Goal: Information Seeking & Learning: Learn about a topic

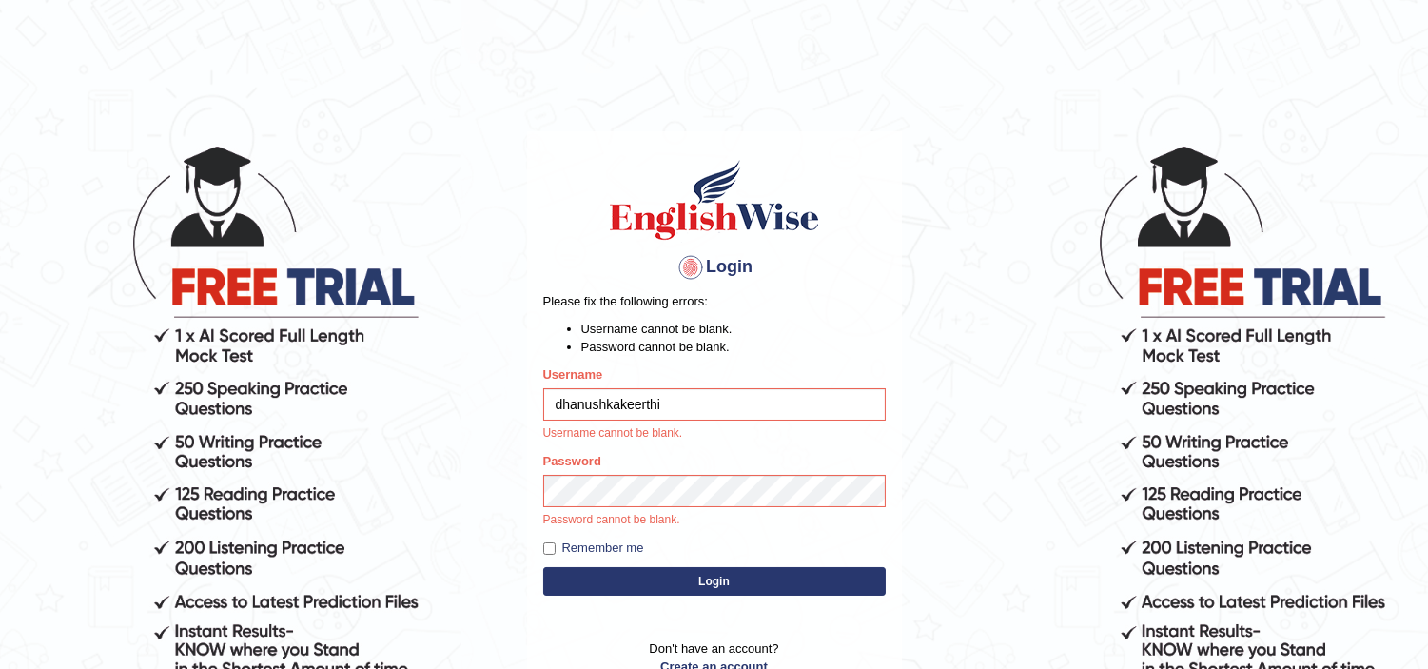
click at [632, 588] on button "Login" at bounding box center [714, 581] width 343 height 29
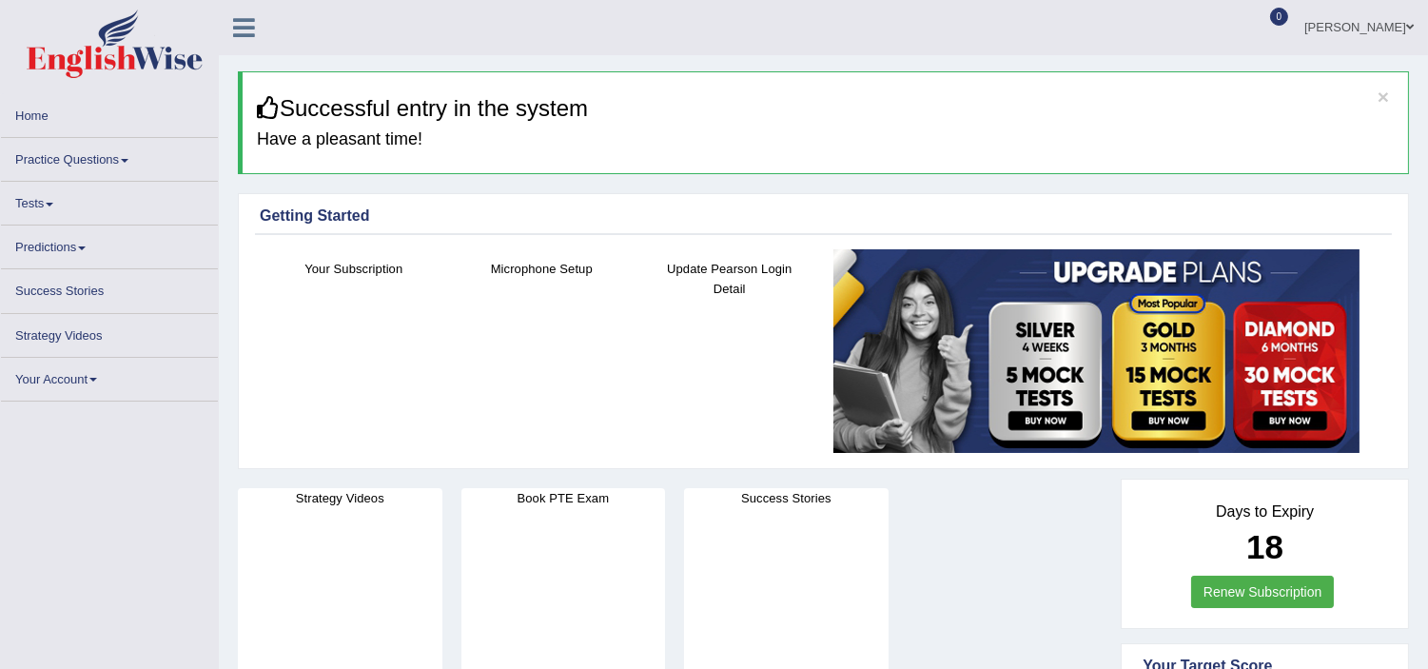
click at [98, 166] on link "Practice Questions" at bounding box center [109, 156] width 217 height 37
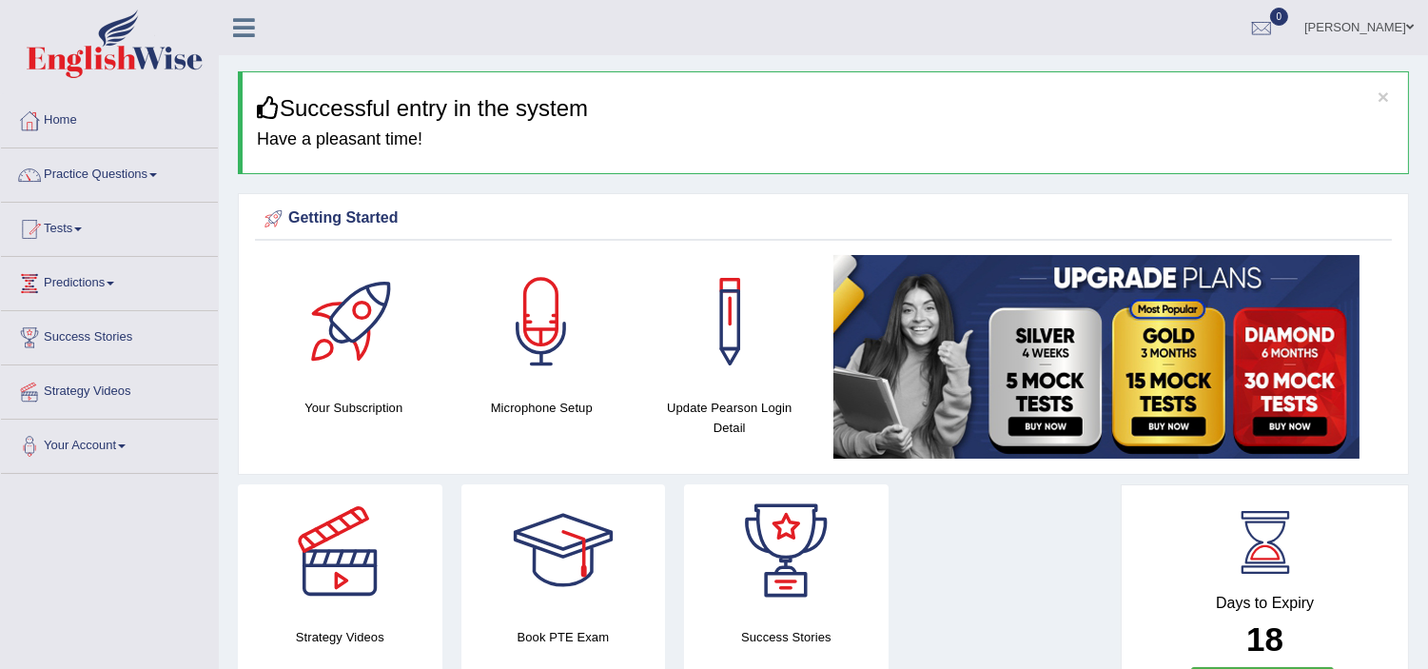
click at [139, 181] on link "Practice Questions" at bounding box center [109, 172] width 217 height 48
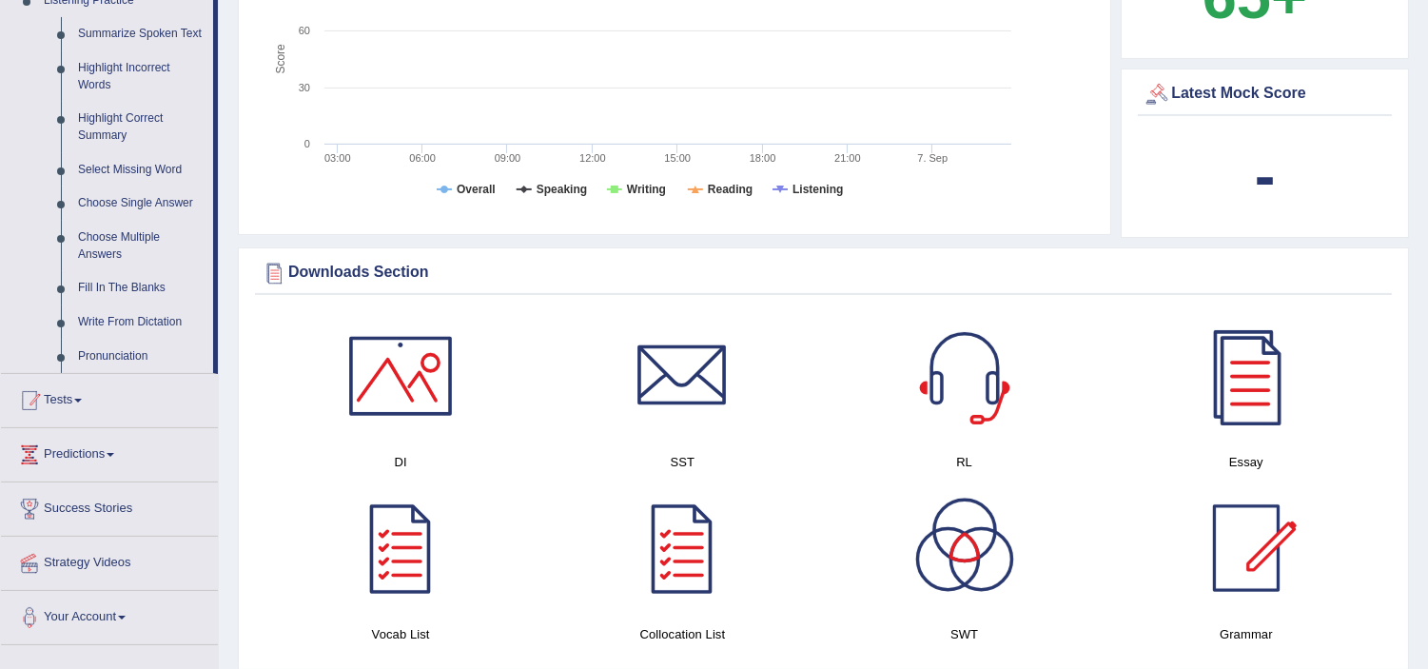
scroll to position [739, 0]
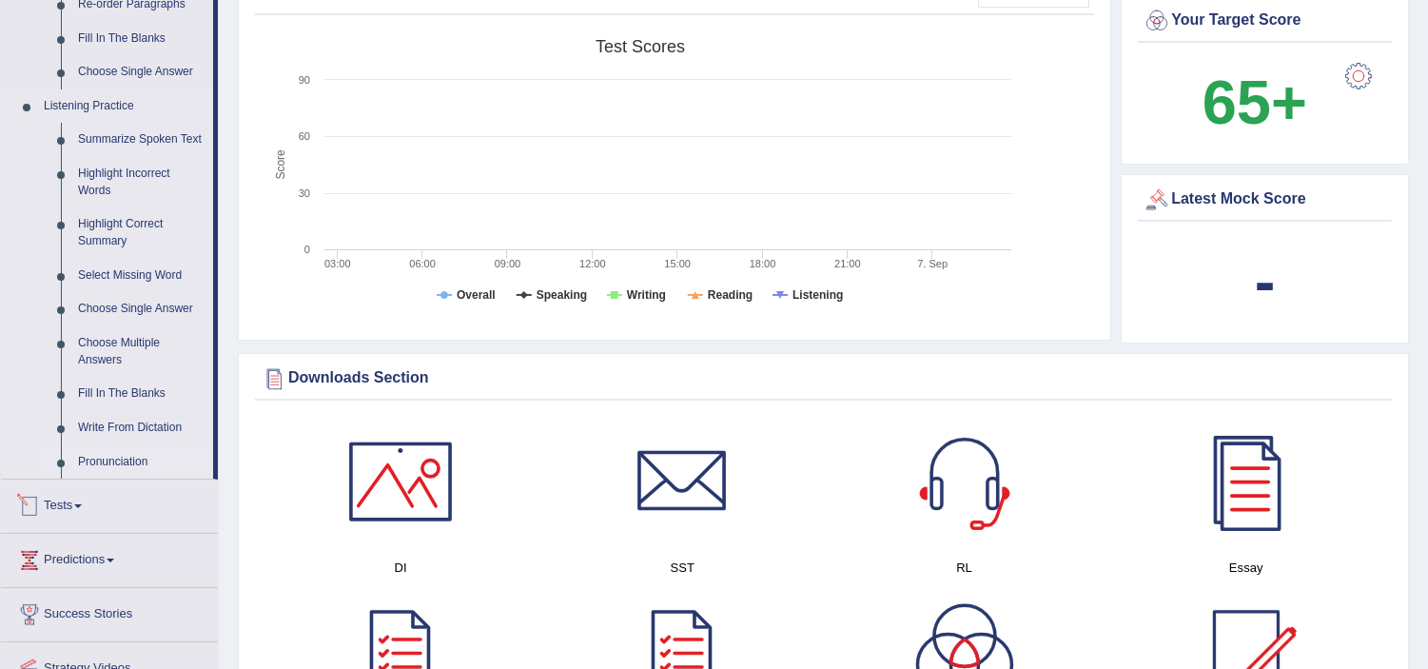
click at [133, 462] on link "Pronunciation" at bounding box center [141, 462] width 144 height 34
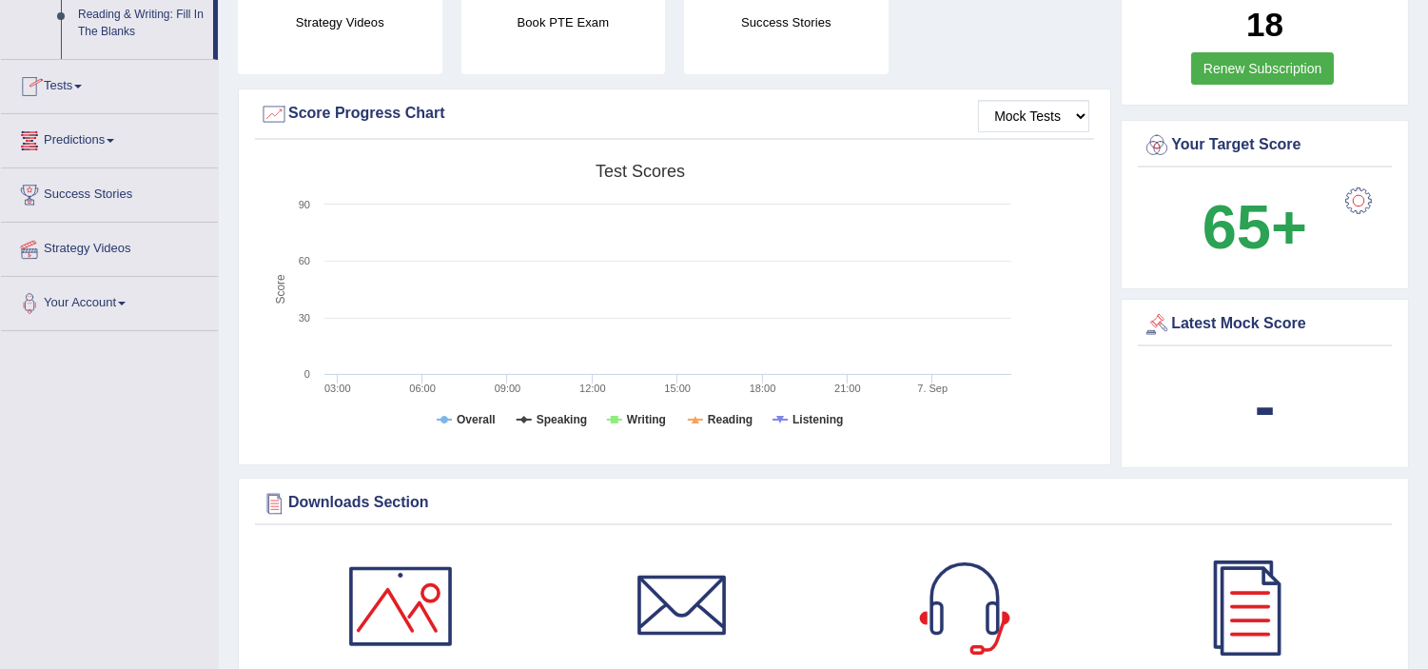
scroll to position [1223, 0]
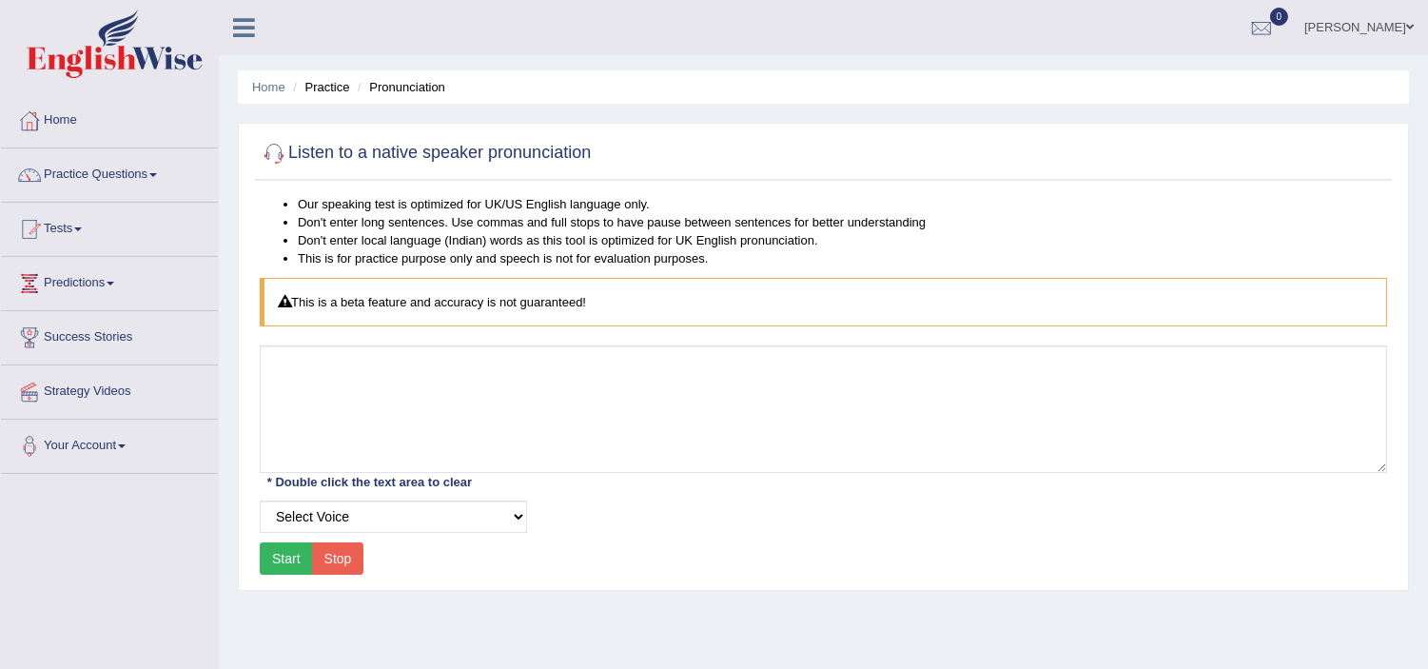
click at [158, 169] on link "Practice Questions" at bounding box center [109, 172] width 217 height 48
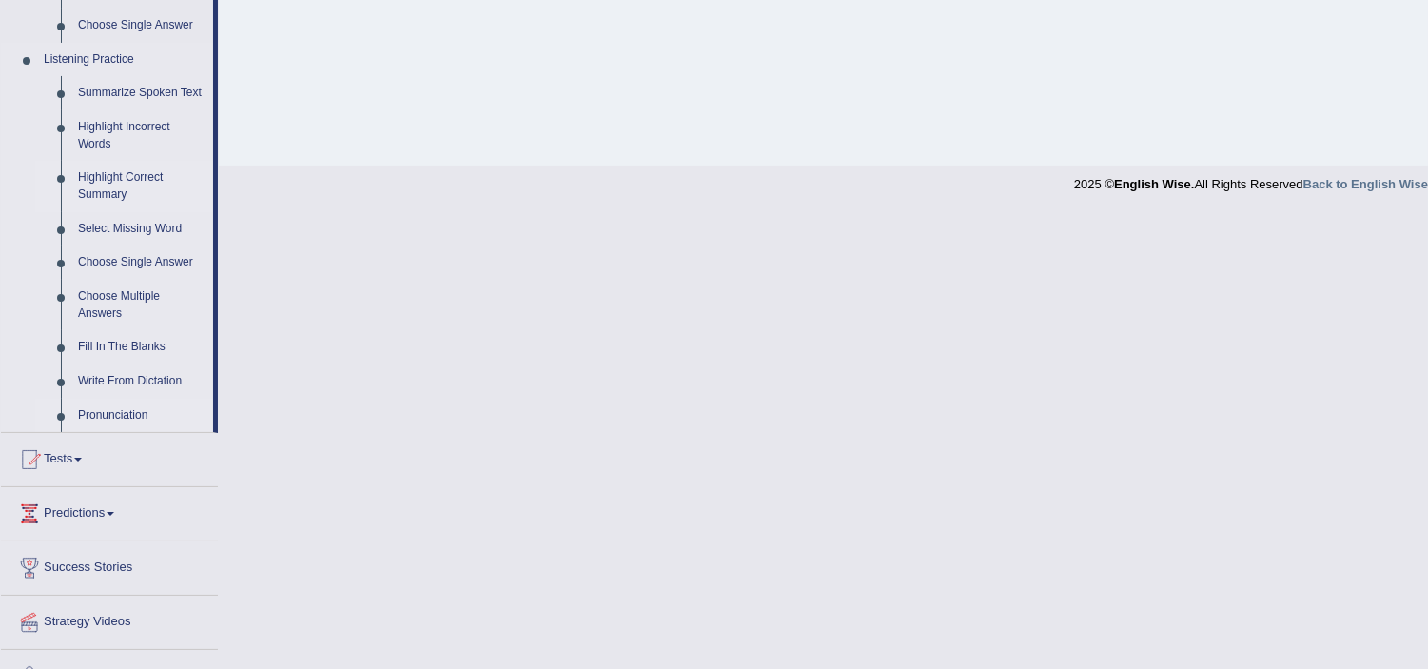
scroll to position [822, 0]
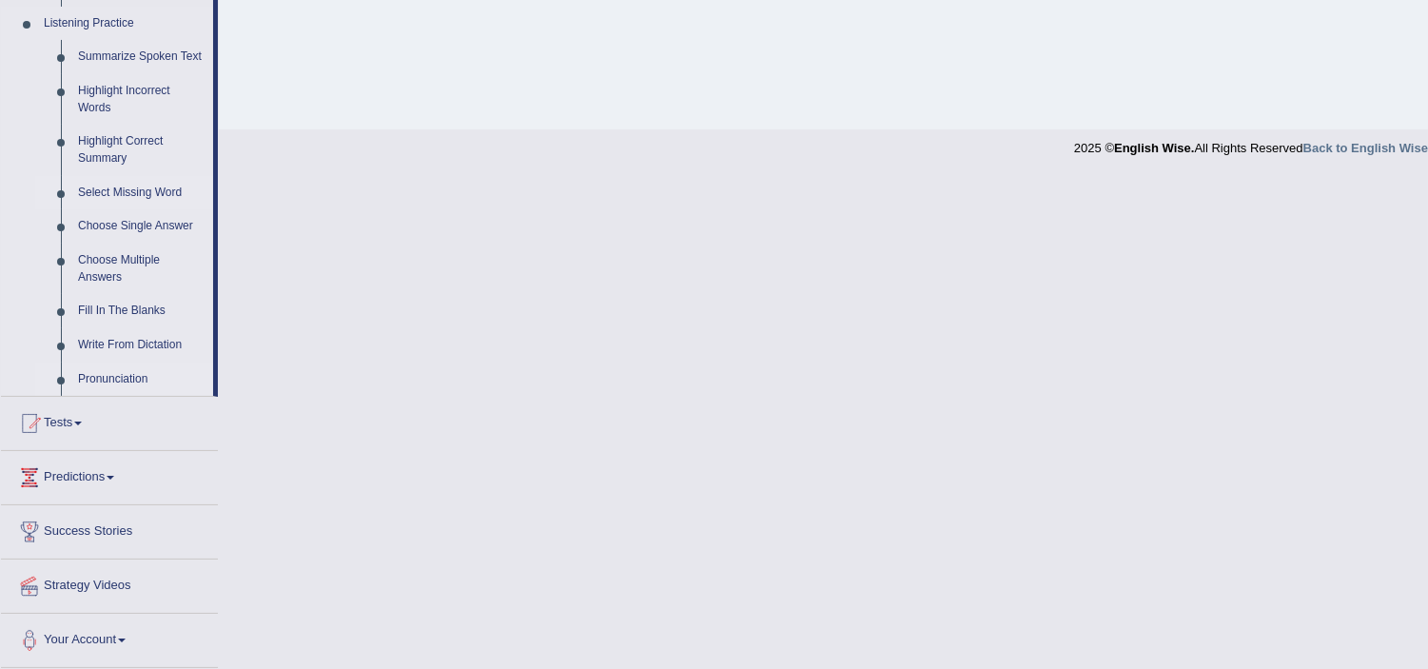
click at [122, 190] on link "Select Missing Word" at bounding box center [141, 193] width 144 height 34
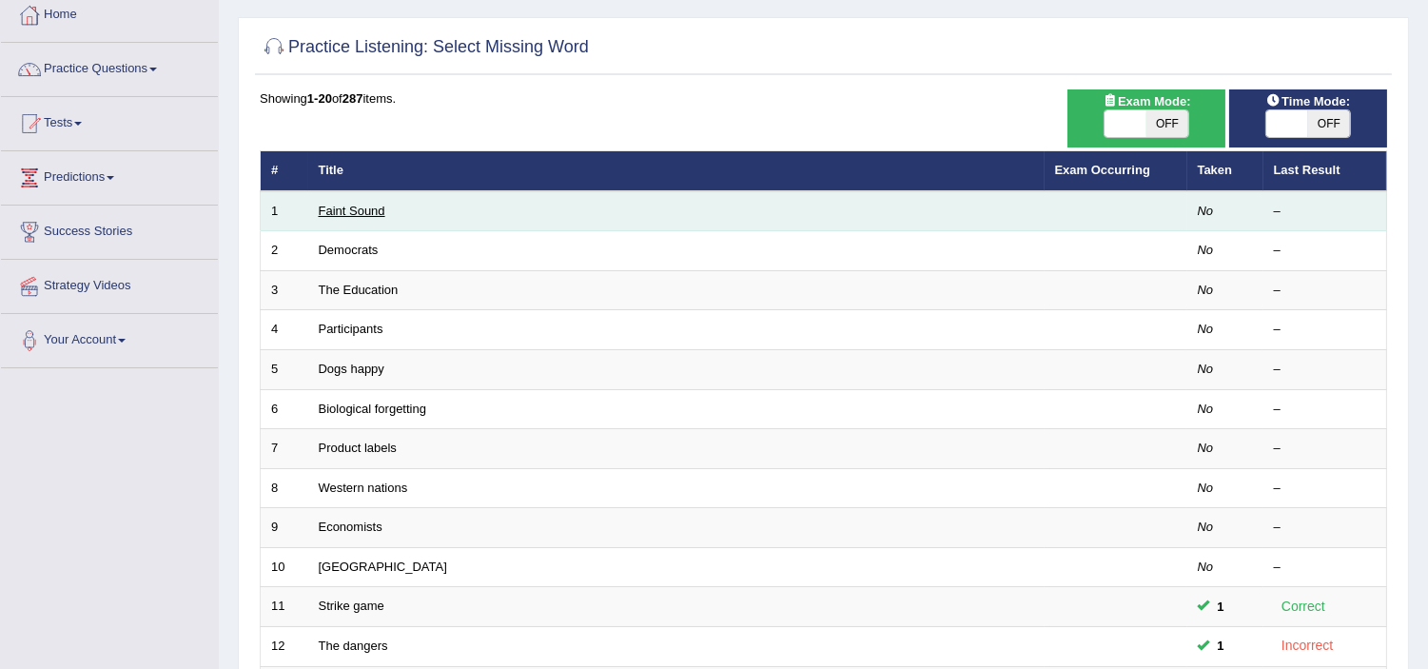
click at [325, 215] on link "Faint Sound" at bounding box center [352, 211] width 67 height 14
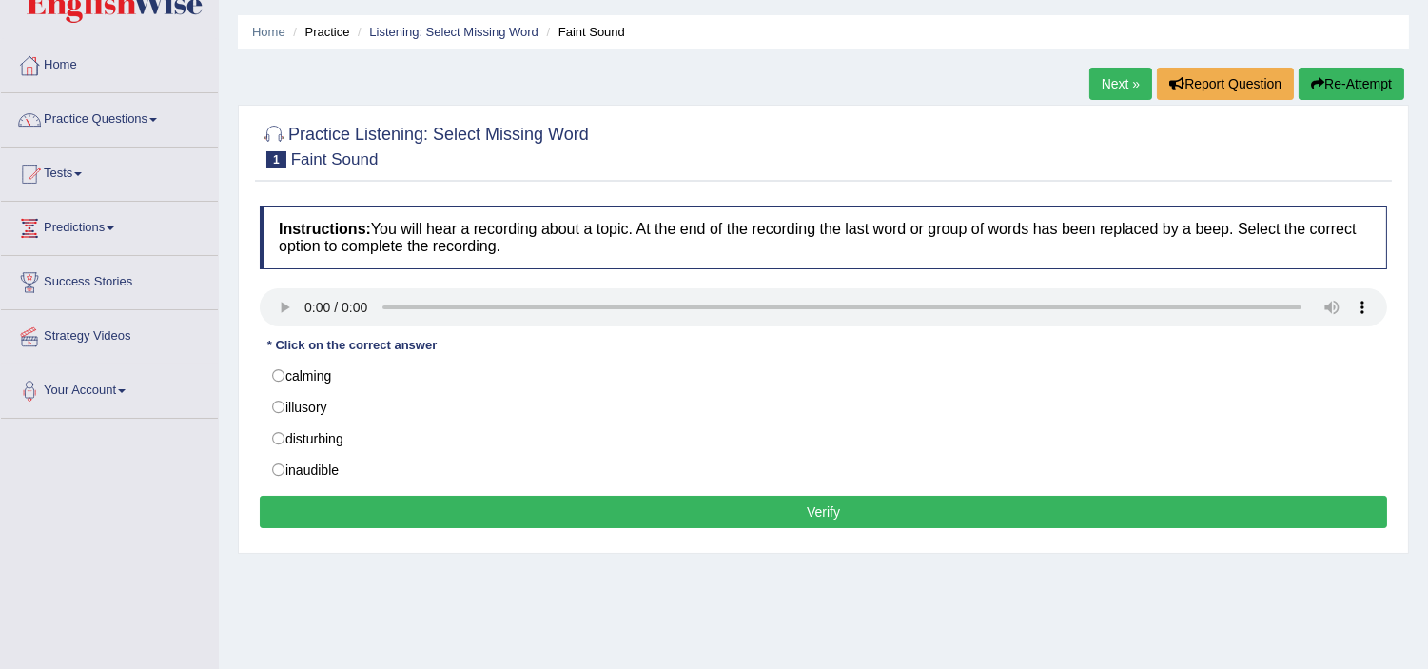
scroll to position [106, 0]
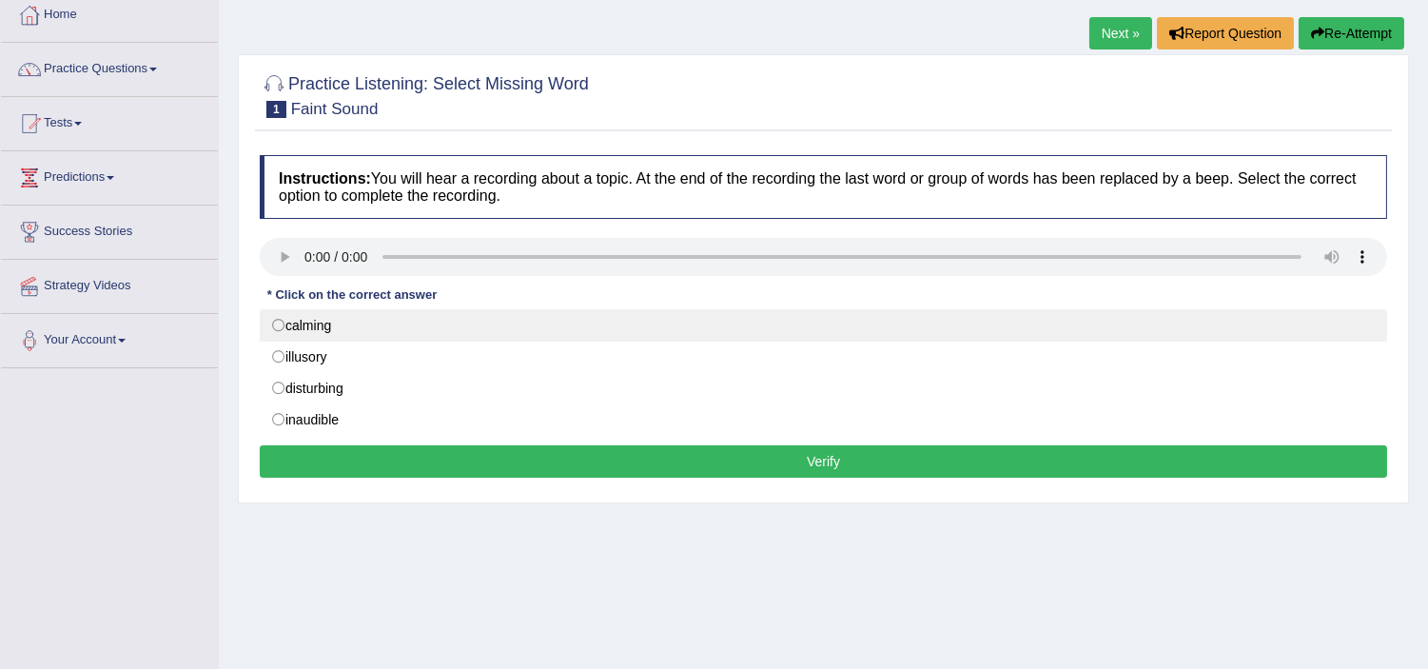
click at [305, 326] on label "calming" at bounding box center [824, 325] width 1128 height 32
radio input "true"
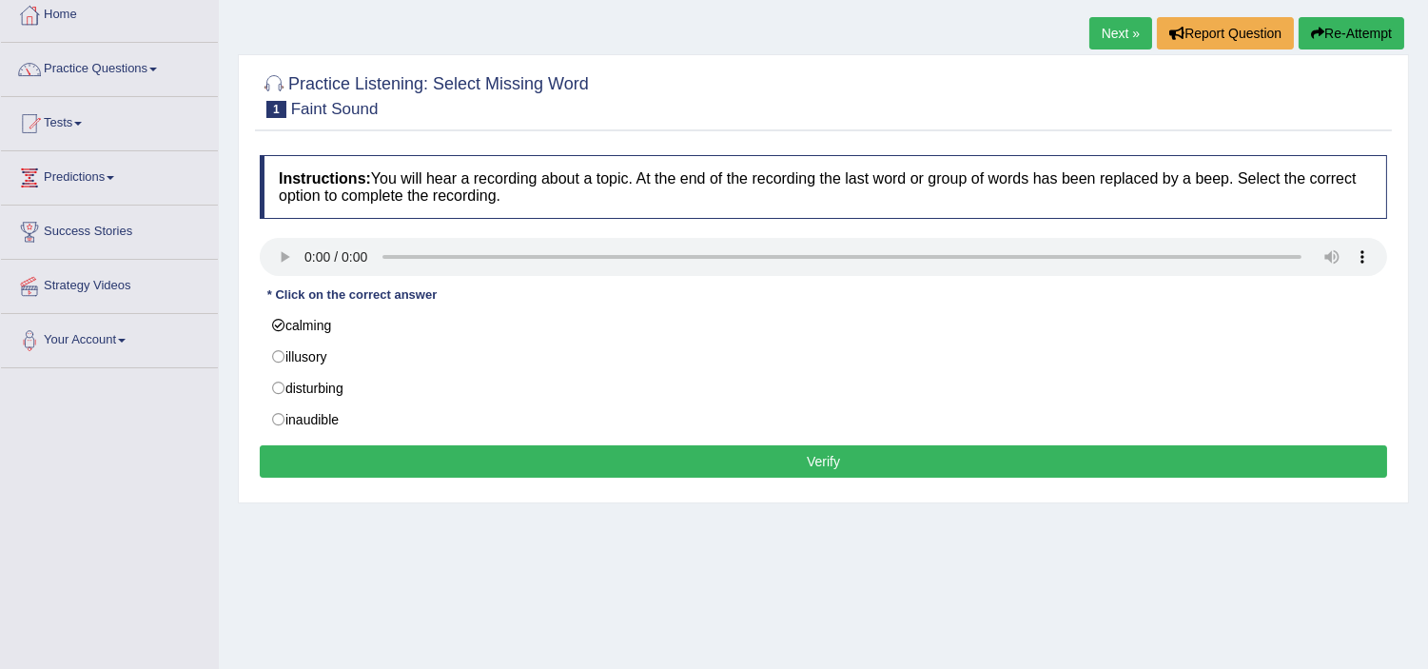
click at [560, 451] on button "Verify" at bounding box center [824, 461] width 1128 height 32
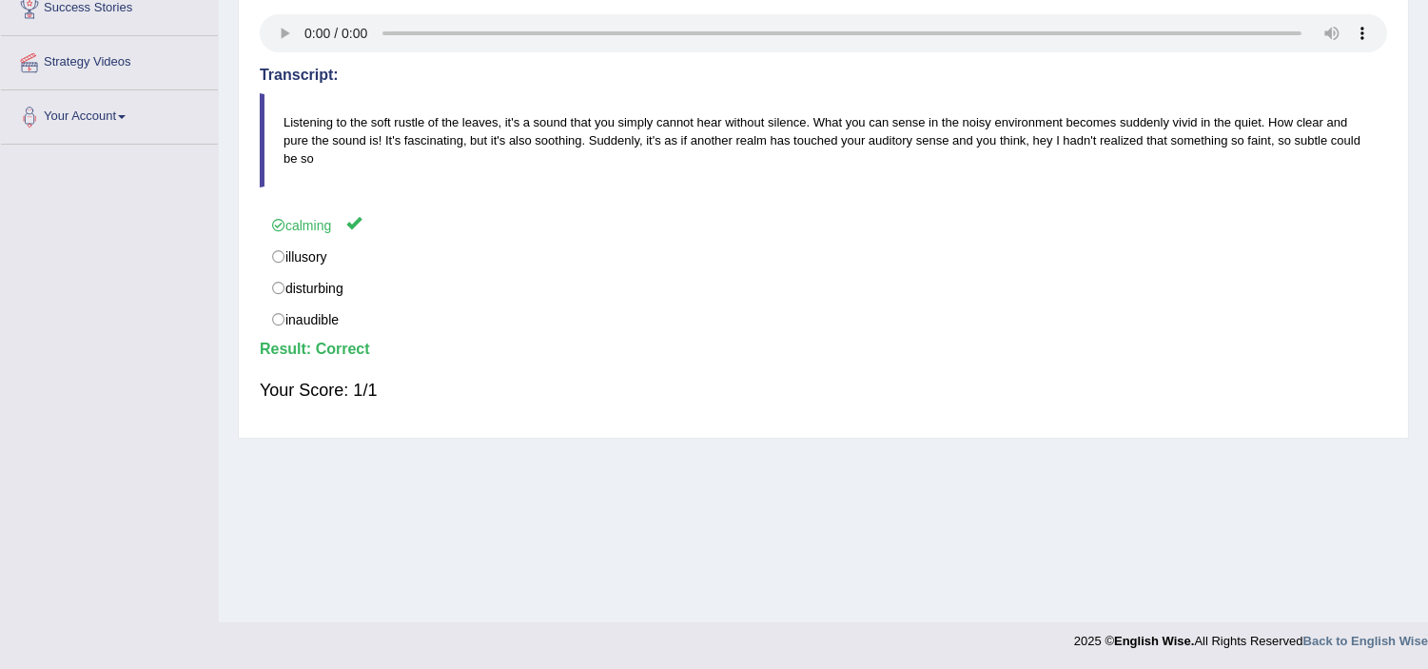
scroll to position [0, 0]
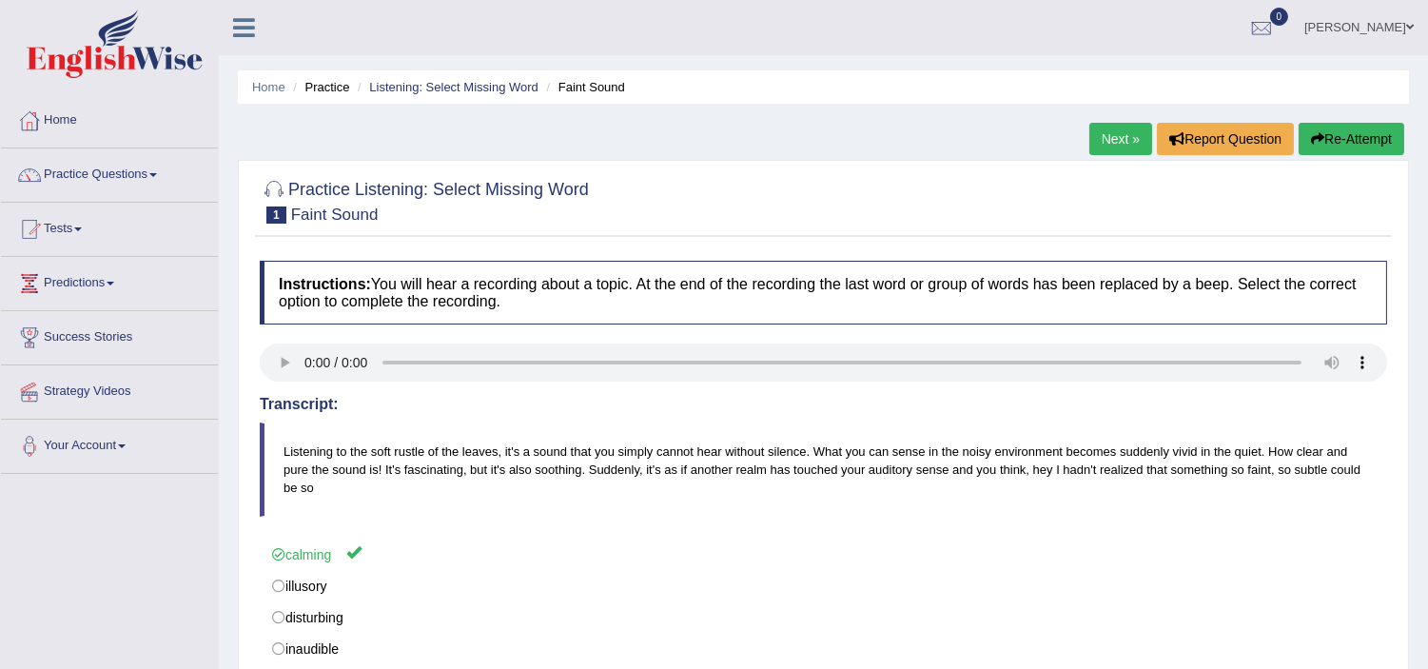
click at [1109, 145] on link "Next »" at bounding box center [1121, 139] width 63 height 32
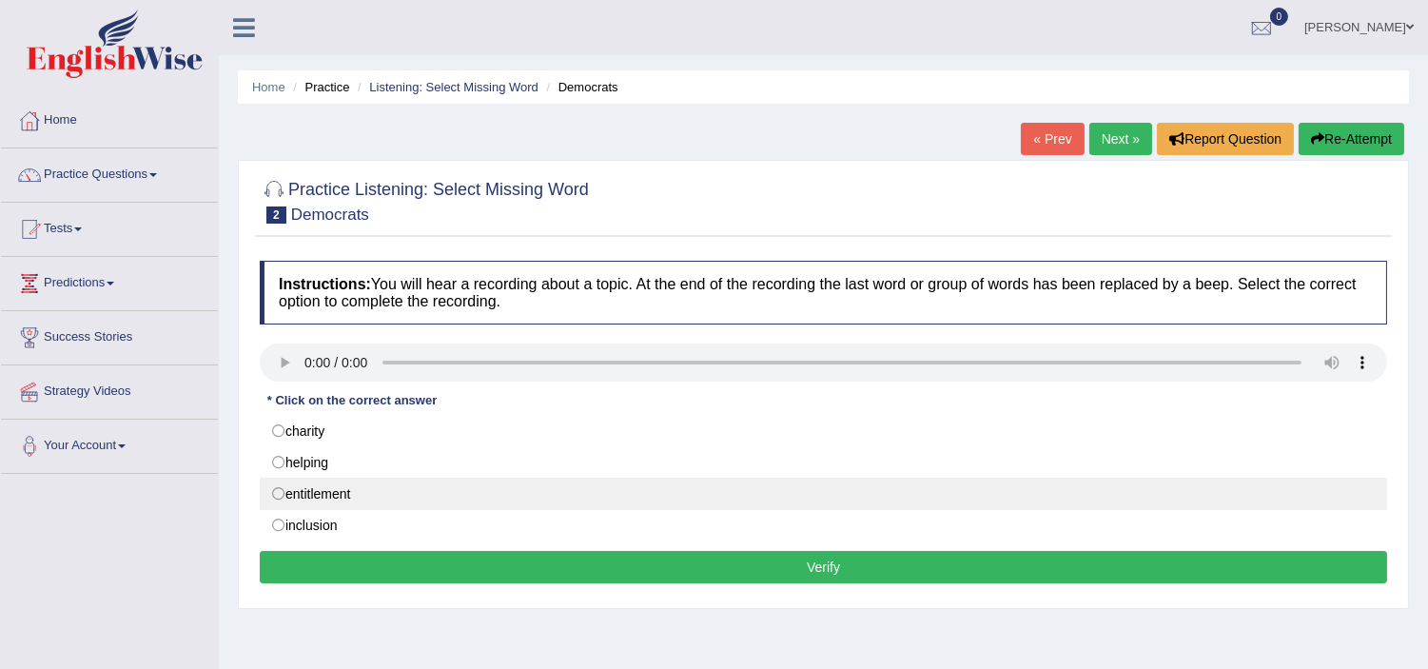
click at [339, 492] on label "entitlement" at bounding box center [824, 494] width 1128 height 32
radio input "true"
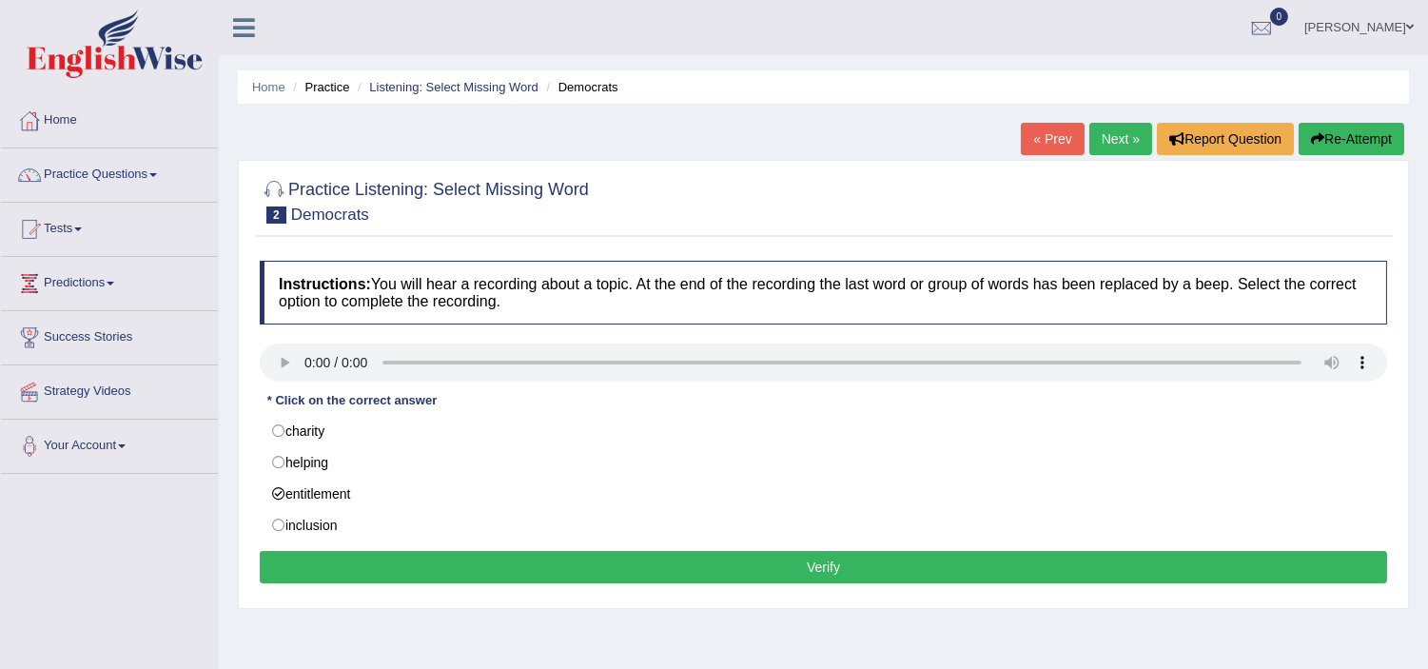
click at [579, 561] on button "Verify" at bounding box center [824, 567] width 1128 height 32
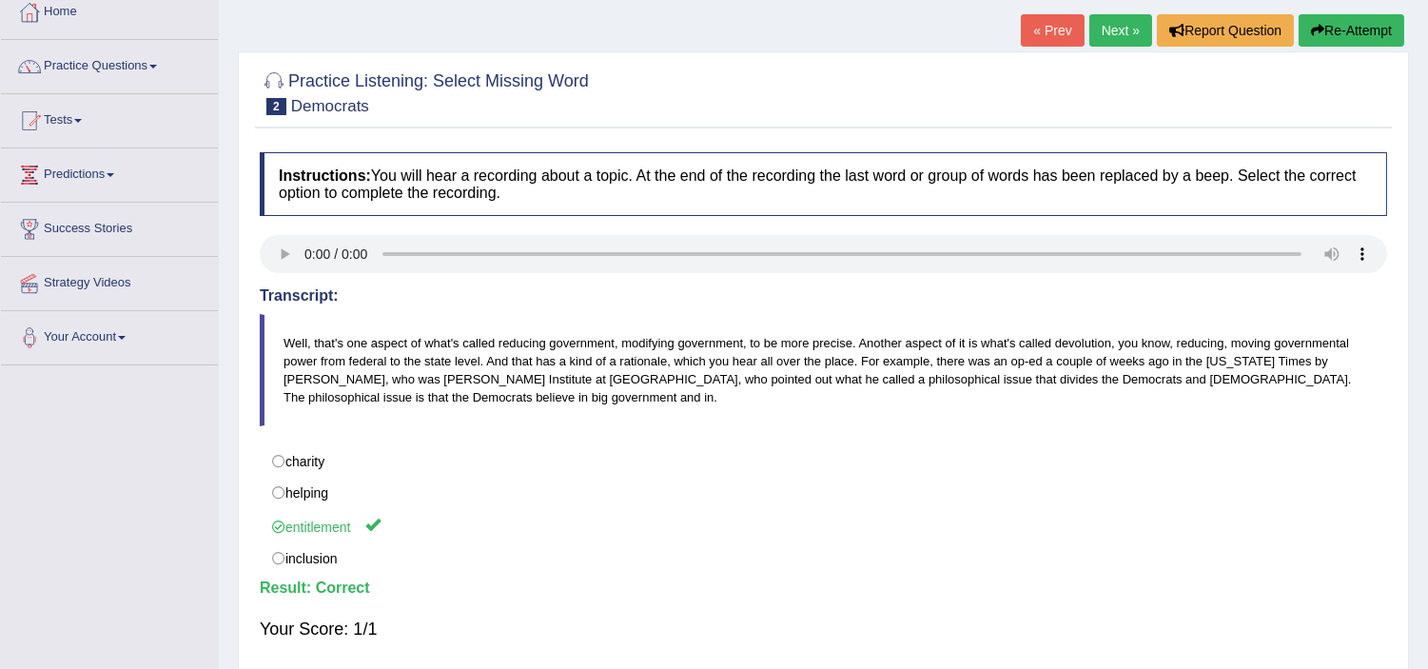
scroll to position [12, 0]
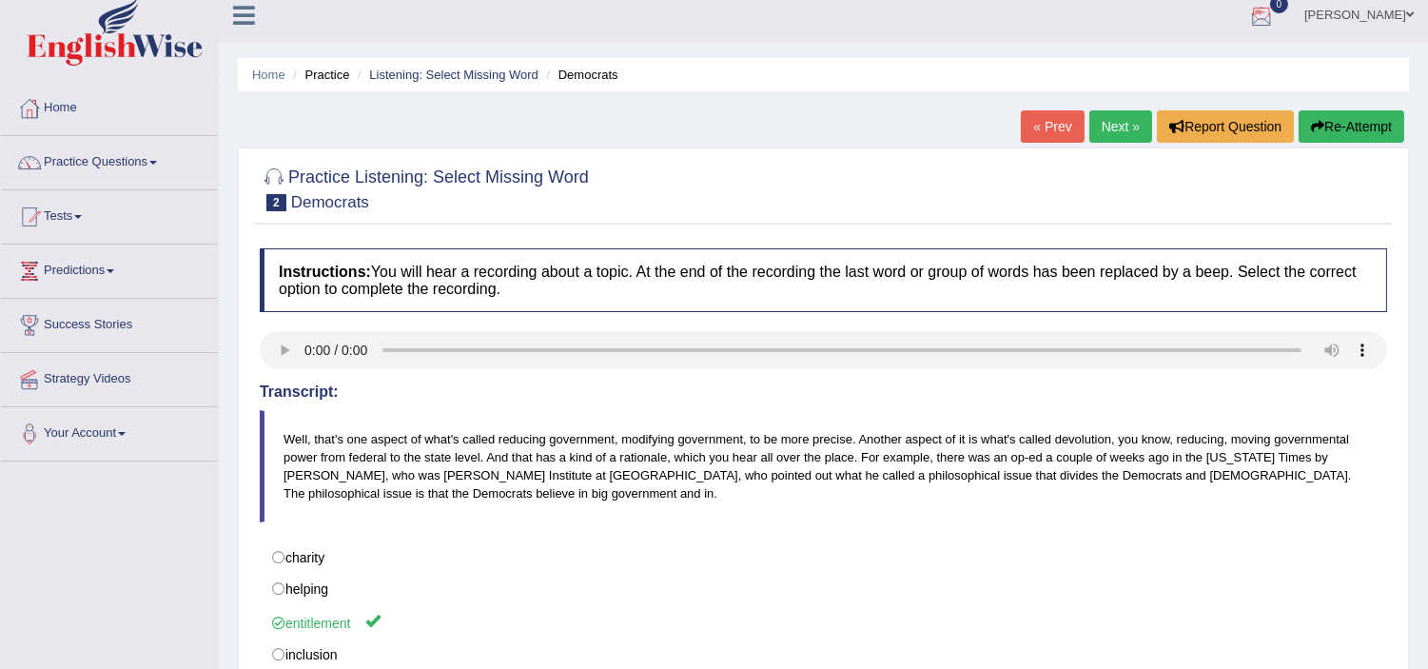
click at [1091, 130] on link "Next »" at bounding box center [1121, 126] width 63 height 32
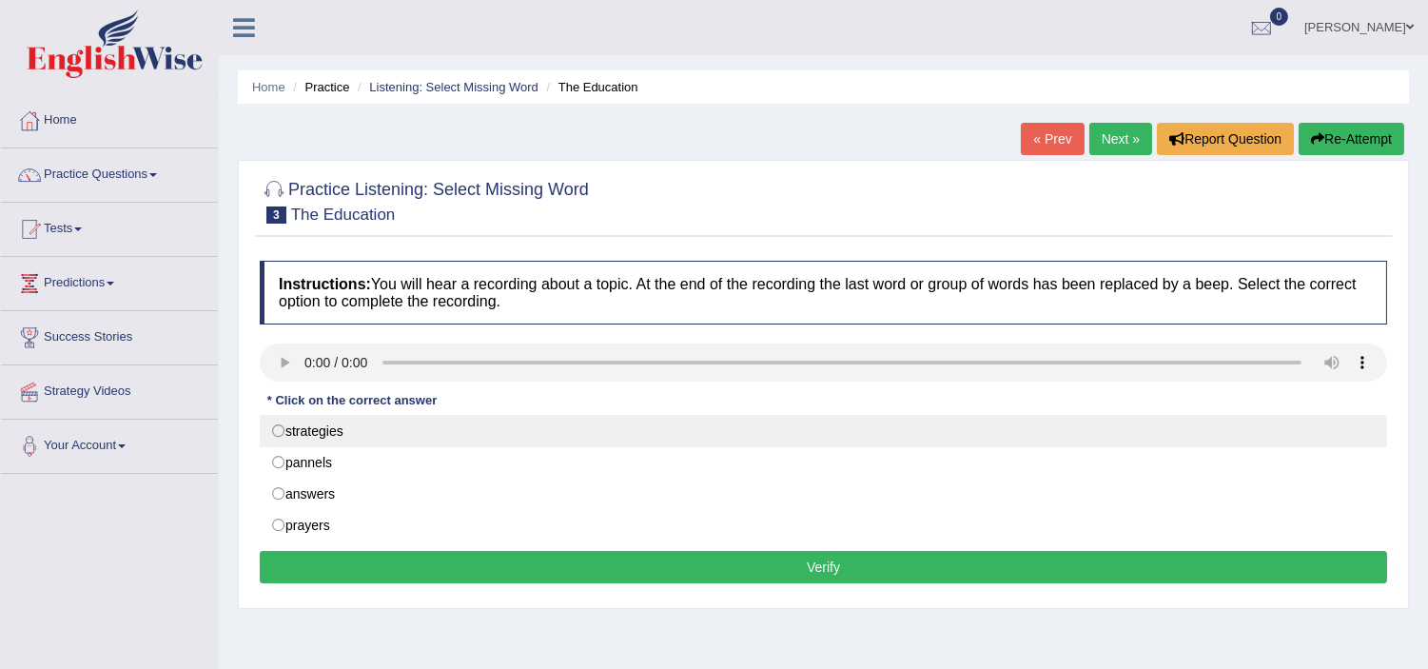
click at [354, 433] on label "strategies" at bounding box center [824, 431] width 1128 height 32
radio input "true"
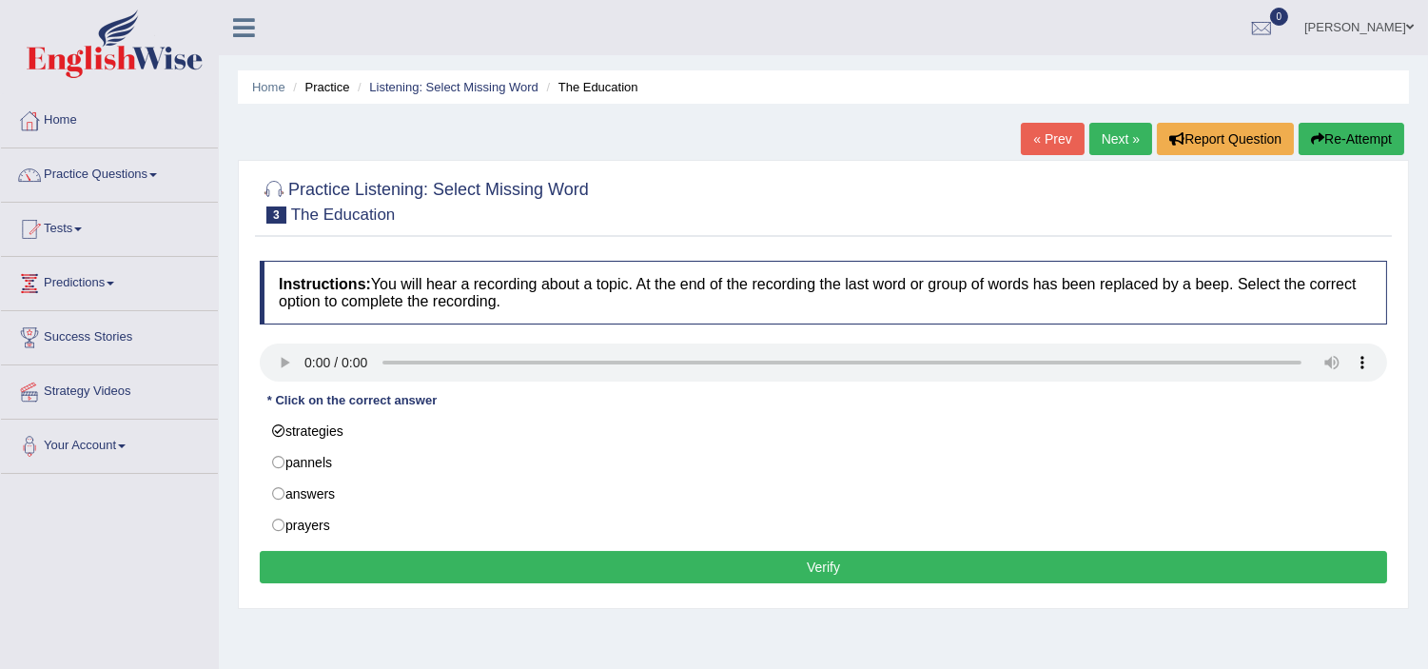
click at [500, 558] on button "Verify" at bounding box center [824, 567] width 1128 height 32
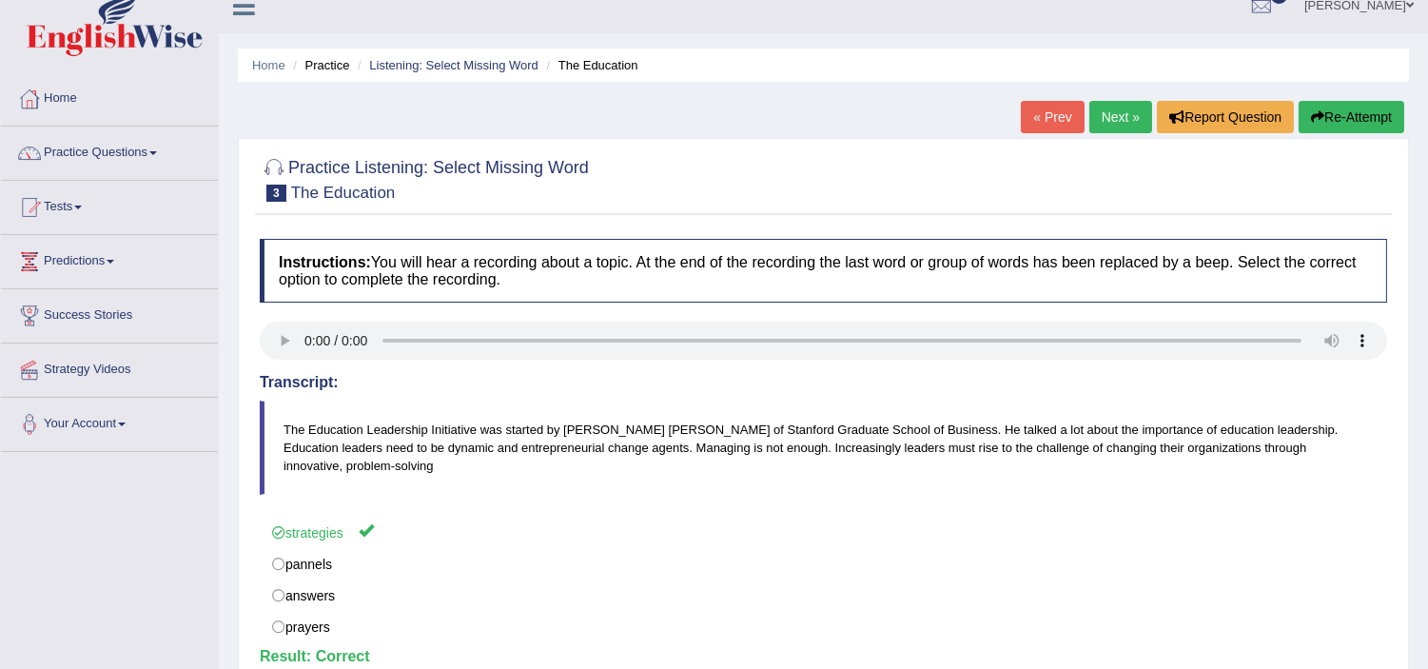
scroll to position [12, 0]
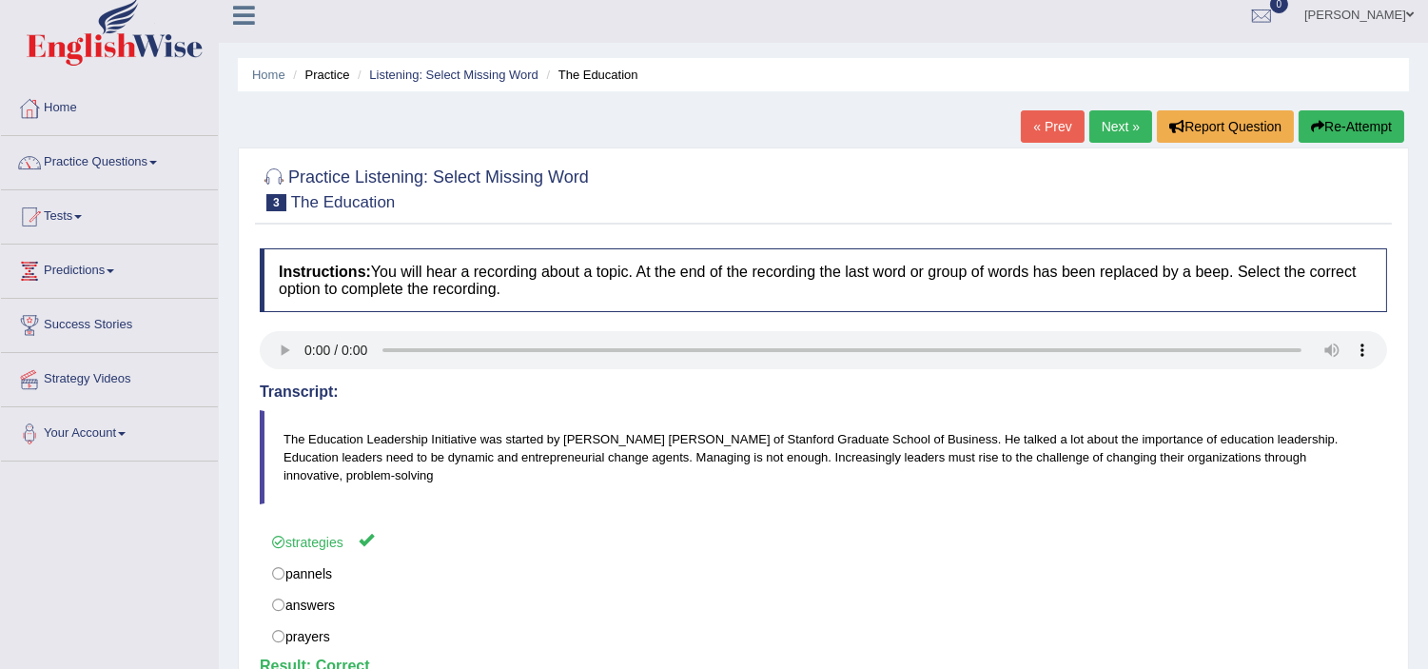
click at [1091, 128] on link "Next »" at bounding box center [1121, 126] width 63 height 32
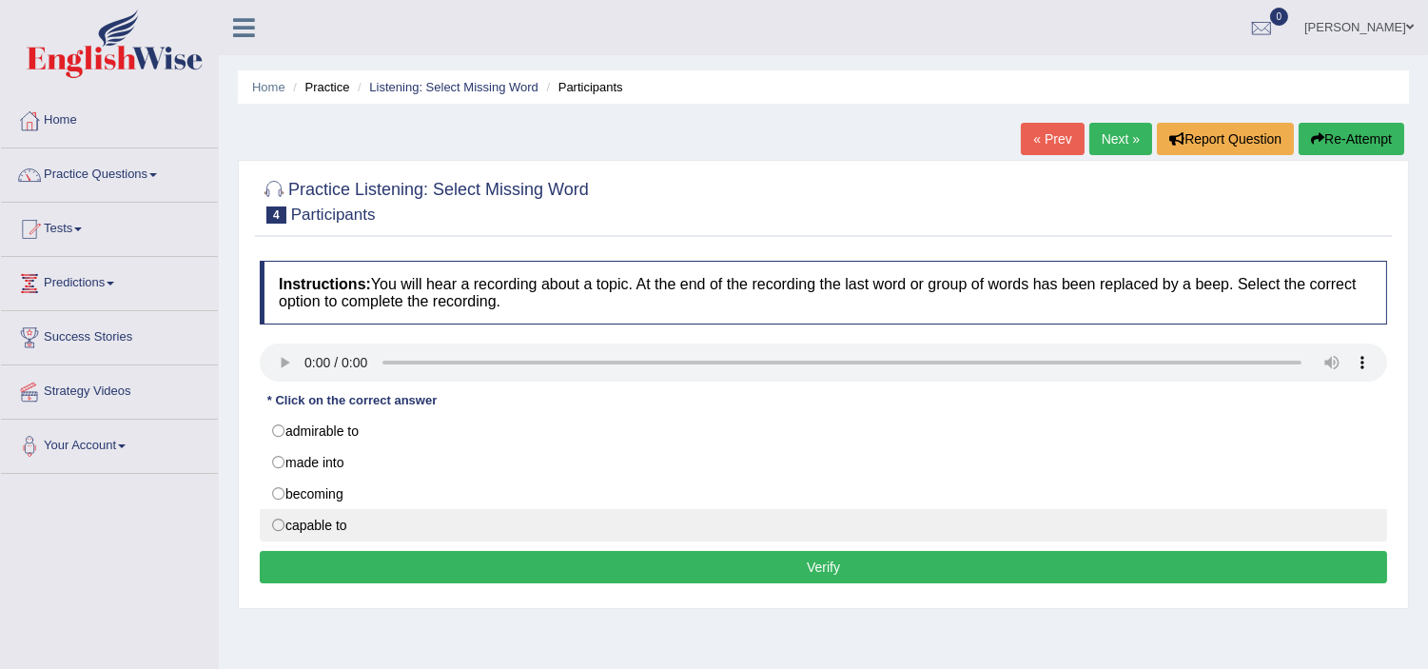
click at [303, 536] on label "capable to" at bounding box center [824, 525] width 1128 height 32
radio input "true"
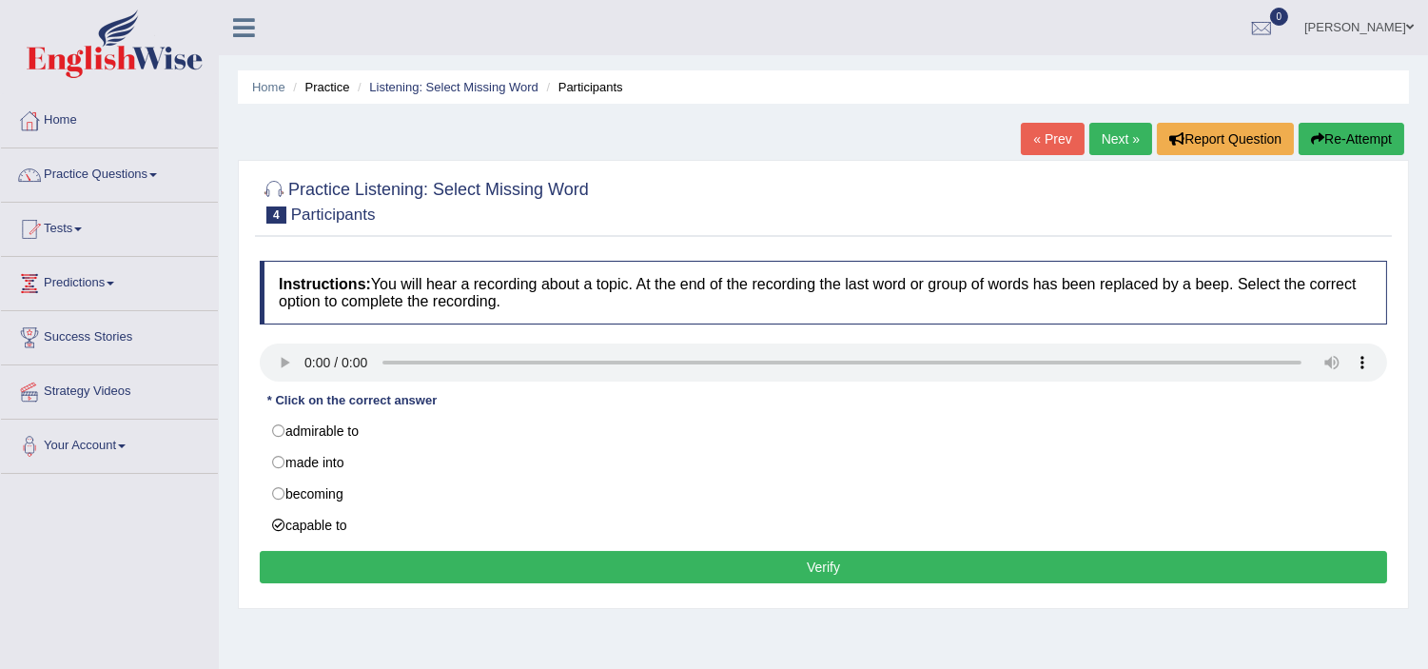
click at [434, 574] on button "Verify" at bounding box center [824, 567] width 1128 height 32
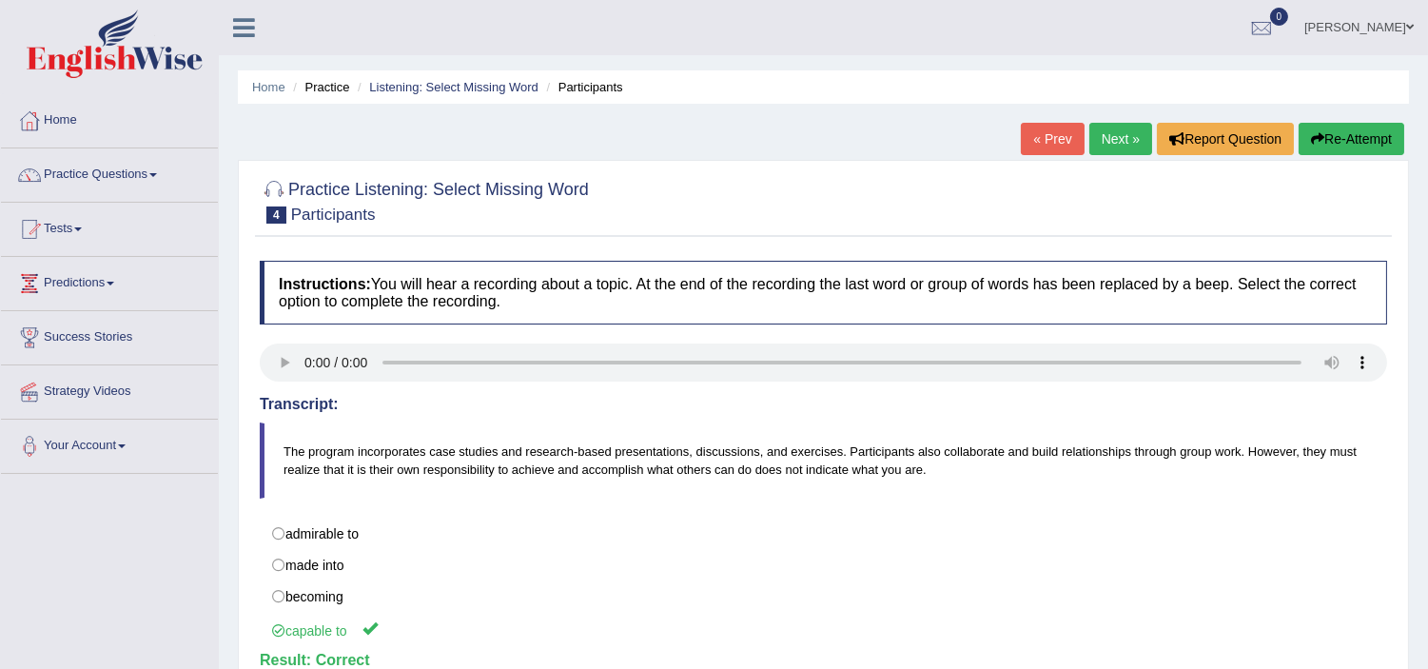
click at [1115, 153] on link "Next »" at bounding box center [1121, 139] width 63 height 32
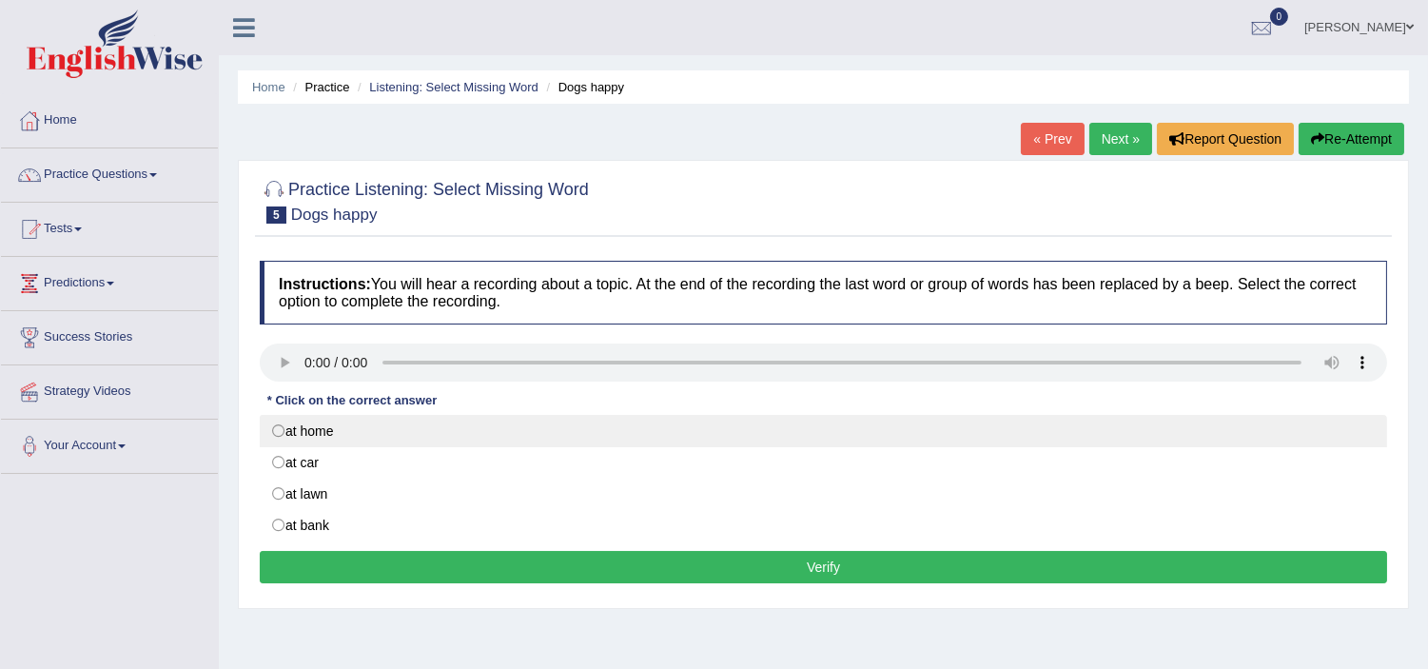
click at [280, 428] on label "at home" at bounding box center [824, 431] width 1128 height 32
radio input "true"
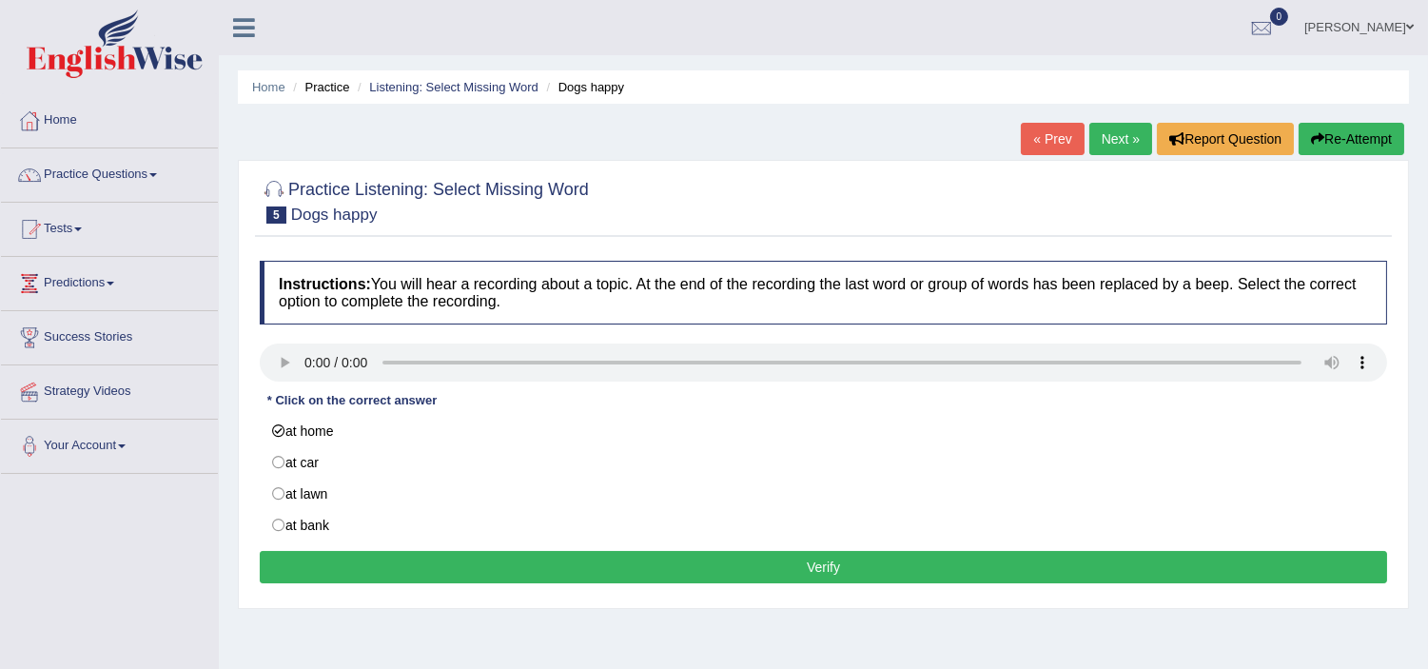
click at [409, 567] on button "Verify" at bounding box center [824, 567] width 1128 height 32
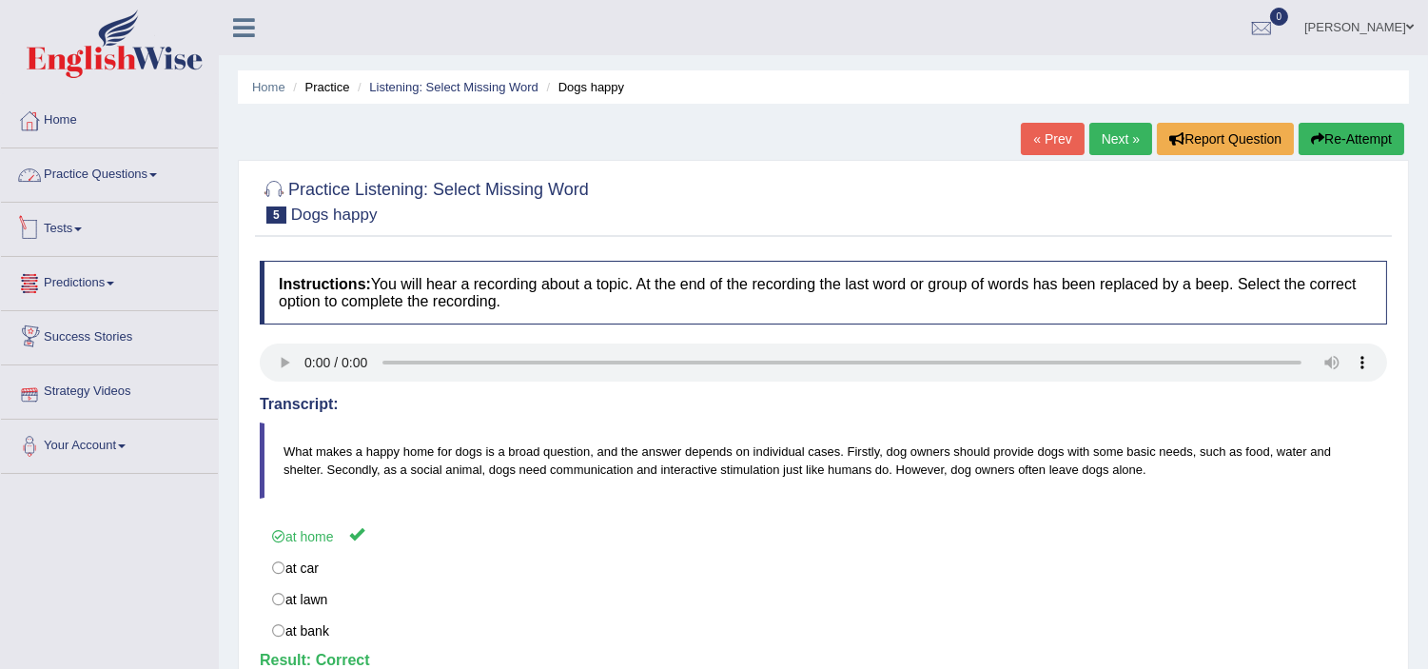
click at [158, 167] on link "Practice Questions" at bounding box center [109, 172] width 217 height 48
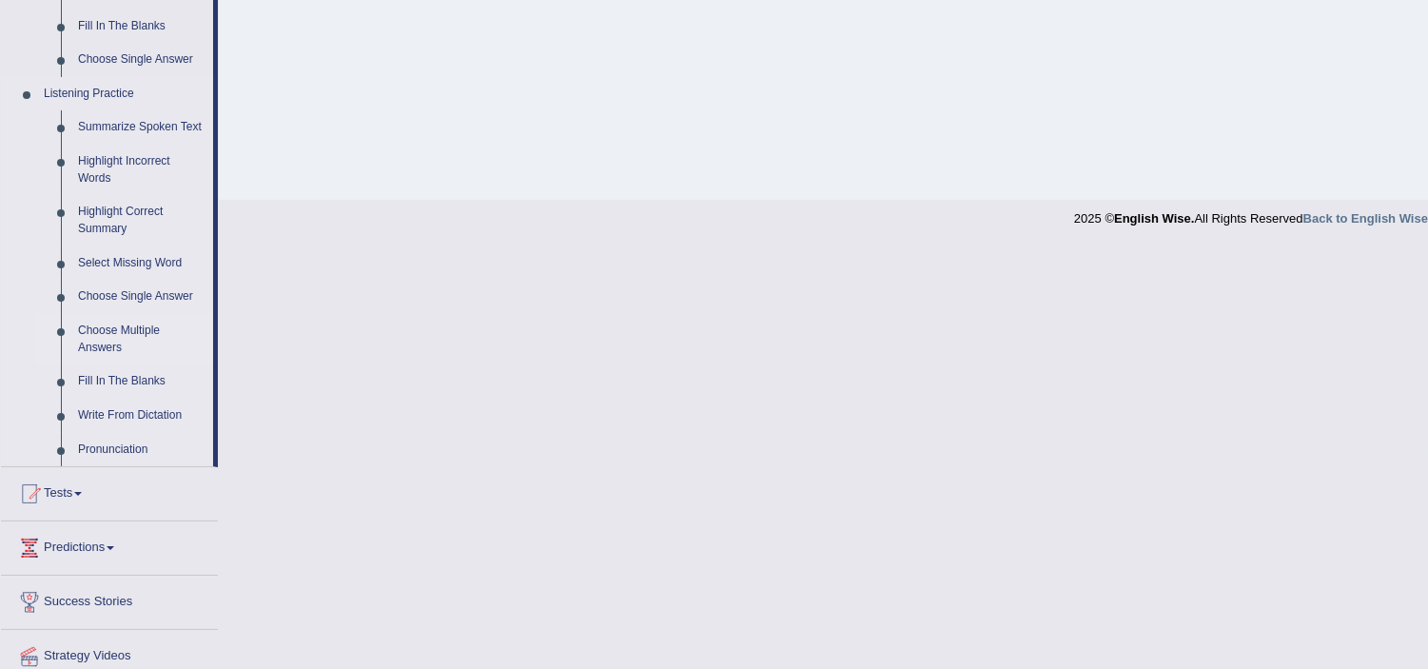
scroll to position [822, 0]
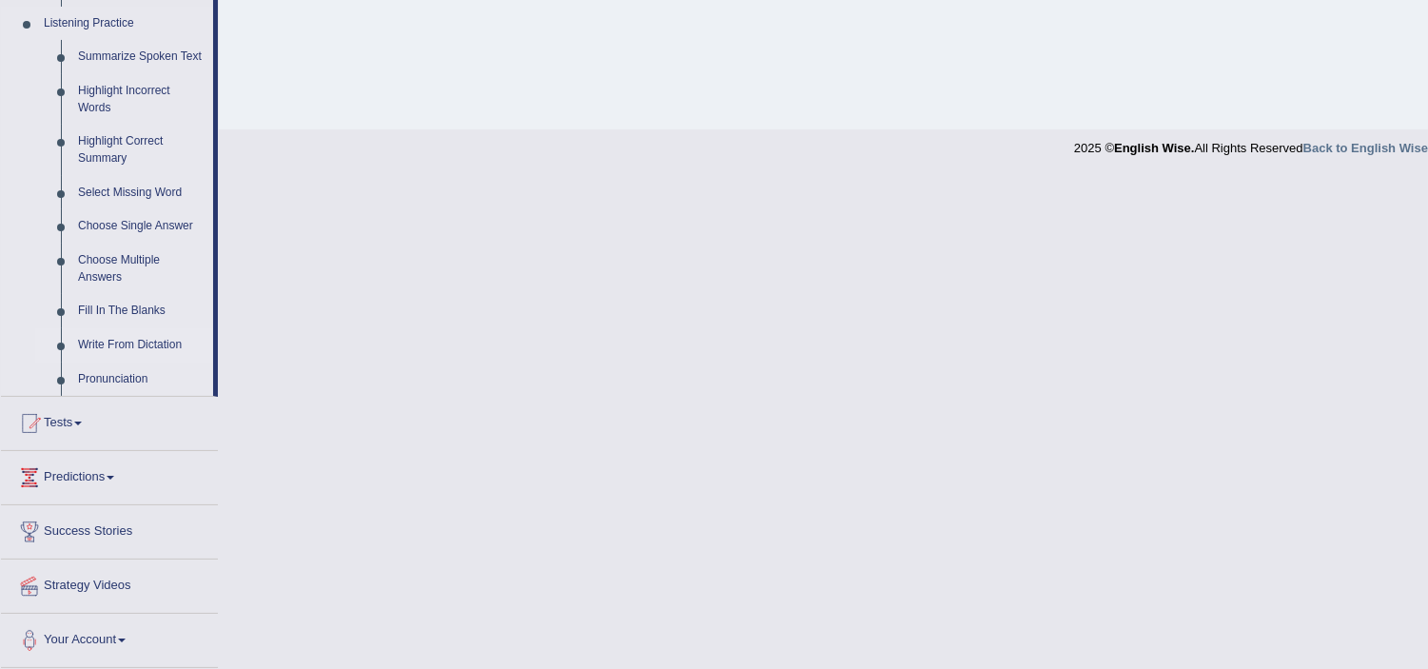
click at [164, 337] on link "Write From Dictation" at bounding box center [141, 345] width 144 height 34
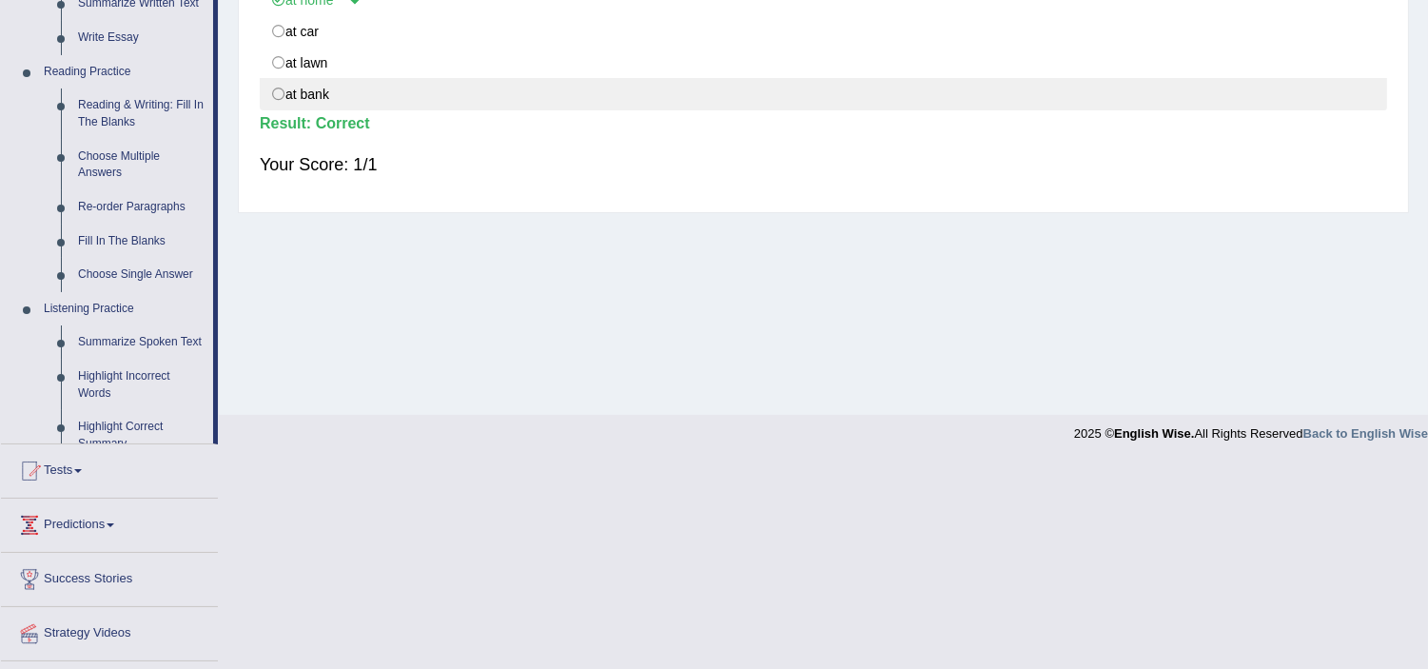
scroll to position [490, 0]
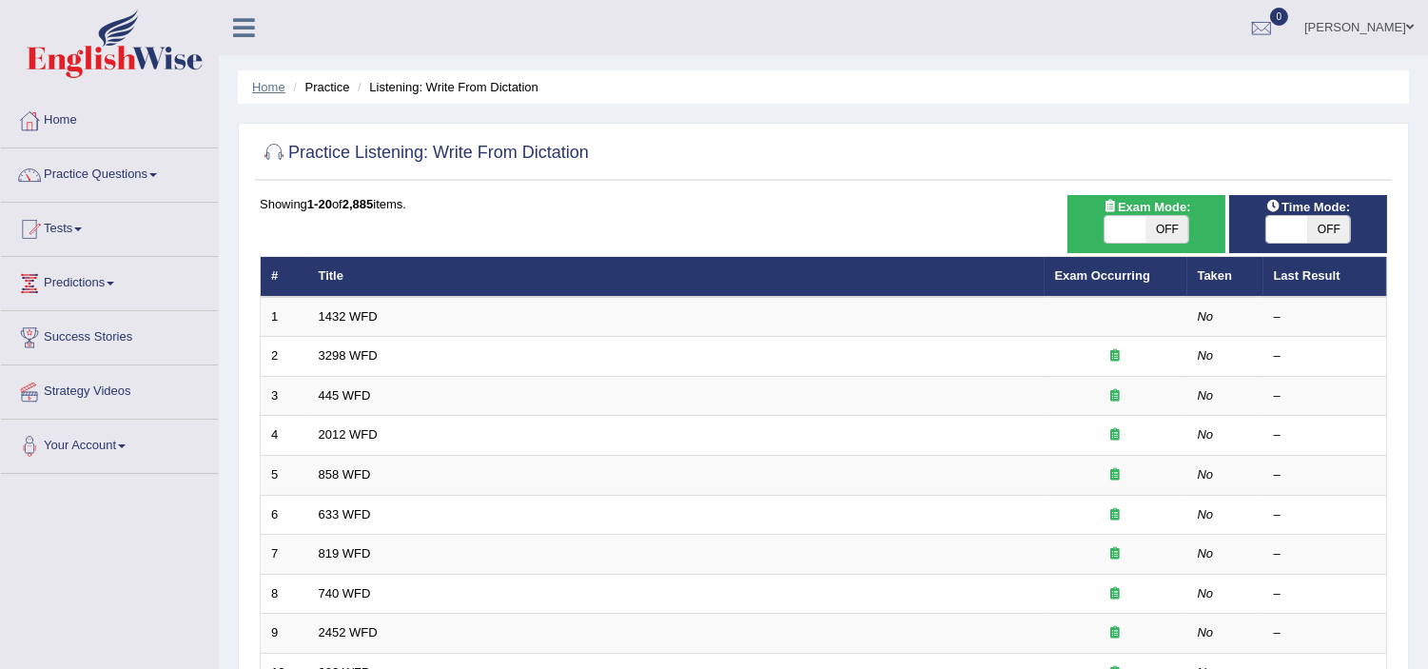
click at [262, 87] on link "Home" at bounding box center [268, 87] width 33 height 14
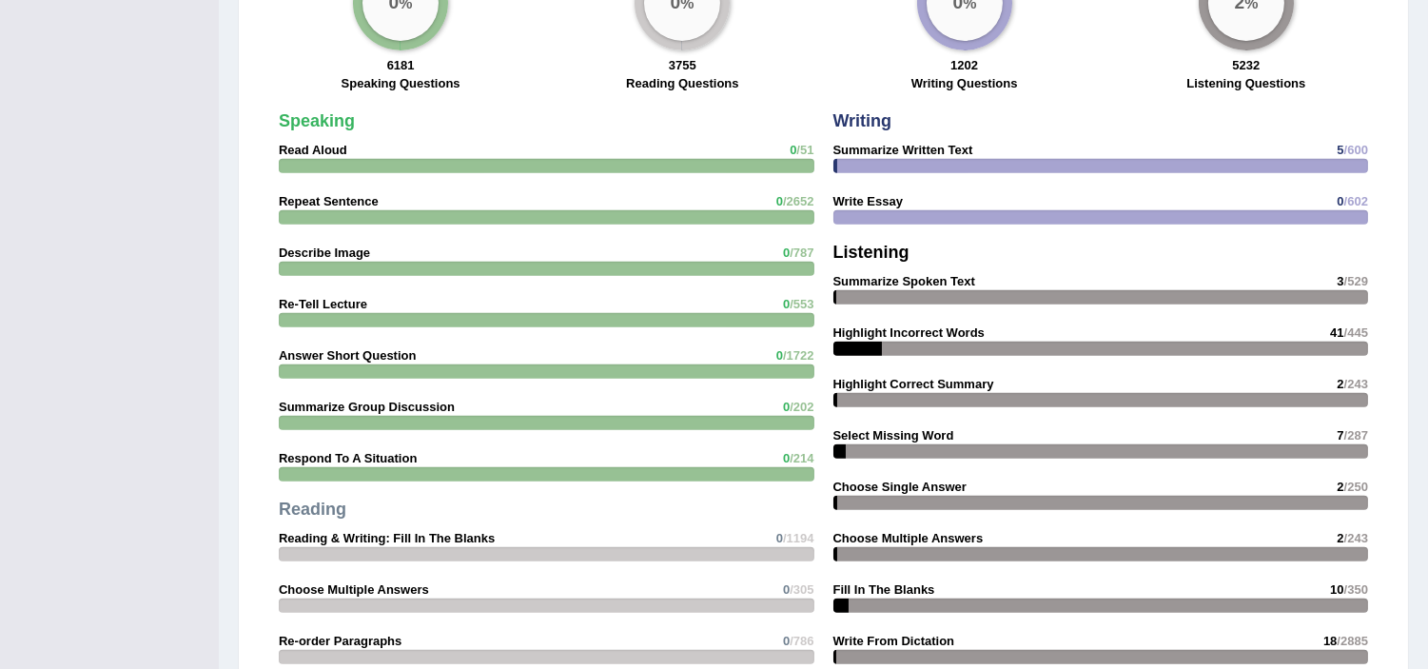
scroll to position [1507, 0]
click at [966, 165] on div at bounding box center [1102, 167] width 536 height 14
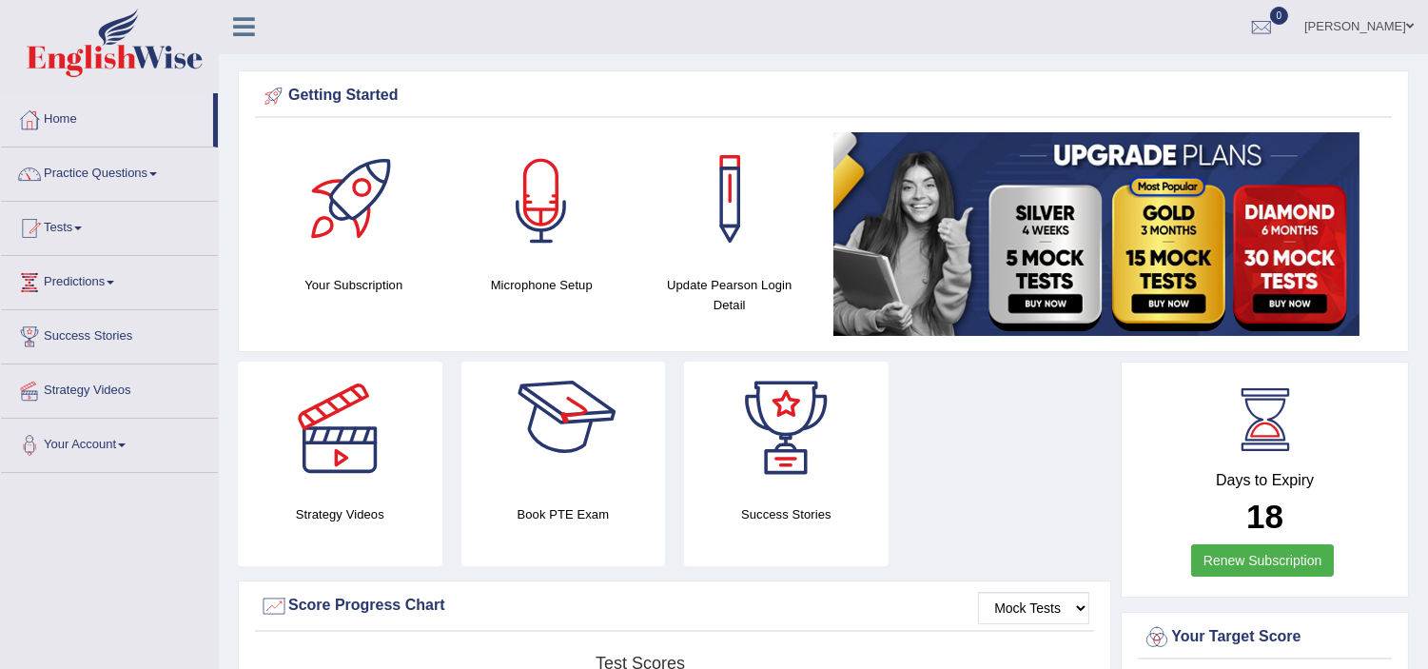
scroll to position [0, 0]
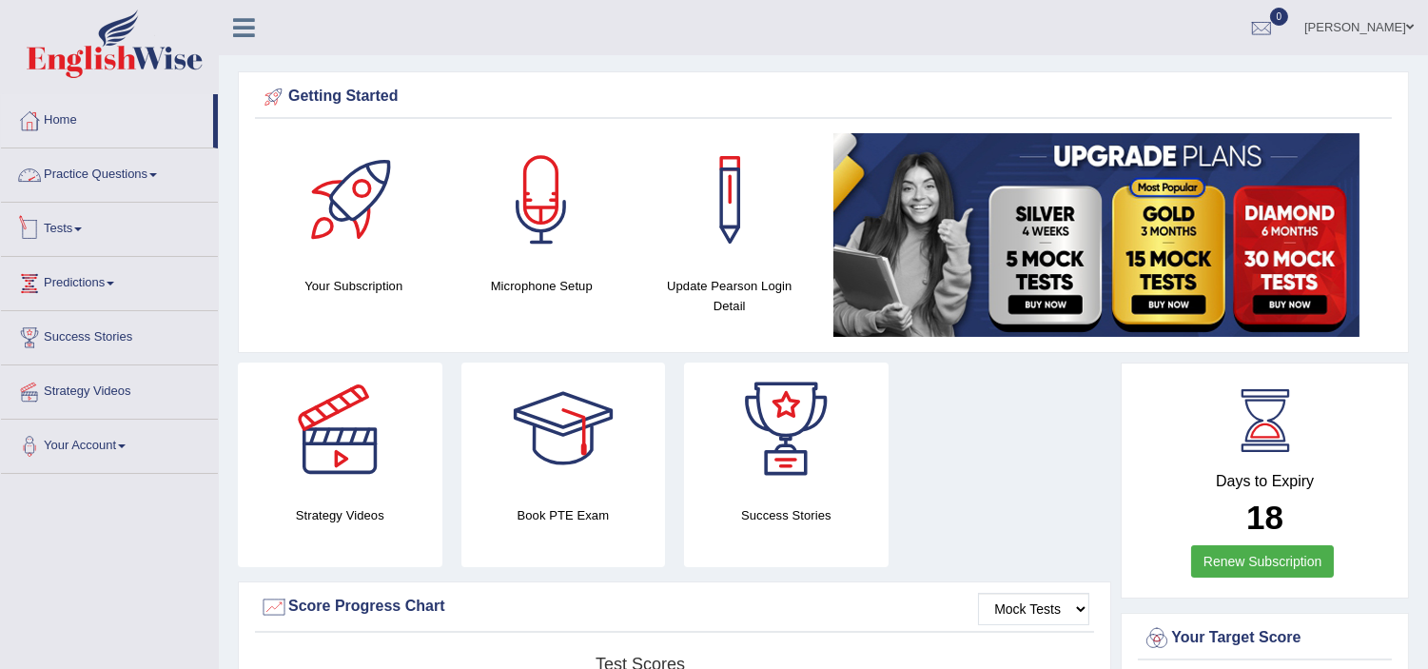
click at [119, 171] on link "Practice Questions" at bounding box center [109, 172] width 217 height 48
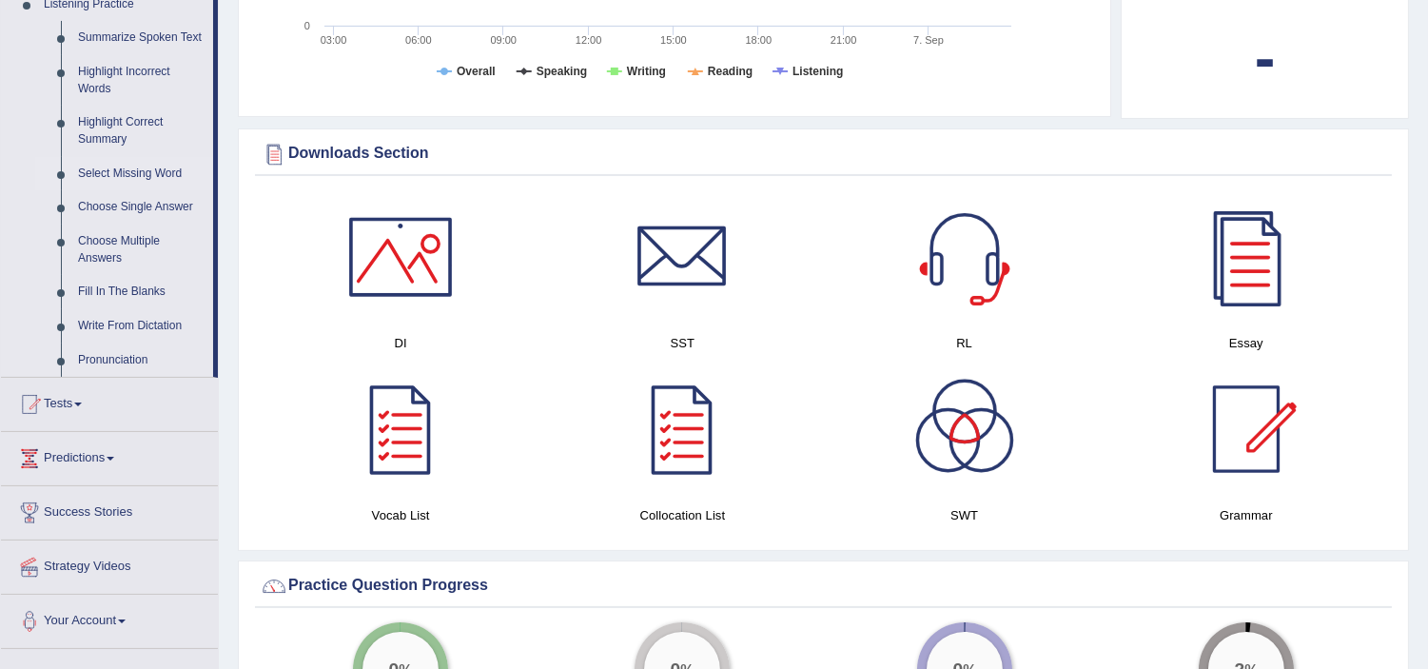
scroll to position [845, 0]
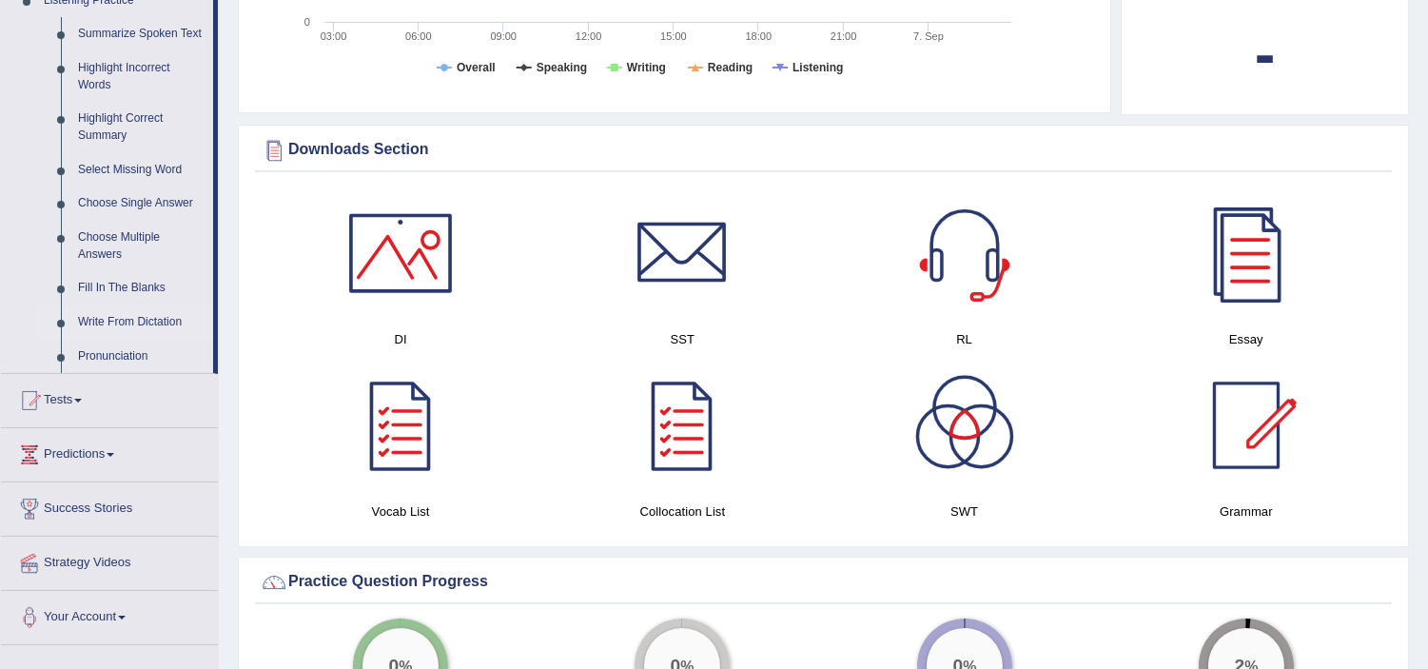
click at [136, 314] on link "Write From Dictation" at bounding box center [141, 322] width 144 height 34
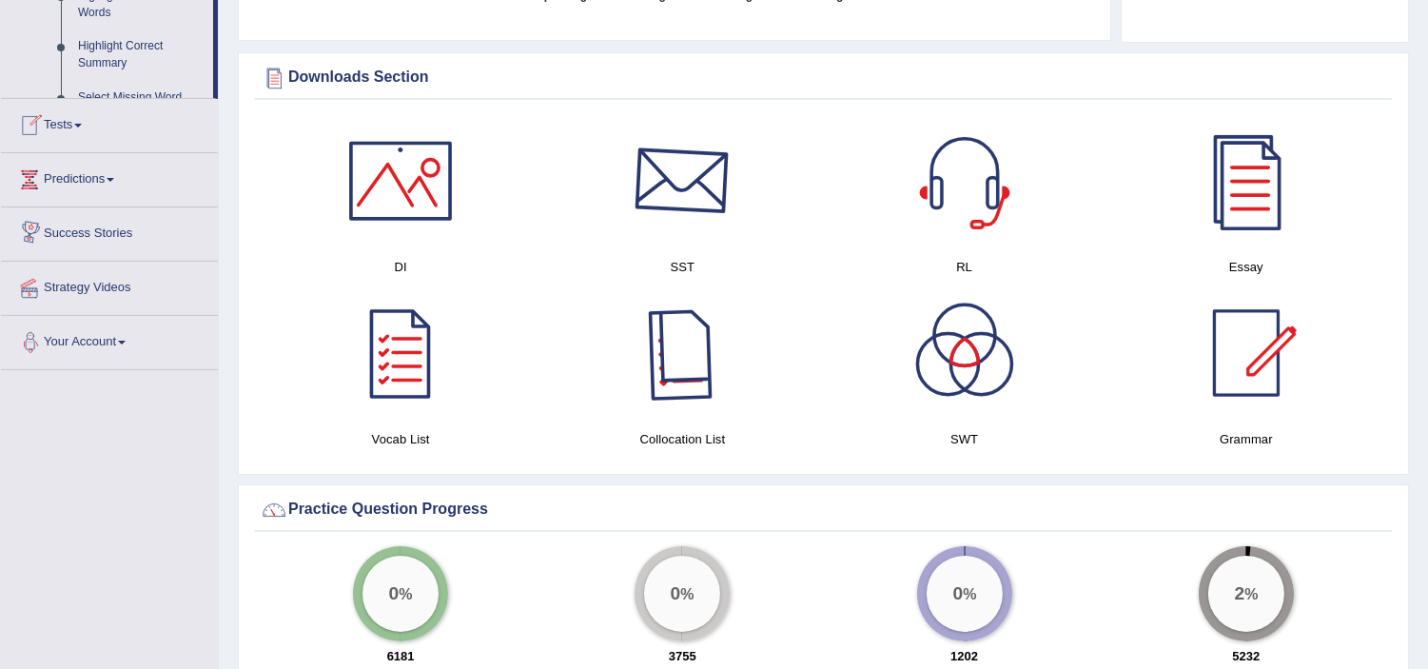
scroll to position [1267, 0]
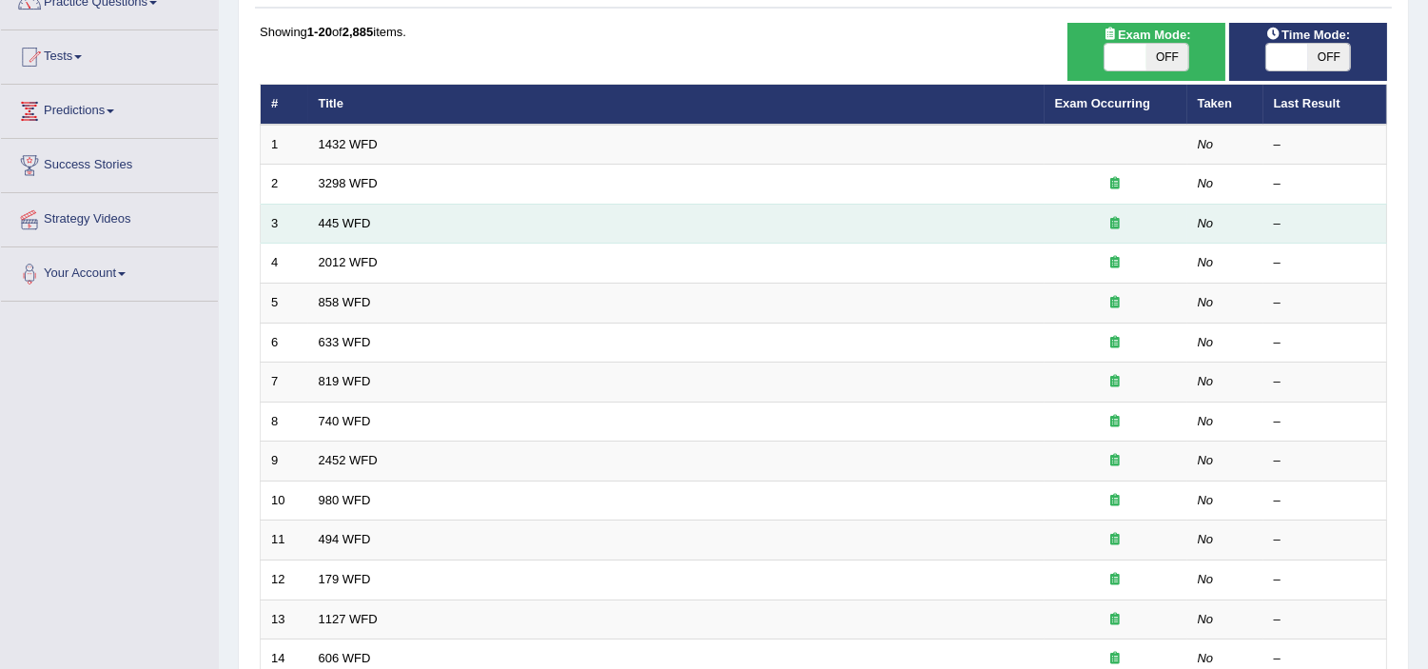
scroll to position [167, 0]
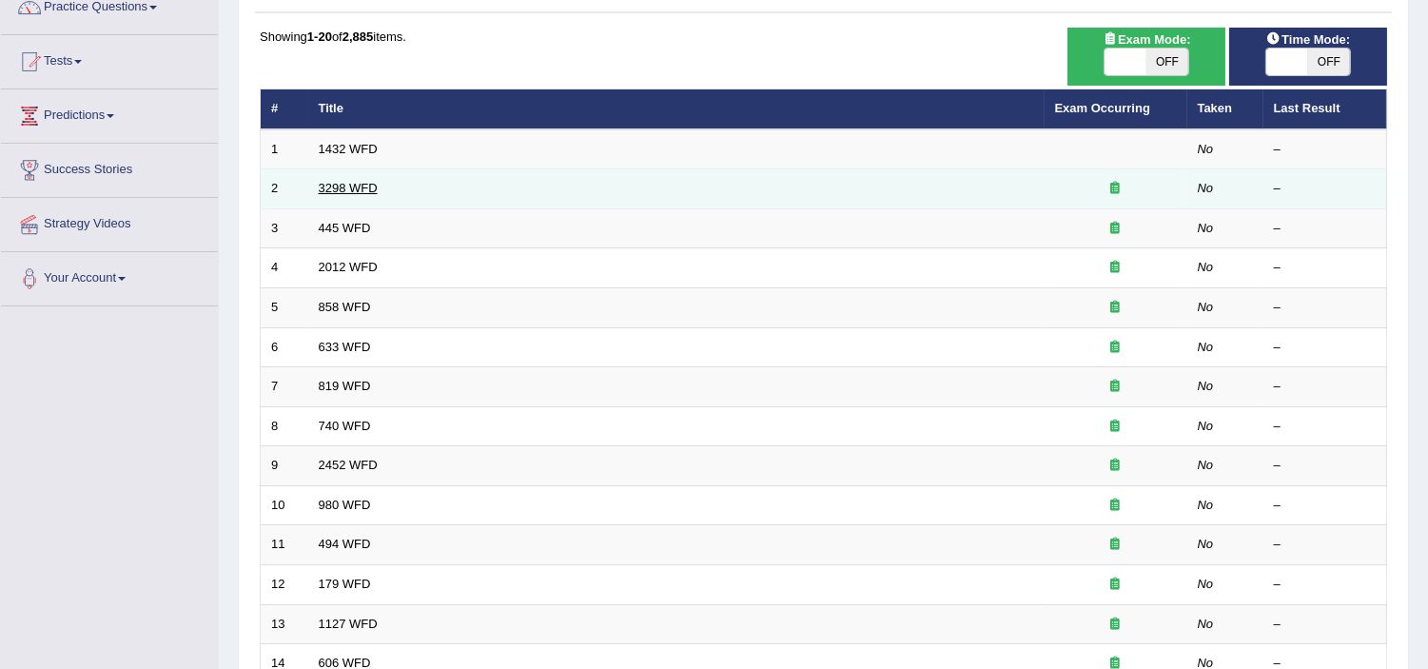
click at [349, 181] on link "3298 WFD" at bounding box center [348, 188] width 59 height 14
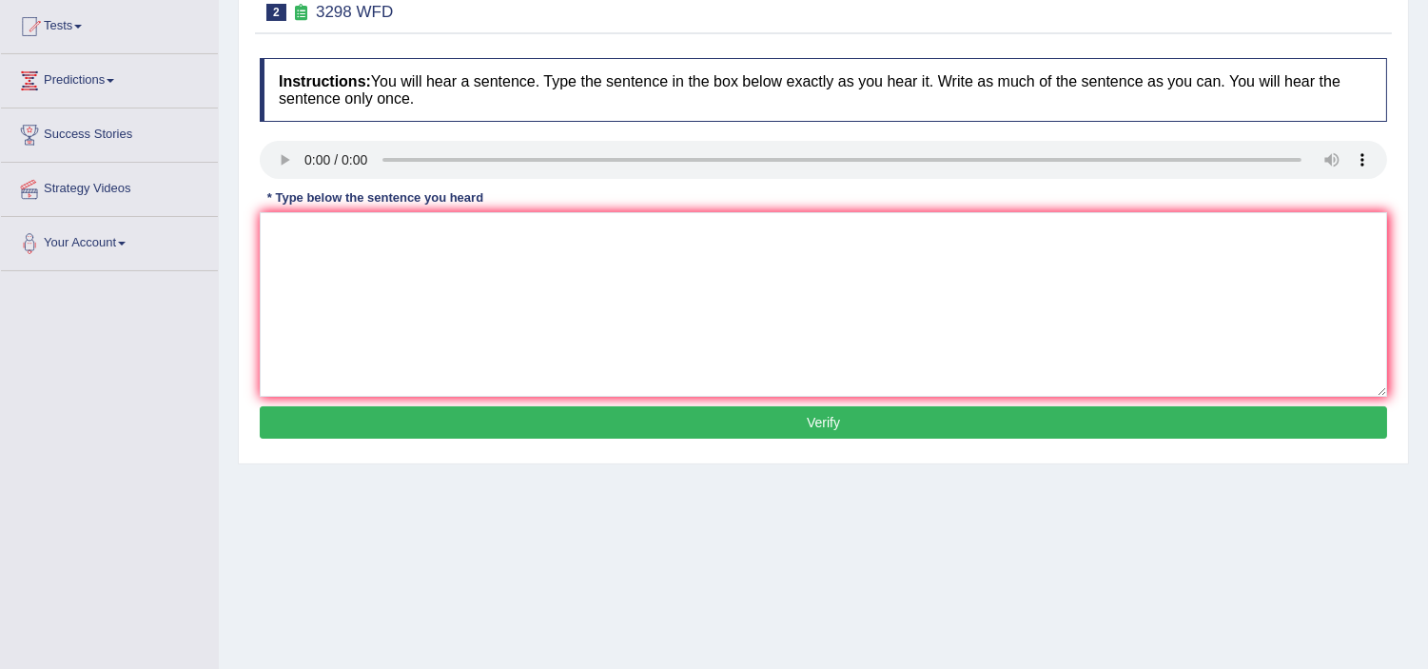
scroll to position [211, 0]
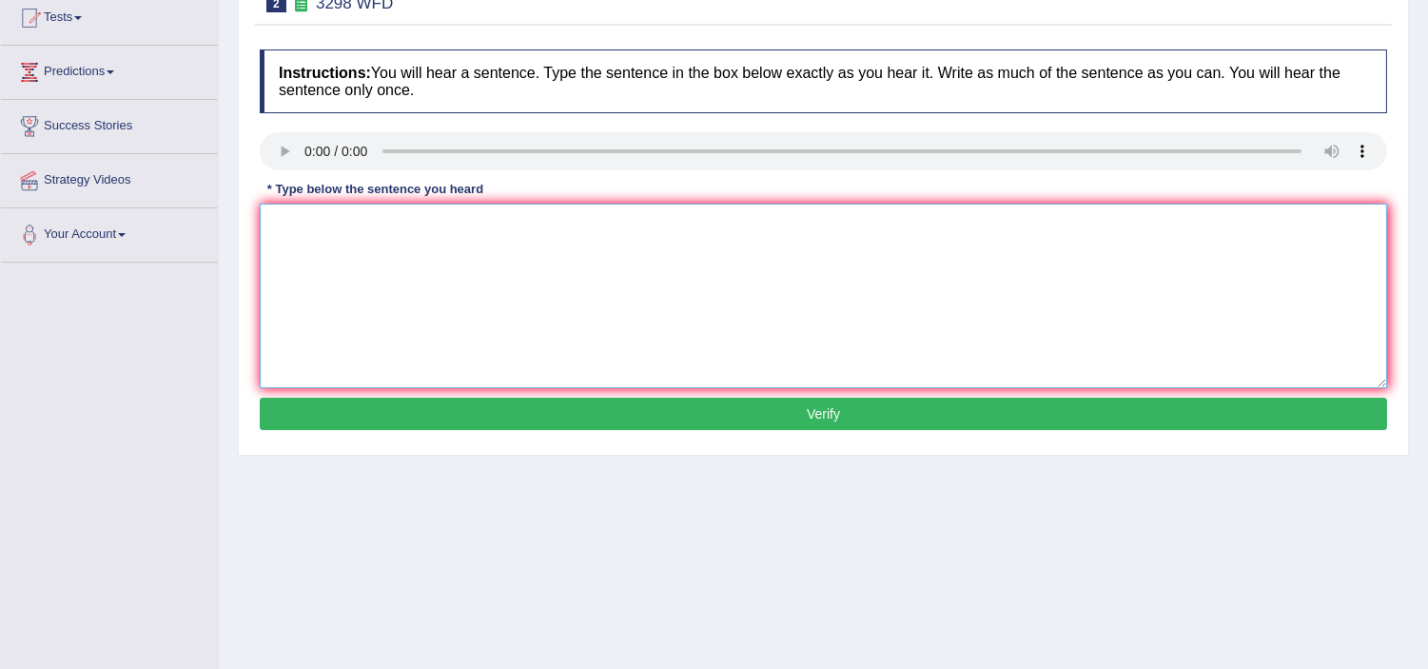
click at [312, 270] on textarea at bounding box center [824, 296] width 1128 height 185
type textarea "a"
click at [481, 220] on textarea "Animal behaviours behaviour to the similar to human." at bounding box center [824, 296] width 1128 height 185
type textarea "Animal behaviours behaviour contain to the similar to human."
click at [626, 405] on button "Verify" at bounding box center [824, 414] width 1128 height 32
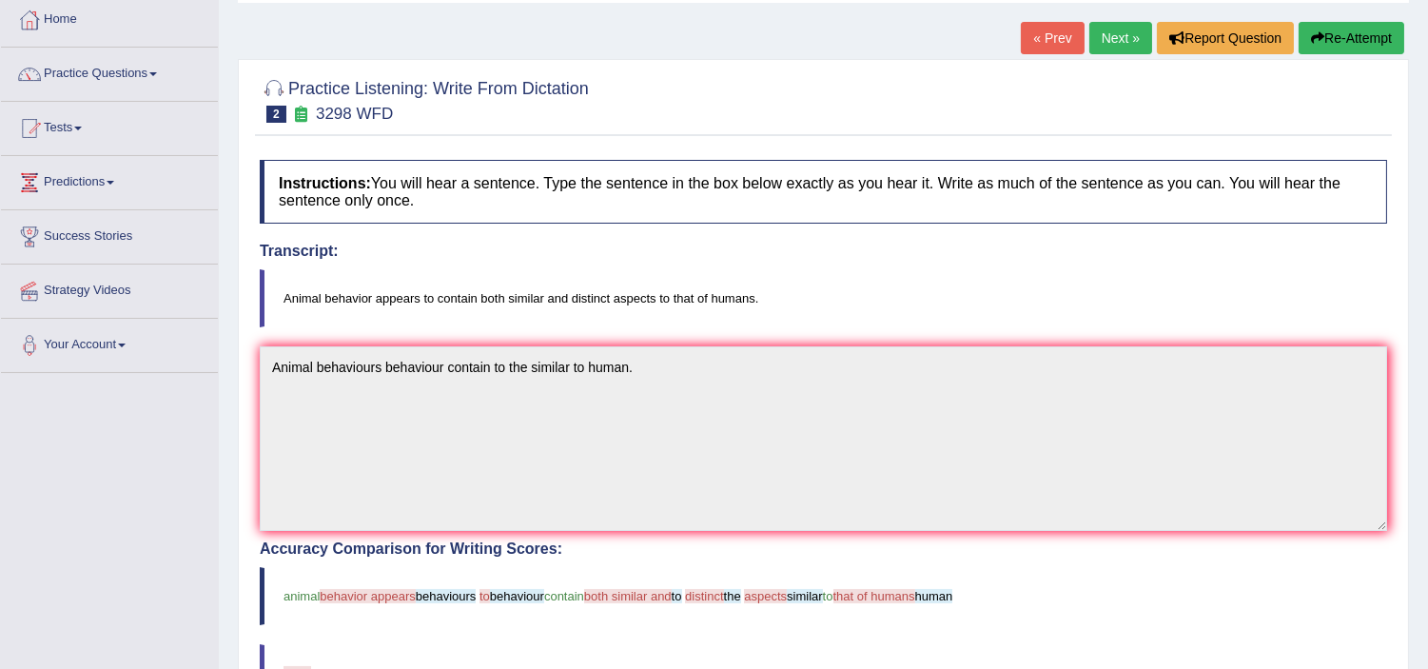
scroll to position [35, 0]
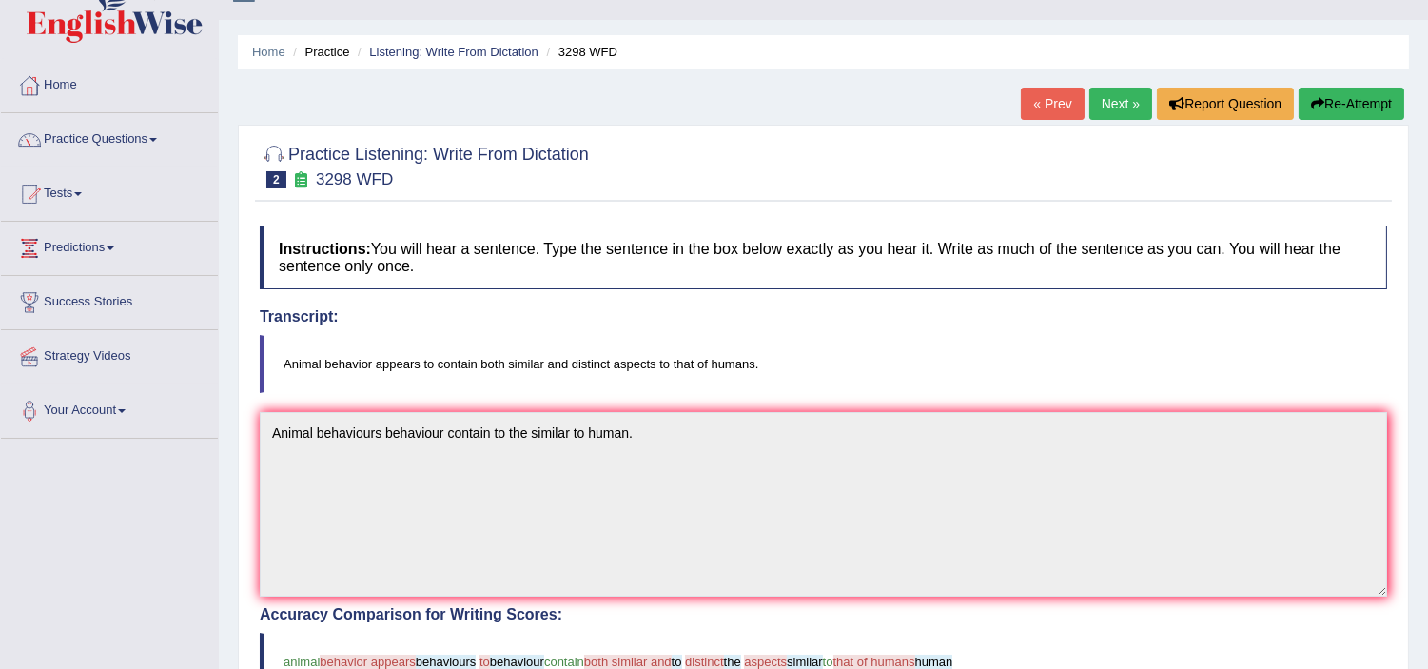
click at [1128, 112] on link "Next »" at bounding box center [1121, 104] width 63 height 32
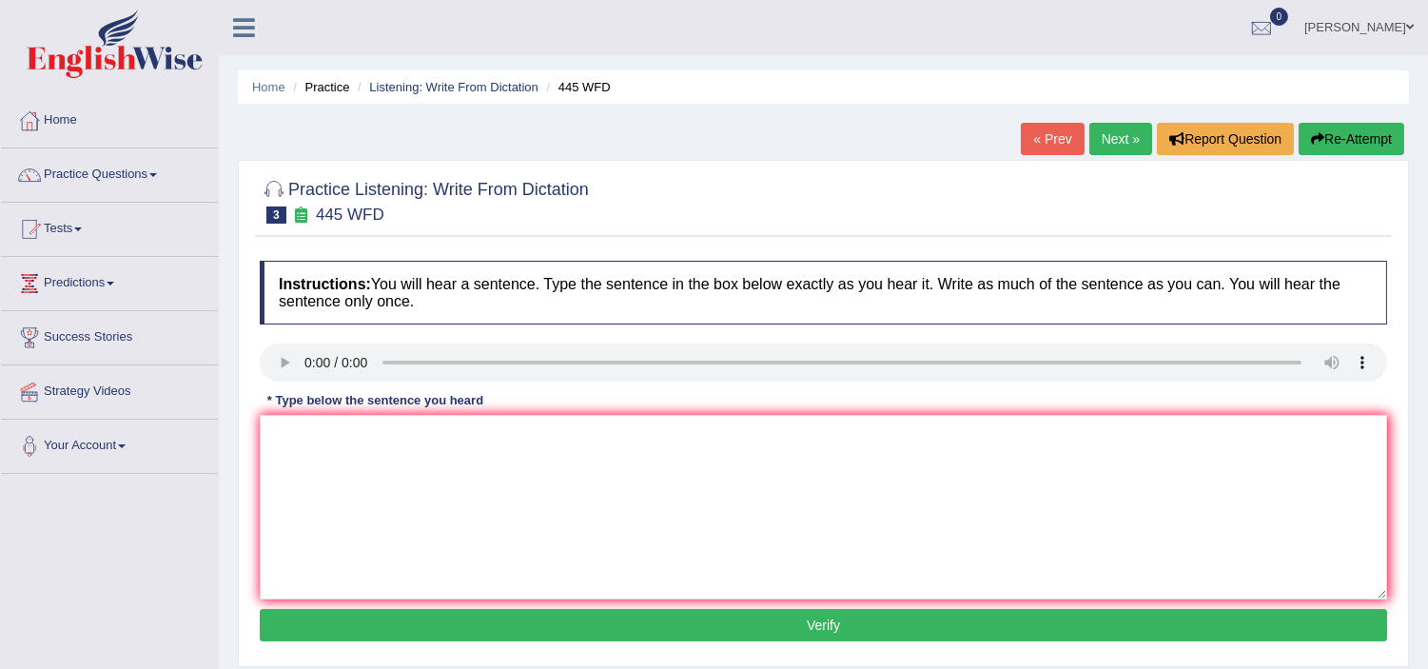
drag, startPoint x: 296, startPoint y: 413, endPoint x: 295, endPoint y: 439, distance: 25.7
click at [295, 439] on div "Instructions: You will hear a sentence. Type the sentence in the box below exac…" at bounding box center [823, 453] width 1137 height 405
click at [295, 439] on textarea at bounding box center [824, 507] width 1128 height 185
type textarea "t"
click at [358, 430] on textarea "The american plant space." at bounding box center [824, 507] width 1128 height 185
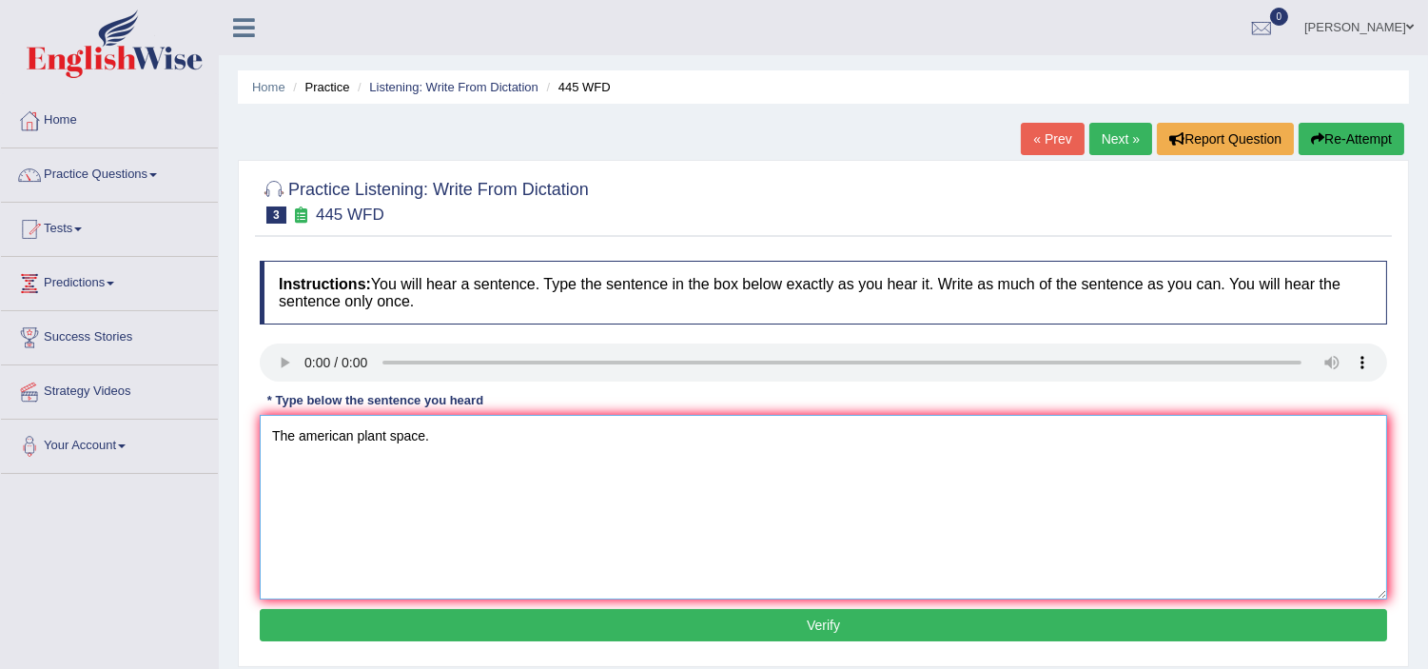
click at [301, 435] on textarea "The american plant space." at bounding box center [824, 507] width 1128 height 185
click at [357, 434] on textarea "The American plant space." at bounding box center [824, 507] width 1128 height 185
click at [359, 434] on textarea "The American plant space." at bounding box center [824, 507] width 1128 height 185
click at [510, 432] on textarea "The American astronomers made a plan land on a spaceship on the Mars." at bounding box center [824, 507] width 1128 height 185
drag, startPoint x: 582, startPoint y: 438, endPoint x: 556, endPoint y: 434, distance: 26.9
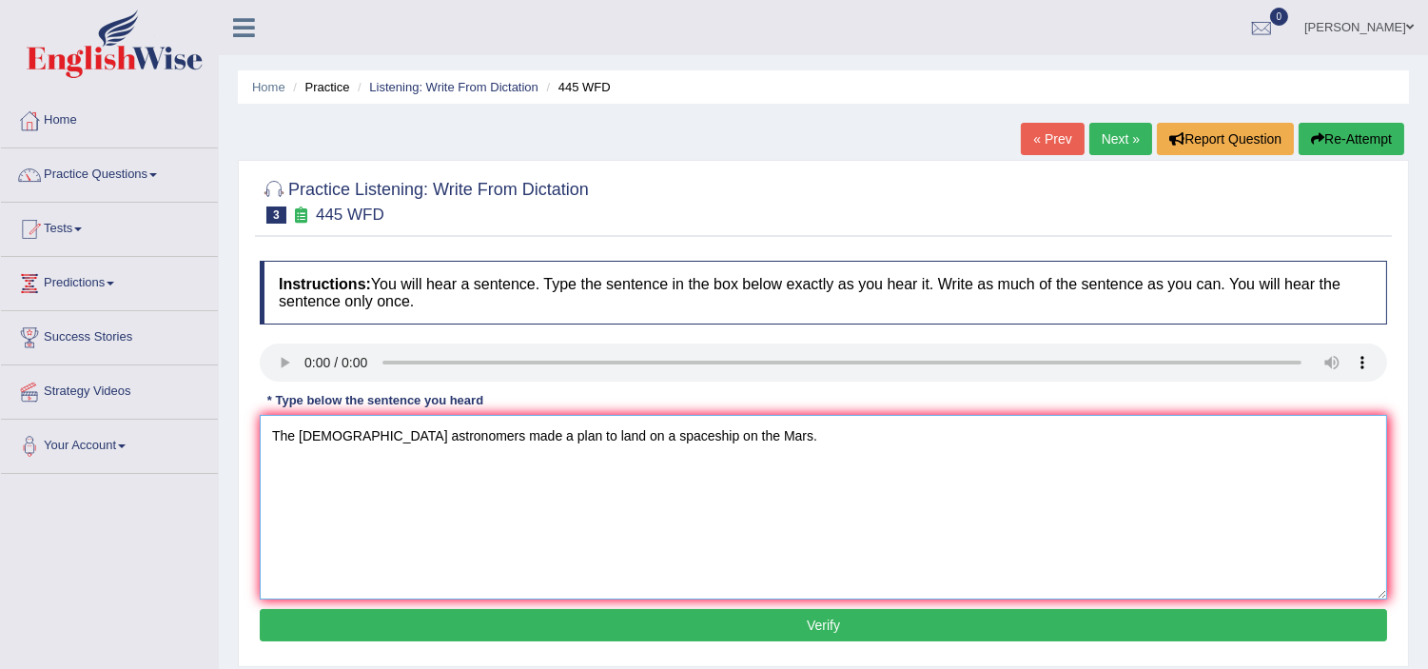
click at [556, 434] on textarea "The American astronomers made a plan to land on a spaceship on the Mars." at bounding box center [824, 507] width 1128 height 185
click at [467, 433] on textarea "The American astronomers made a plan to land a the spaceship on the Mars." at bounding box center [824, 507] width 1128 height 185
type textarea "The American astronomers made make a plan to land a the spaceship on the Mars."
click at [533, 634] on button "Verify" at bounding box center [824, 625] width 1128 height 32
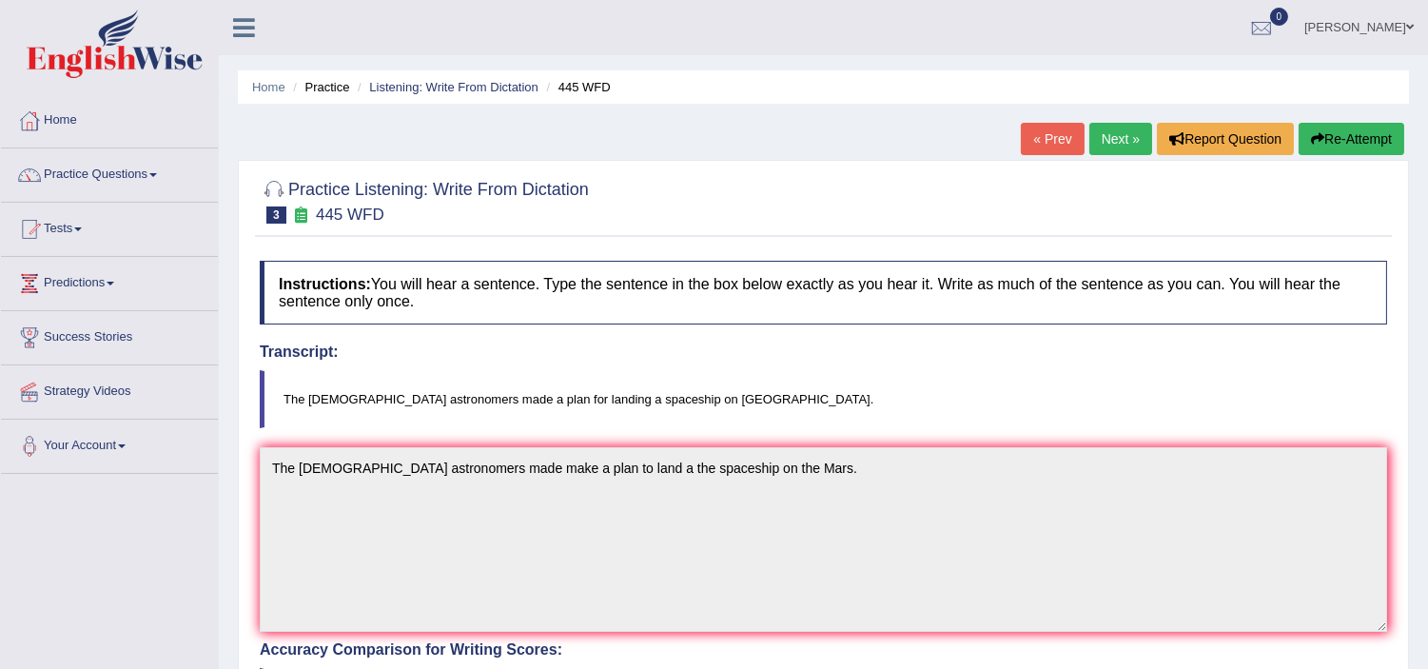
click at [1114, 147] on link "Next »" at bounding box center [1121, 139] width 63 height 32
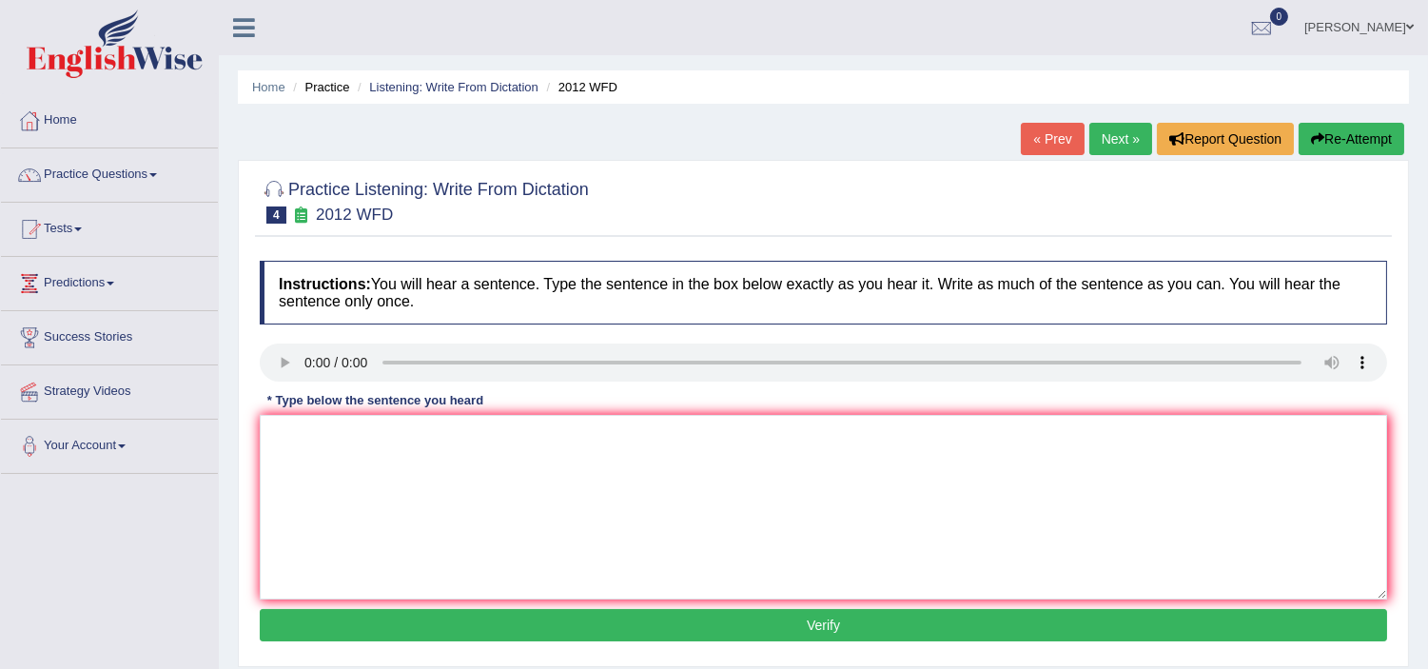
click at [1039, 139] on link "« Prev" at bounding box center [1052, 139] width 63 height 32
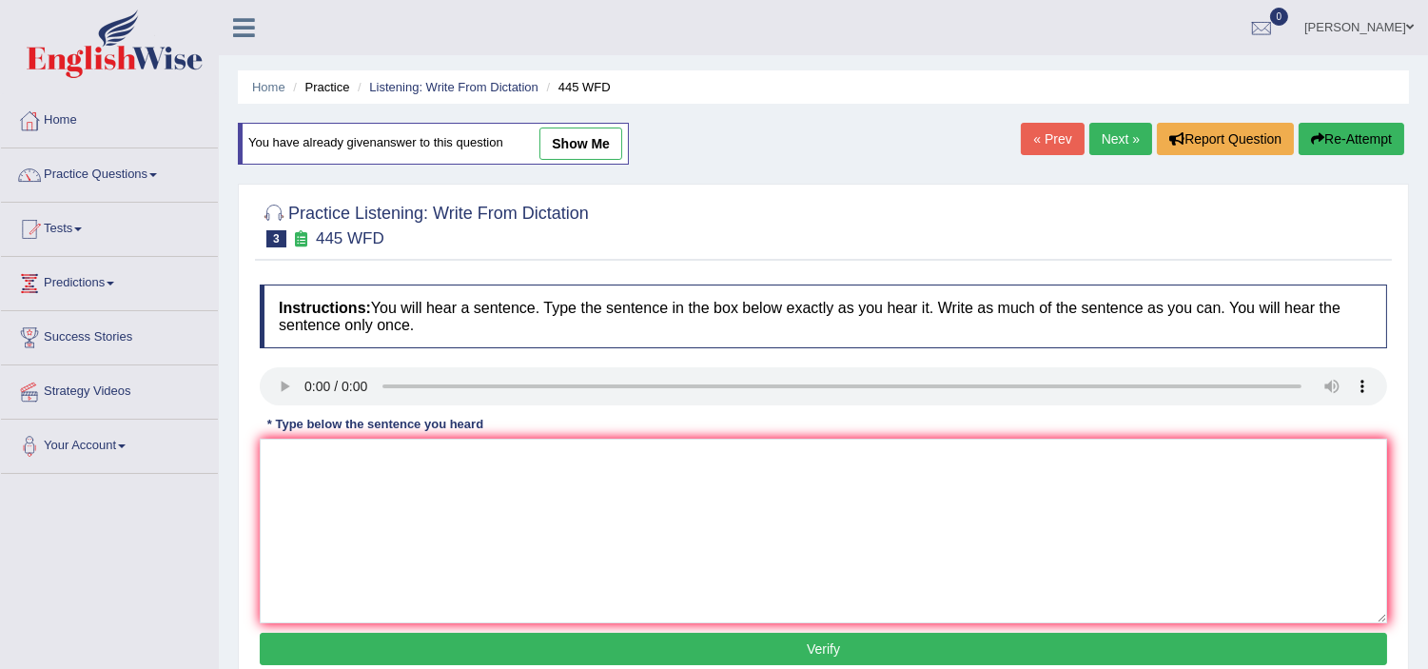
click at [975, 182] on div "Home Practice Listening: Write From Dictation 445 WFD You have already given an…" at bounding box center [823, 476] width 1209 height 952
click at [1119, 135] on link "Next »" at bounding box center [1121, 139] width 63 height 32
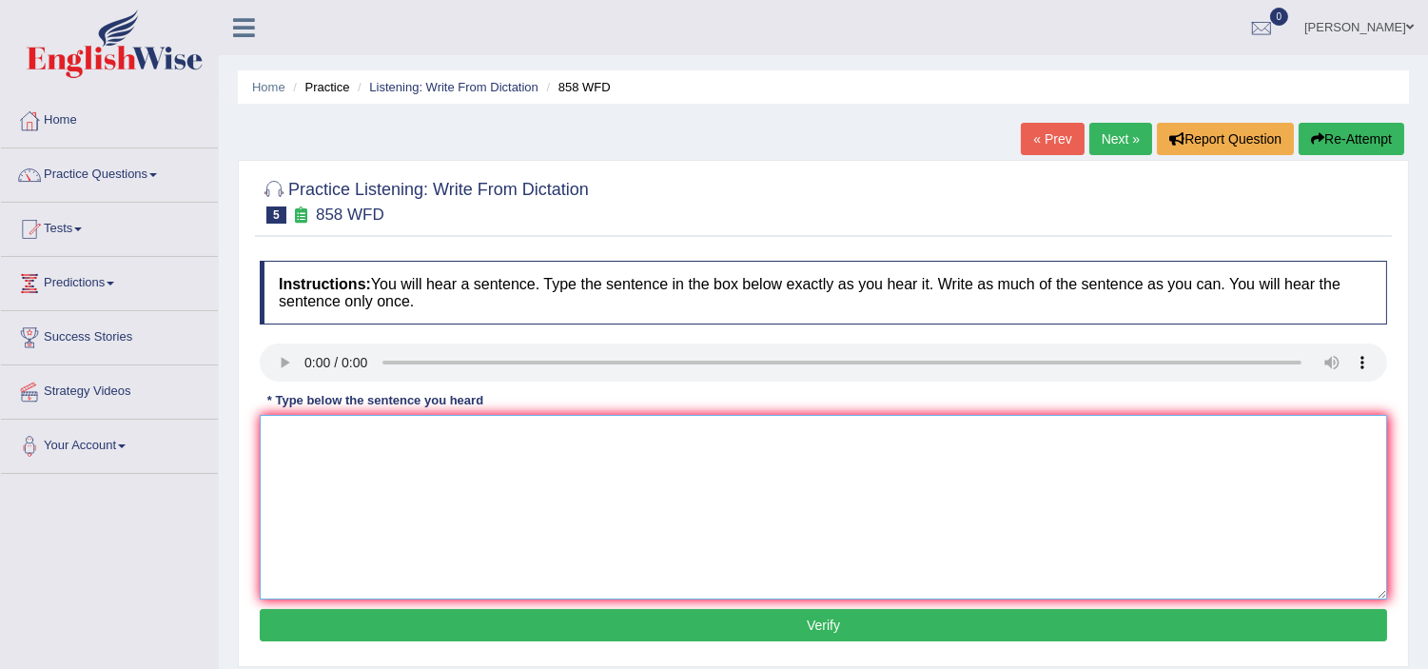
click at [290, 435] on textarea at bounding box center [824, 507] width 1128 height 185
click at [325, 433] on textarea "The suppervisor facts interact Australians." at bounding box center [824, 507] width 1128 height 185
click at [358, 426] on textarea "The supervisor facts interact Australians." at bounding box center [824, 507] width 1128 height 185
click at [439, 431] on textarea "The supervisor facts interact Australians." at bounding box center [824, 507] width 1128 height 185
type textarea "The supervisor facts interact interested Australians."
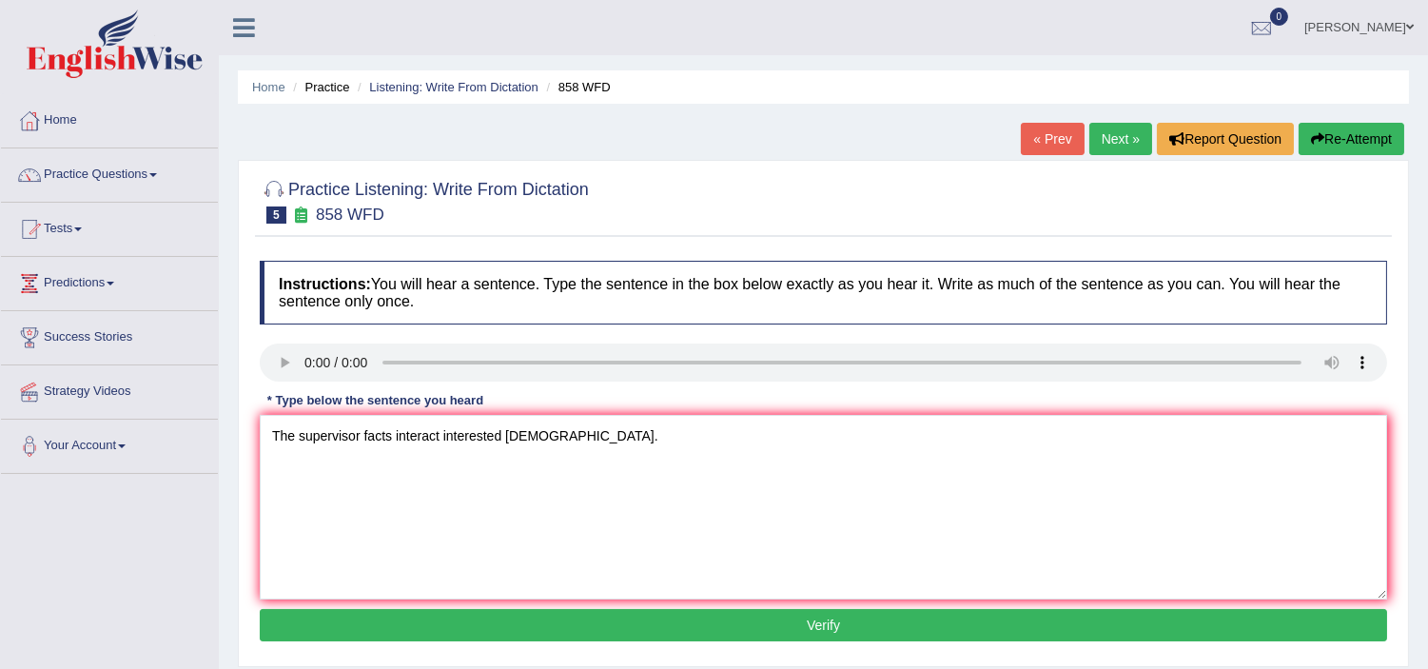
click at [463, 605] on div "Instructions: You will hear a sentence. Type the sentence in the box below exac…" at bounding box center [823, 453] width 1137 height 405
click at [478, 621] on button "Verify" at bounding box center [824, 625] width 1128 height 32
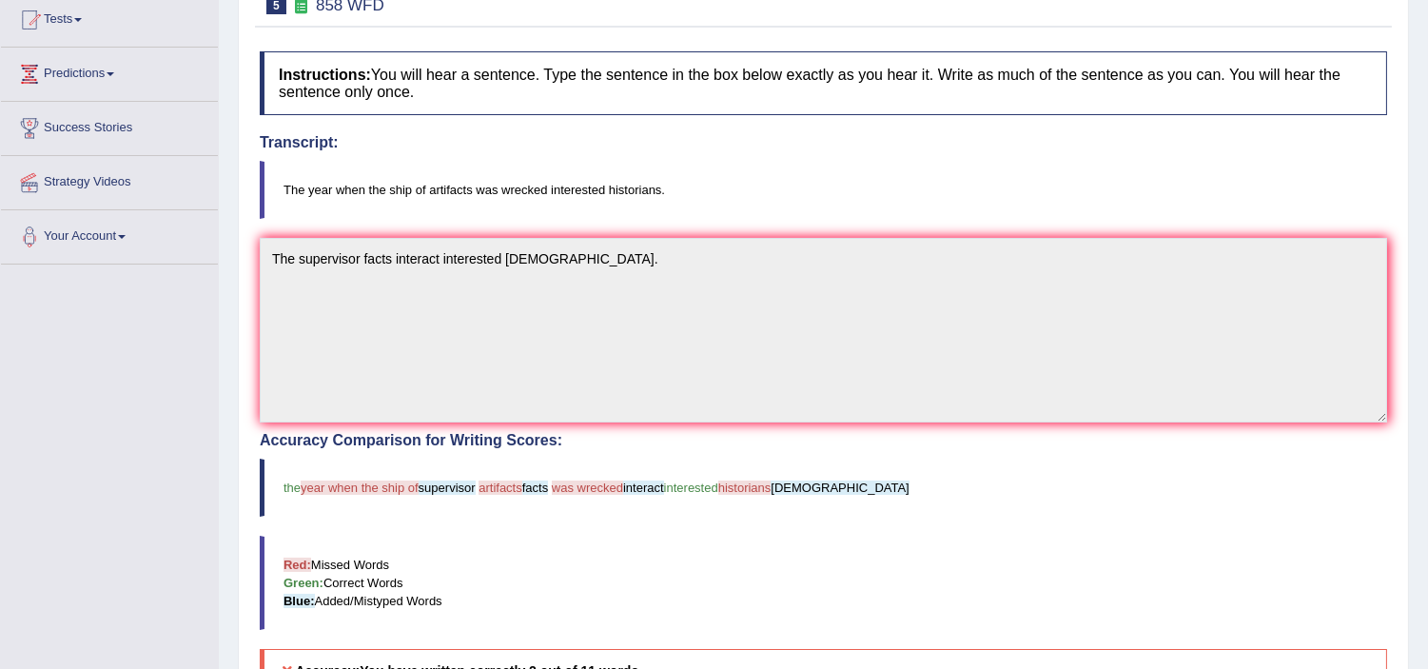
scroll to position [106, 0]
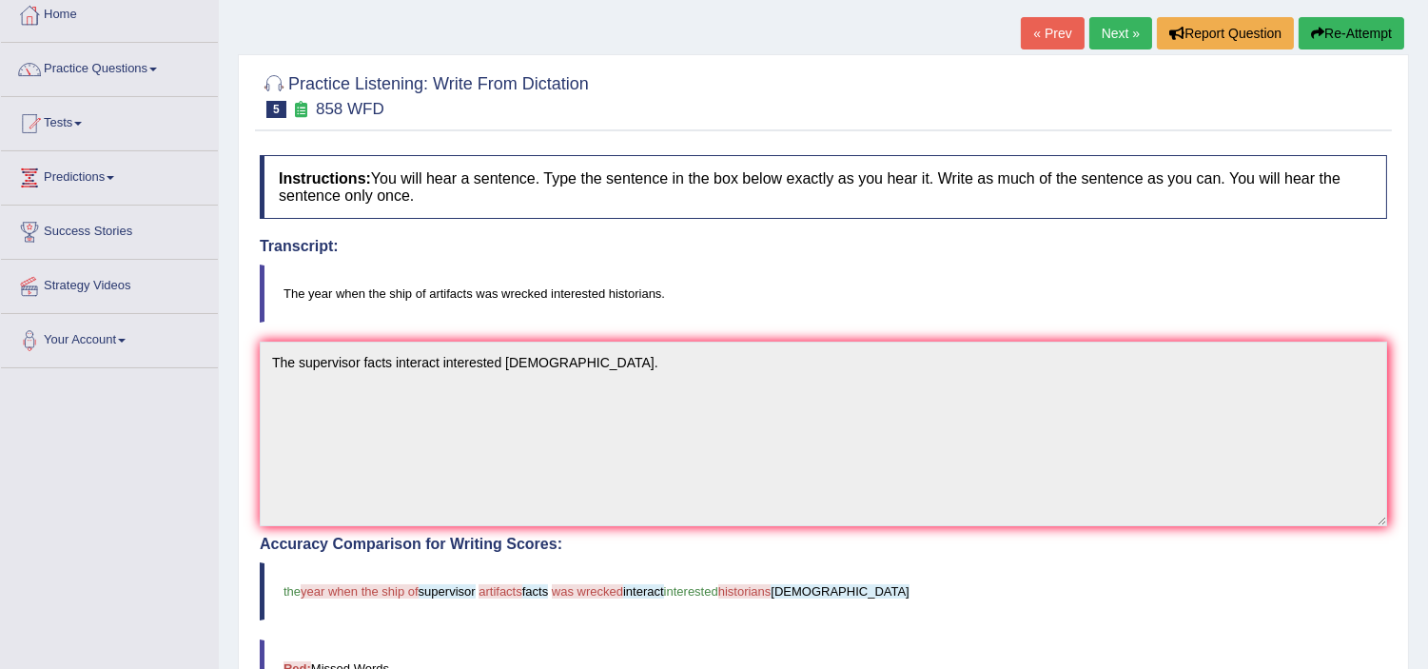
click at [1376, 30] on button "Re-Attempt" at bounding box center [1352, 33] width 106 height 32
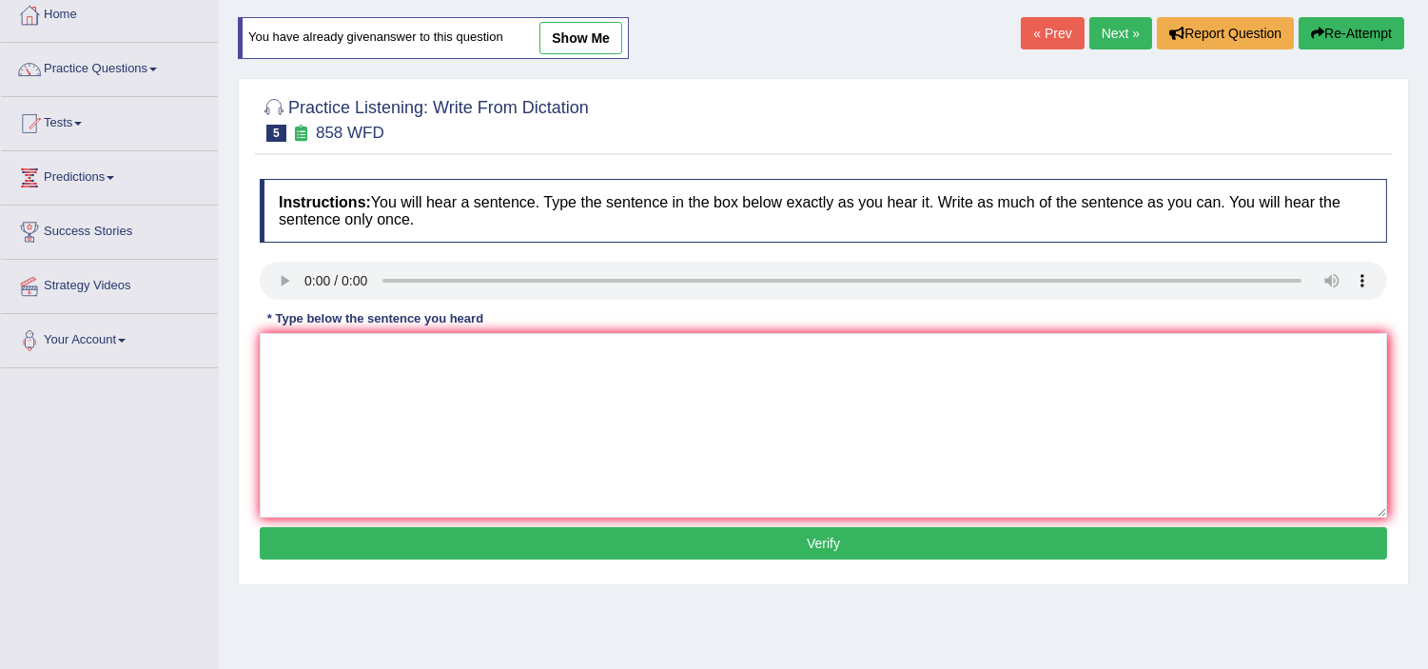
click at [1133, 43] on link "Next »" at bounding box center [1121, 33] width 63 height 32
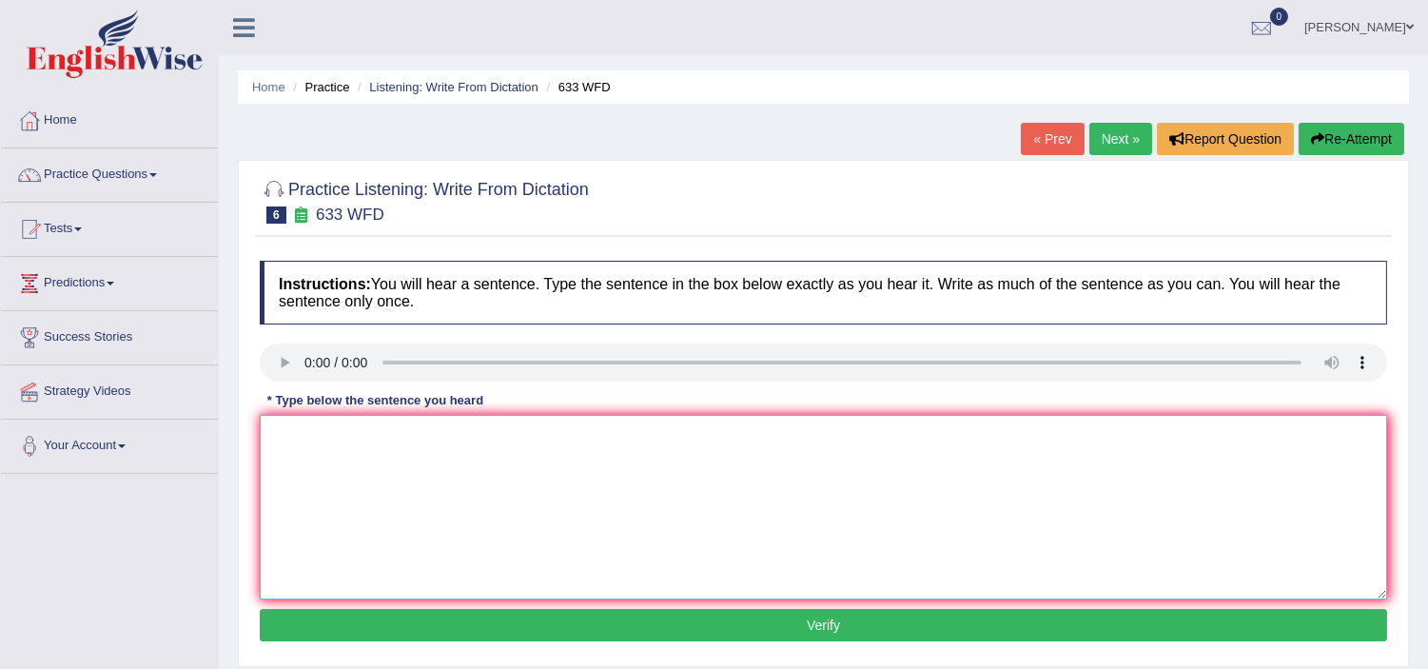
click at [318, 440] on textarea at bounding box center [824, 507] width 1128 height 185
click at [299, 431] on textarea "Researchse" at bounding box center [824, 507] width 1128 height 185
click at [301, 428] on textarea "Researchse" at bounding box center [824, 507] width 1128 height 185
click at [348, 435] on textarea "Researchse" at bounding box center [824, 507] width 1128 height 185
type textarea "Researchse can makes a feel better."
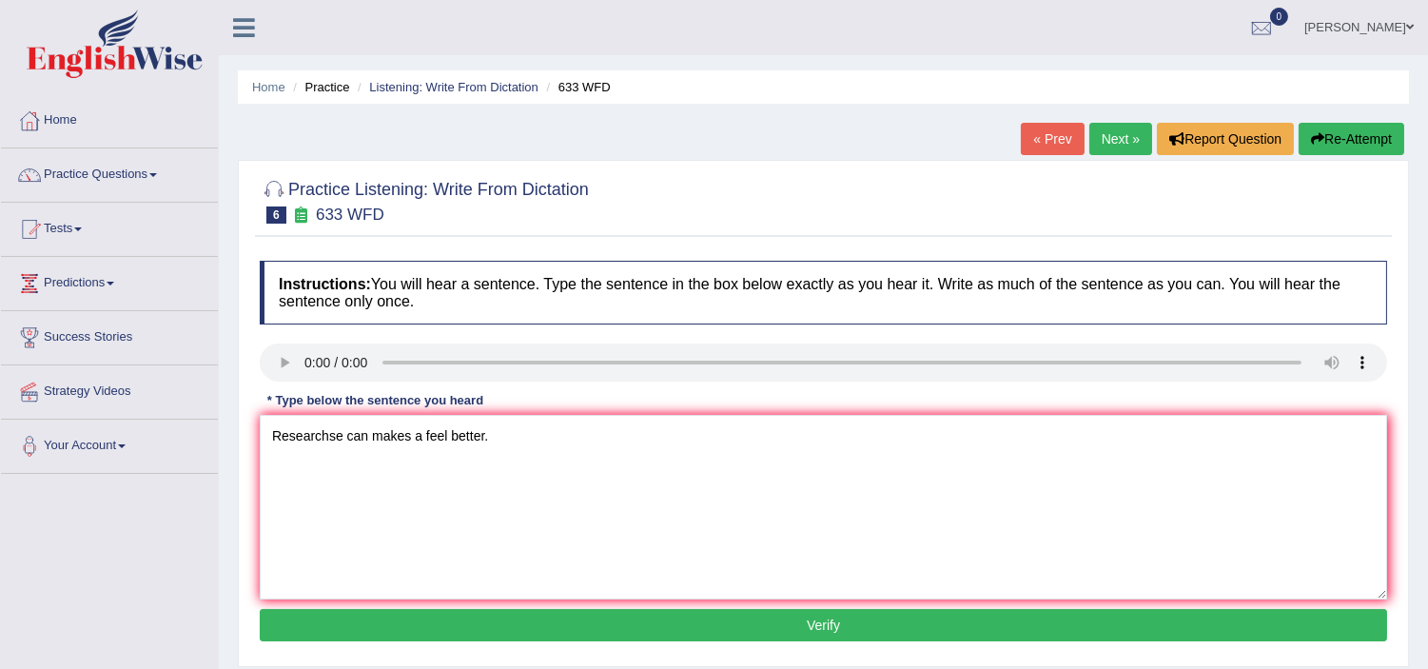
click at [491, 626] on button "Verify" at bounding box center [824, 625] width 1128 height 32
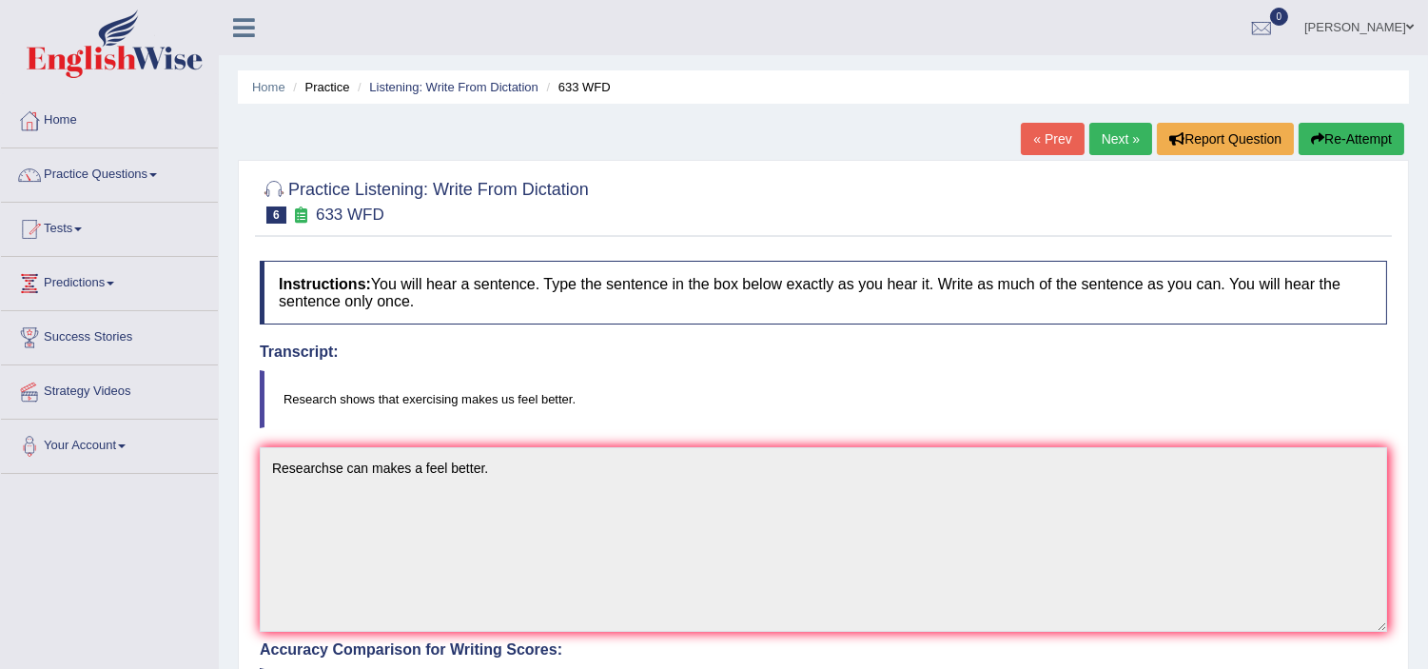
click at [1116, 130] on link "Next »" at bounding box center [1121, 139] width 63 height 32
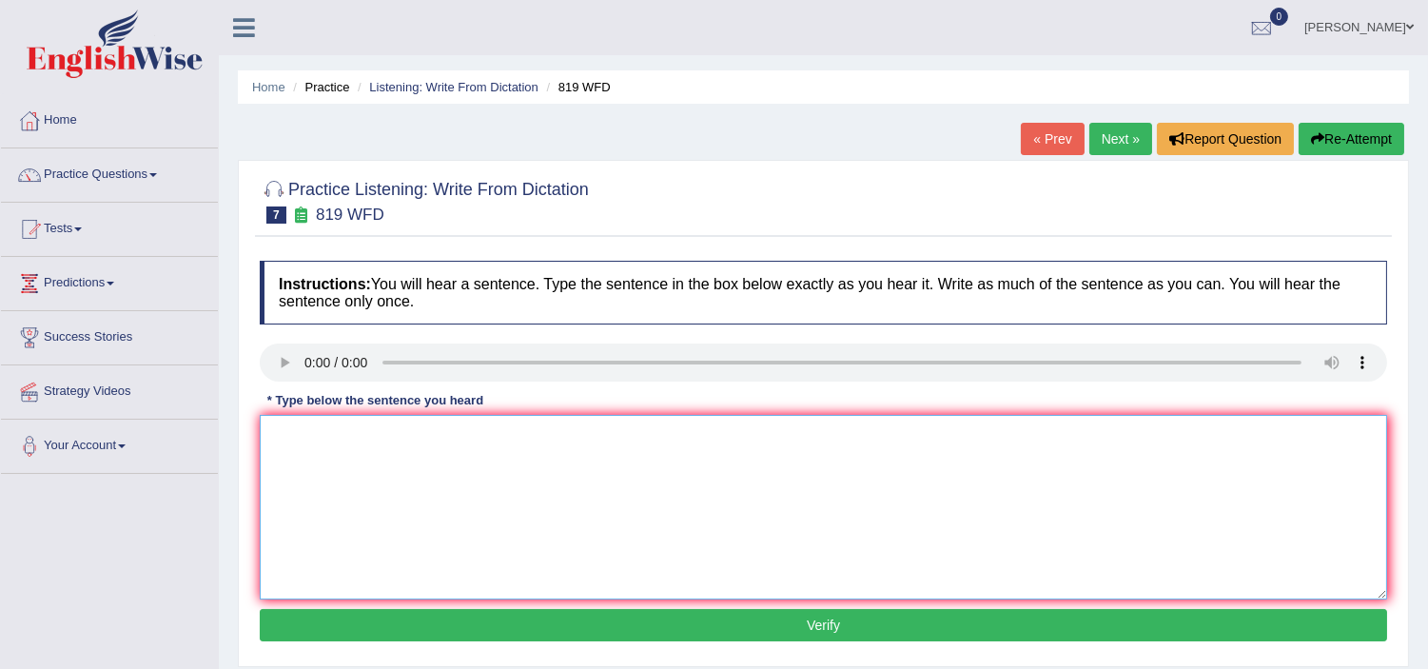
click at [346, 438] on textarea at bounding box center [824, 507] width 1128 height 185
click at [360, 436] on textarea "Cliants able to continue throuhgout the" at bounding box center [824, 507] width 1128 height 185
click at [559, 430] on textarea "Cliants able to growing continue throuhgout the" at bounding box center [824, 507] width 1128 height 185
click at [312, 439] on textarea "Cliants able to growing continue throuhgout the life." at bounding box center [824, 507] width 1128 height 185
drag, startPoint x: 309, startPoint y: 436, endPoint x: 352, endPoint y: 449, distance: 44.8
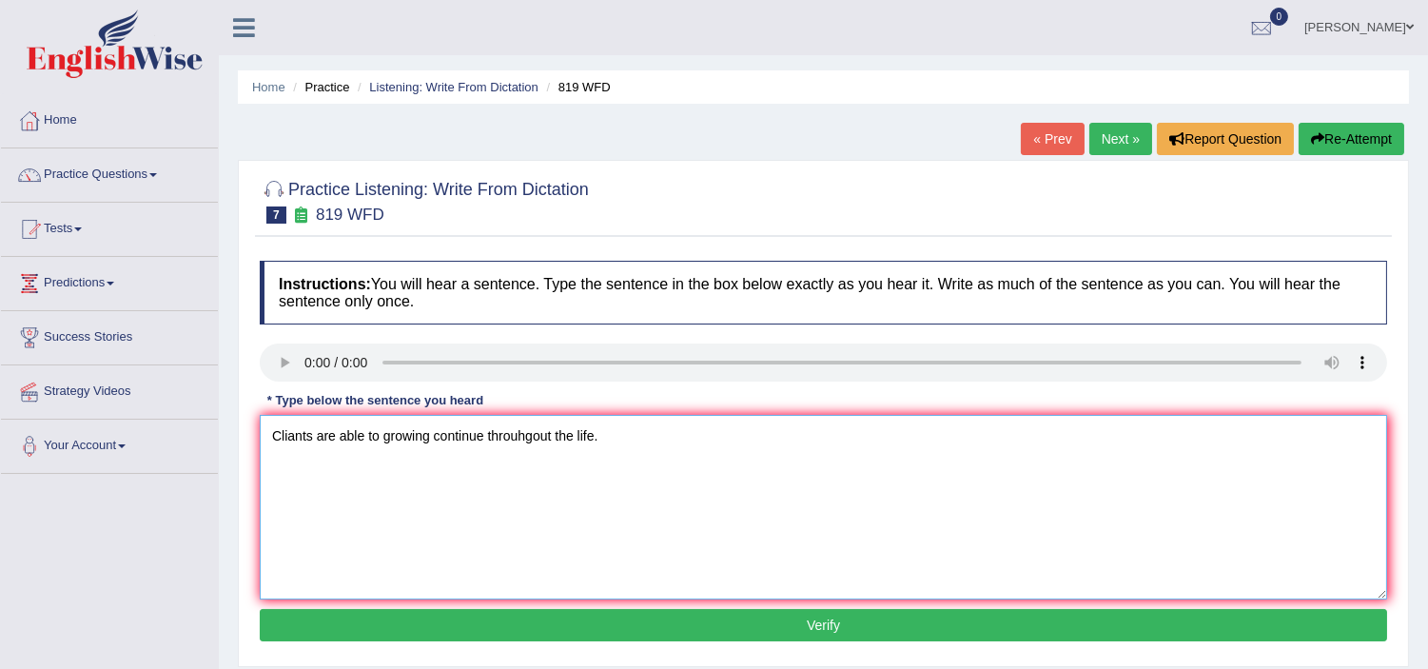
click at [352, 449] on textarea "Cliants are able to growing continue throuhgout the life." at bounding box center [824, 507] width 1128 height 185
click at [328, 445] on textarea "Cliants are able to growing continue throuhgout the life." at bounding box center [824, 507] width 1128 height 185
click at [314, 430] on textarea "Cliants are able to growing continue throuhgout the life." at bounding box center [824, 507] width 1128 height 185
click at [521, 439] on textarea "Clients are able to growing continue throuhgout the life." at bounding box center [824, 507] width 1128 height 185
type textarea "Clients are able to growing continue throughout the life."
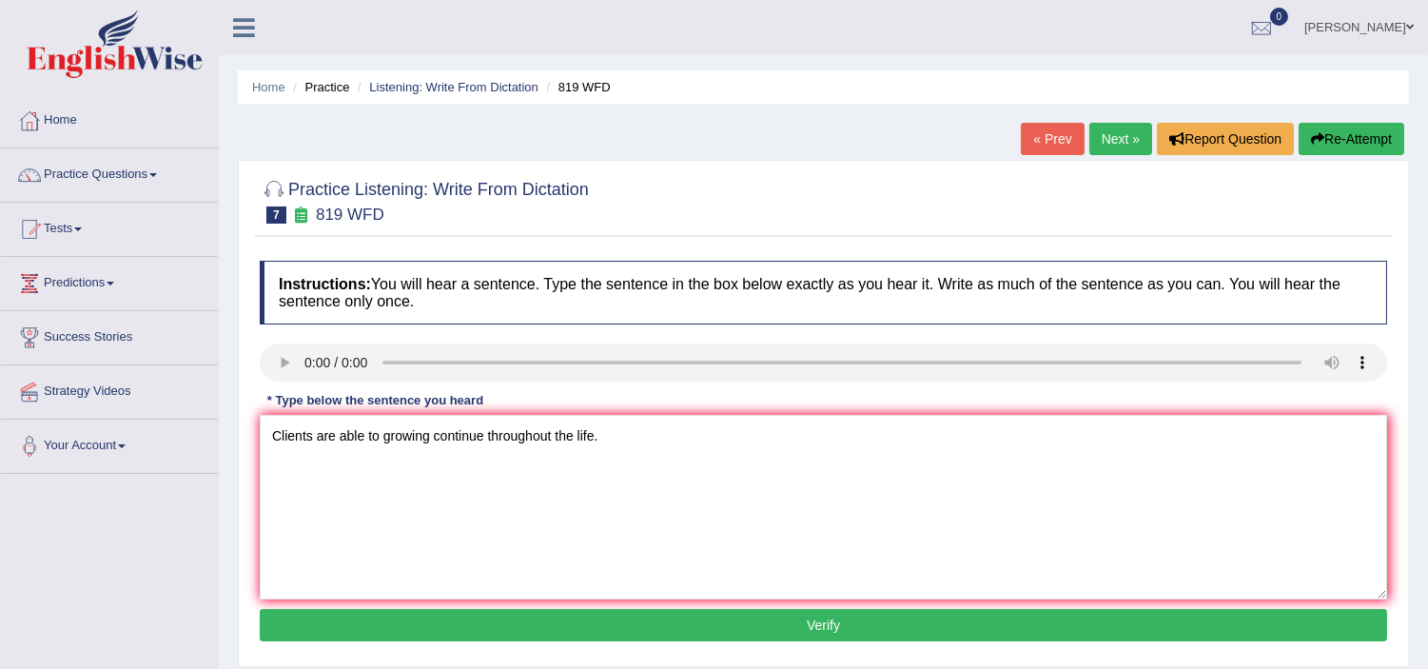
click at [631, 625] on button "Verify" at bounding box center [824, 625] width 1128 height 32
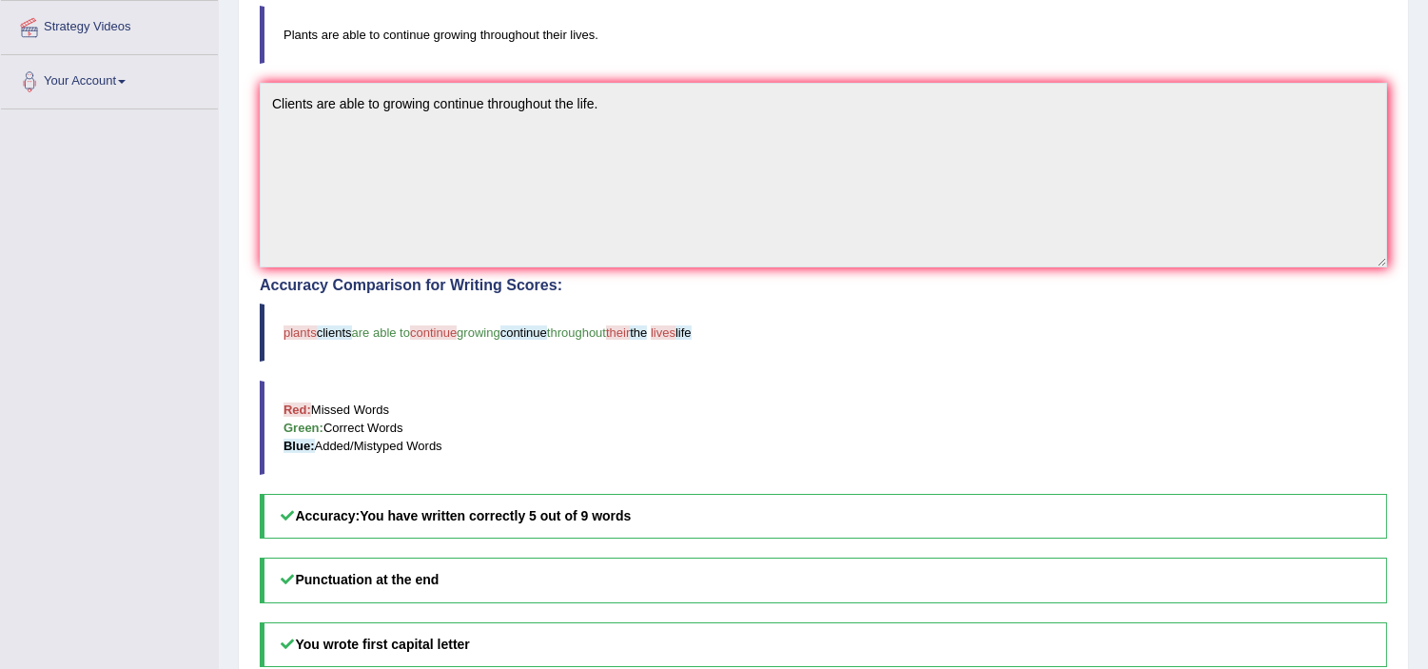
scroll to position [317, 0]
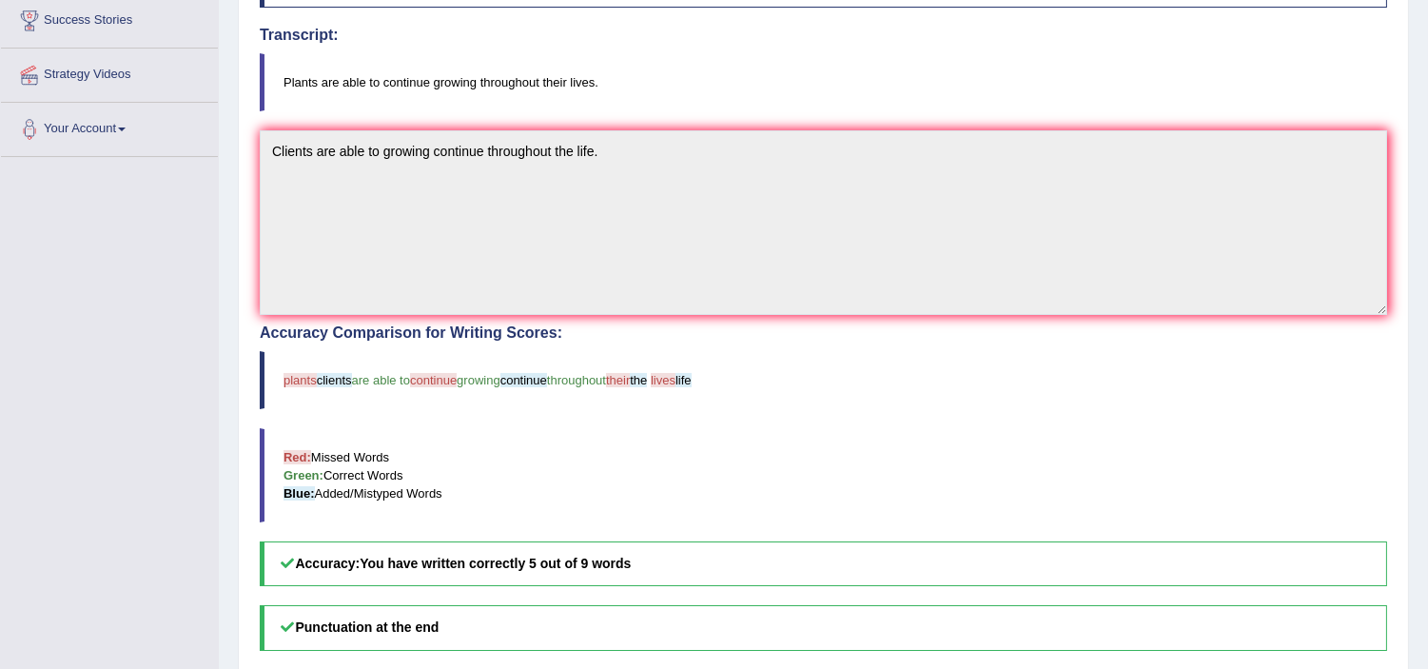
click at [462, 449] on blockquote "Red: Missed Words Green: Correct Words Blue: Added/Mistyped Words" at bounding box center [824, 475] width 1128 height 94
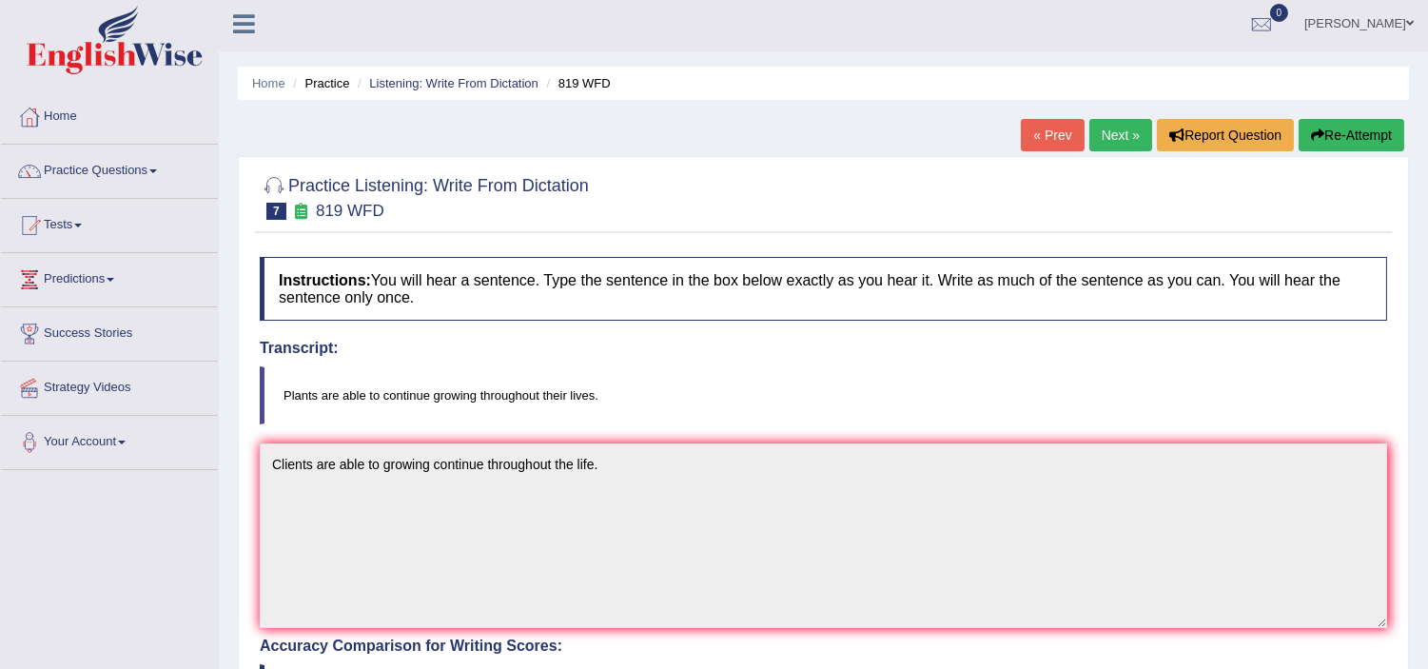
scroll to position [0, 0]
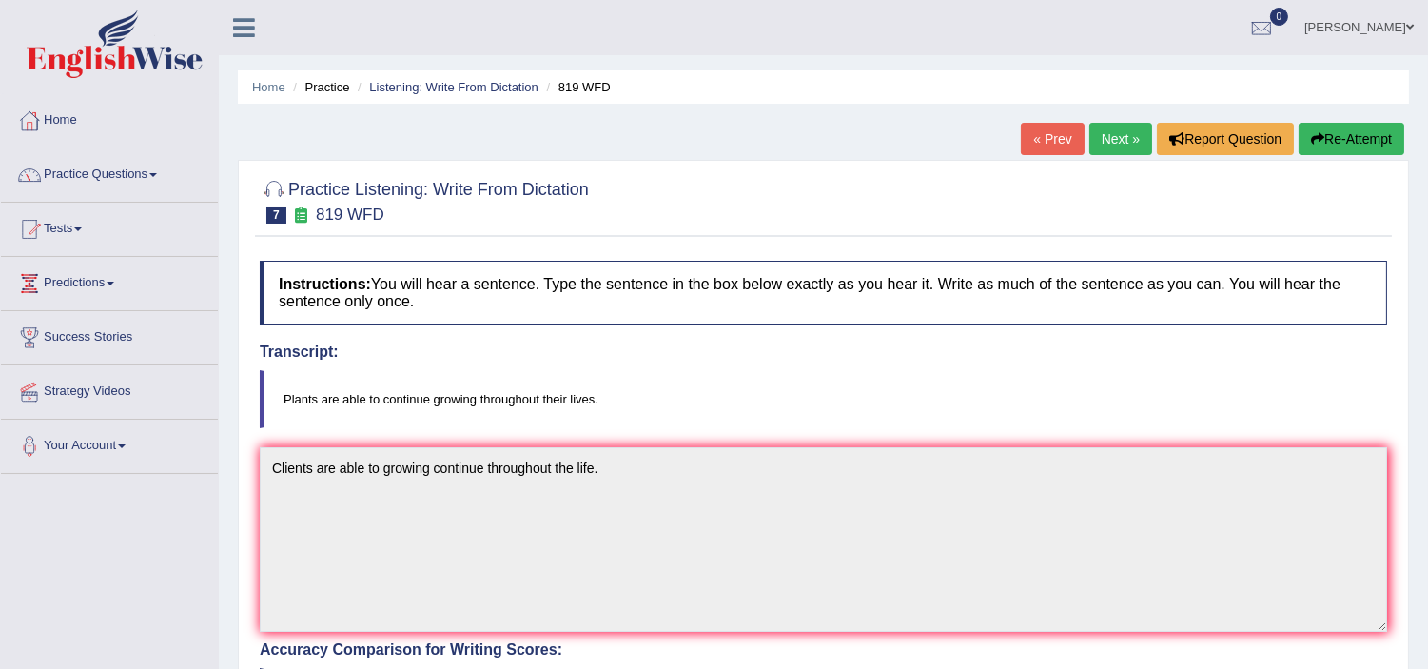
click at [1124, 136] on link "Next »" at bounding box center [1121, 139] width 63 height 32
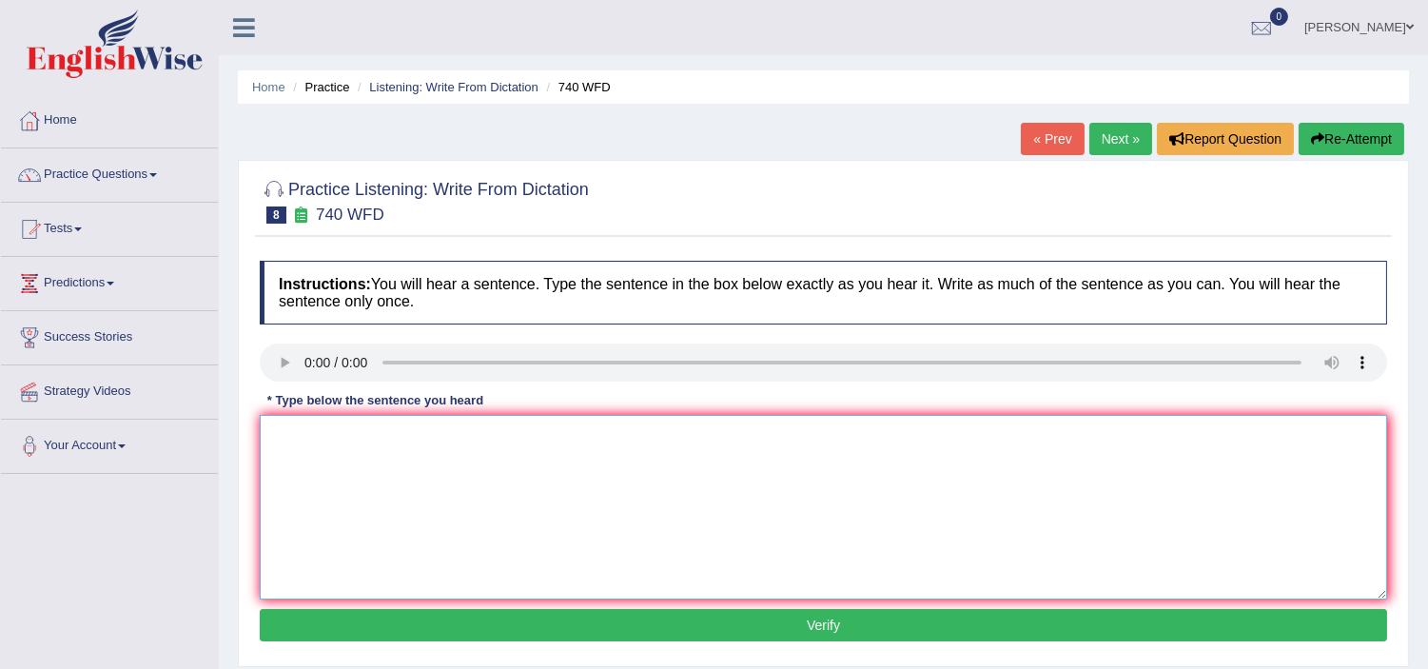
click at [424, 471] on textarea at bounding box center [824, 507] width 1128 height 185
click at [441, 435] on textarea "Series of obersvation current the class room." at bounding box center [824, 507] width 1128 height 185
click at [326, 432] on textarea "Series of obersvation carried out of the class room." at bounding box center [824, 507] width 1128 height 185
click at [269, 431] on textarea "Series of obersvation carried out of the class room." at bounding box center [824, 507] width 1128 height 185
click at [348, 429] on textarea "The series of obersvation carried out of the class room." at bounding box center [824, 507] width 1128 height 185
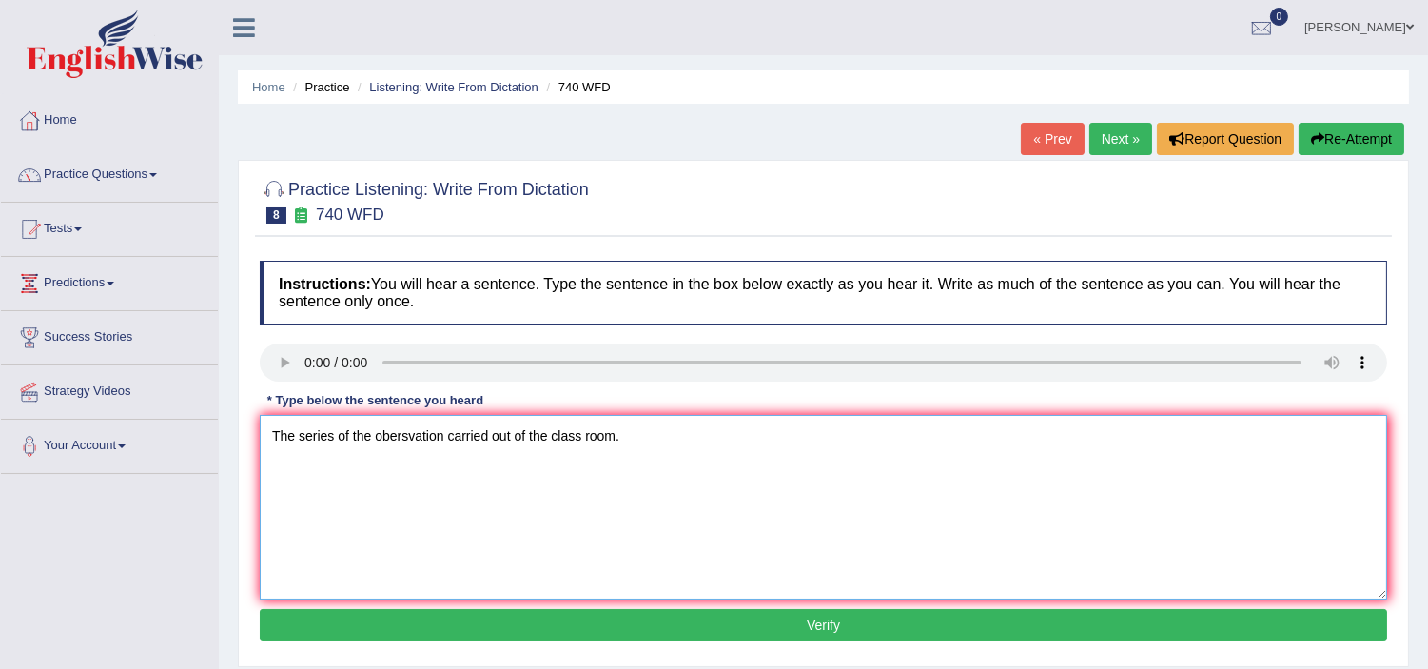
click at [395, 436] on textarea "The series of the obersvation carried out of the class room." at bounding box center [824, 507] width 1128 height 185
click at [447, 426] on textarea "The series of the observation carried out of the class room." at bounding box center [824, 507] width 1128 height 185
click at [523, 440] on textarea "The series of the observation carried out of the class room." at bounding box center [824, 507] width 1128 height 185
type textarea "The series of the observation carried out of from the class room."
click at [667, 626] on button "Verify" at bounding box center [824, 625] width 1128 height 32
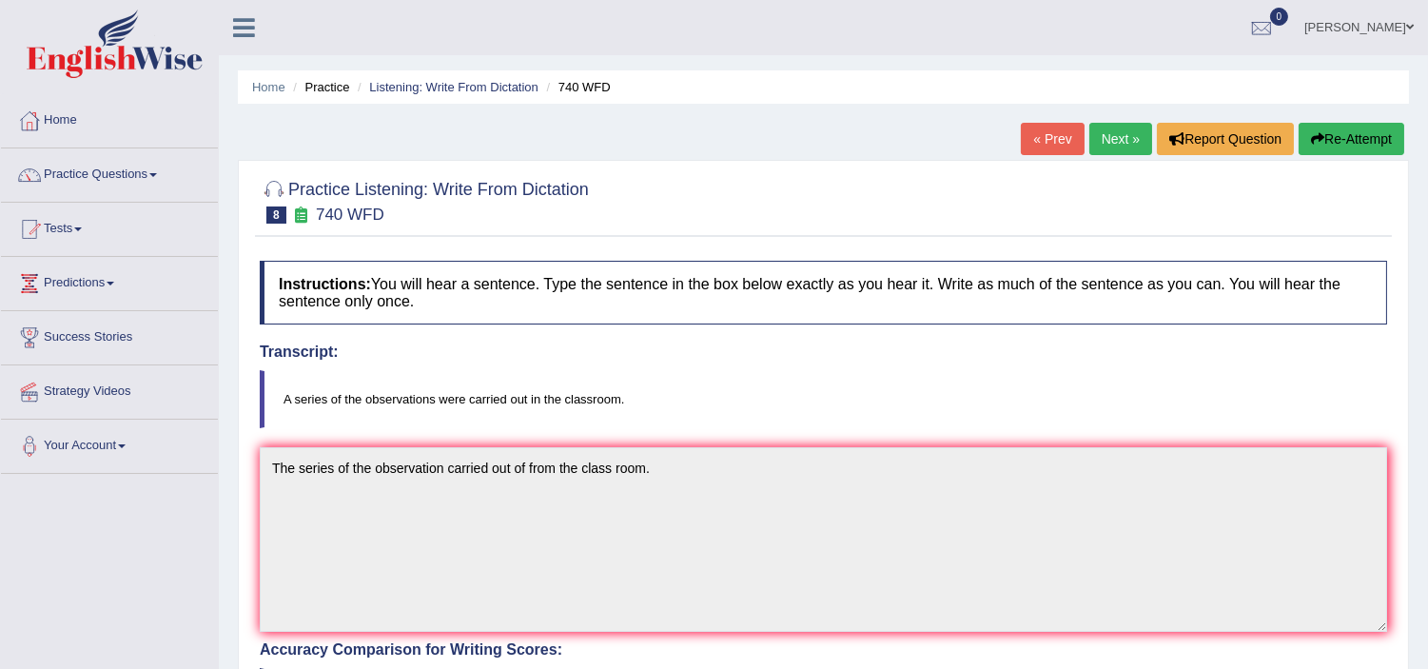
click at [1119, 141] on link "Next »" at bounding box center [1121, 139] width 63 height 32
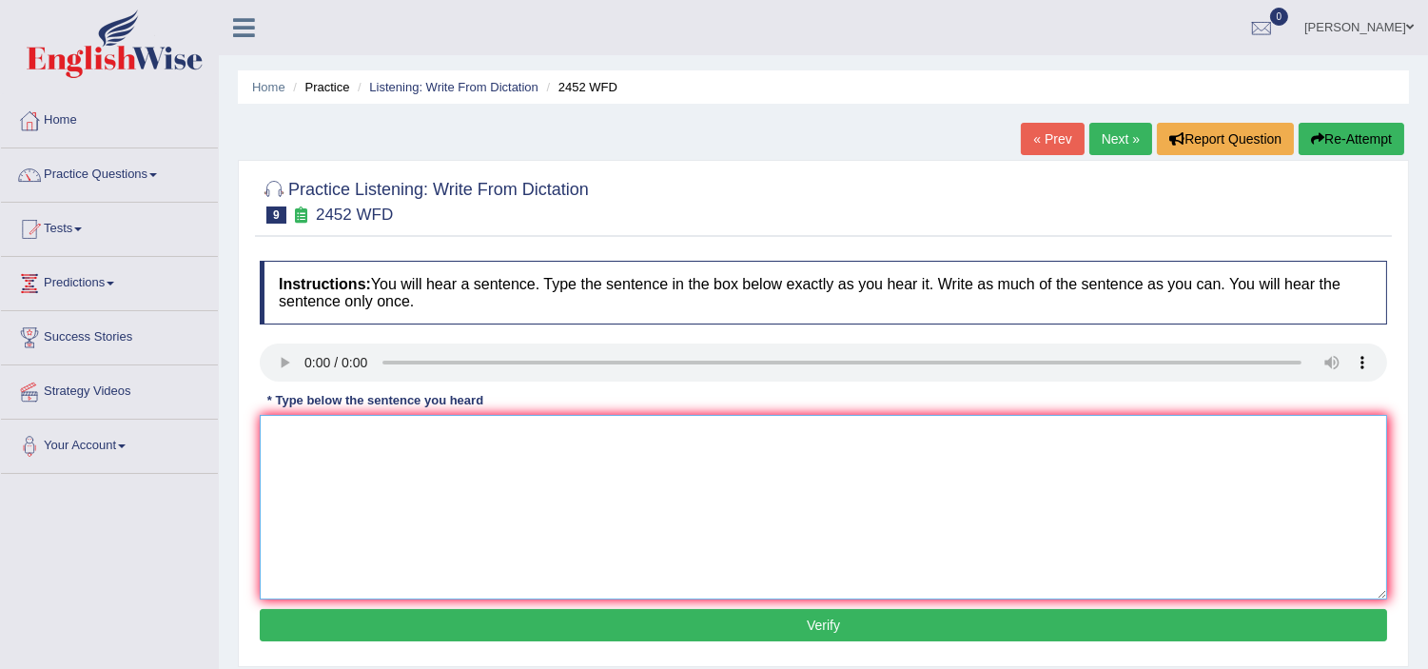
click at [298, 476] on textarea at bounding box center [824, 507] width 1128 height 185
type textarea "i"
click at [346, 434] on textarea "It is the way my value of the knowledge." at bounding box center [824, 507] width 1128 height 185
click at [553, 428] on textarea "It is the way to add my value of the knowledge." at bounding box center [824, 507] width 1128 height 185
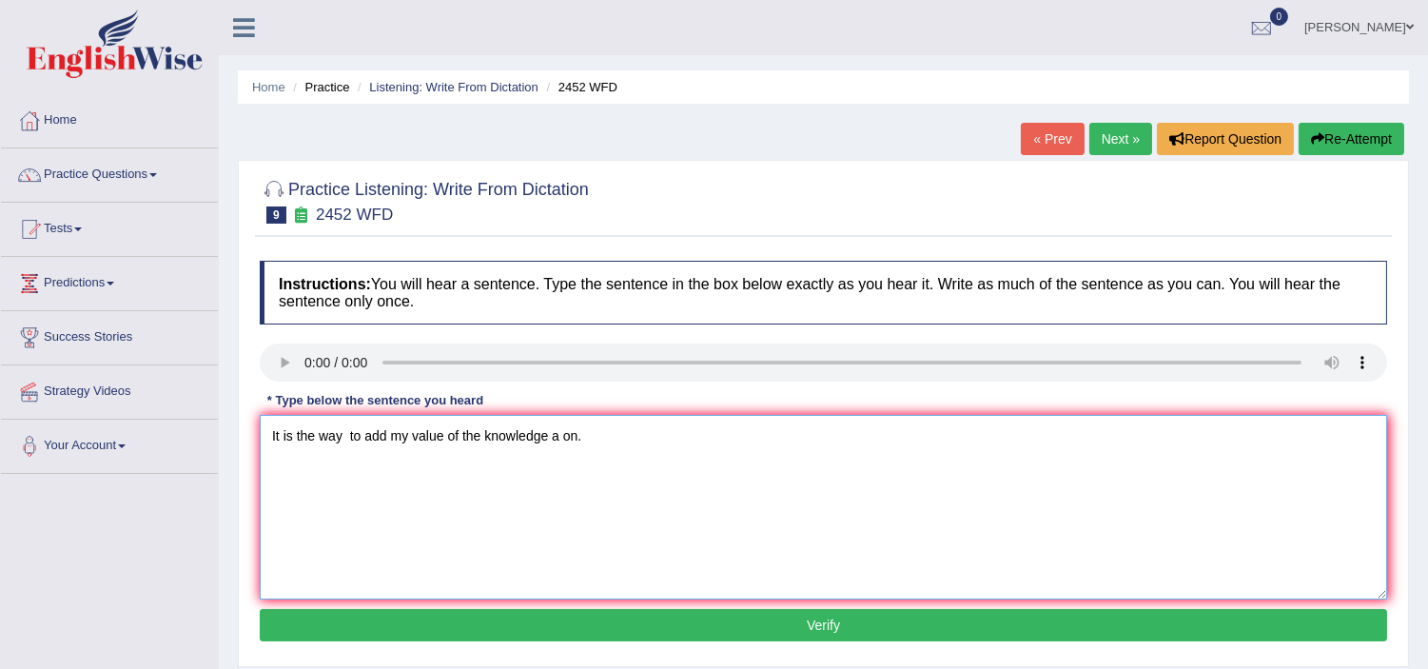
type textarea "It is the way to add my value of the knowledge a on."
click at [625, 628] on button "Verify" at bounding box center [824, 625] width 1128 height 32
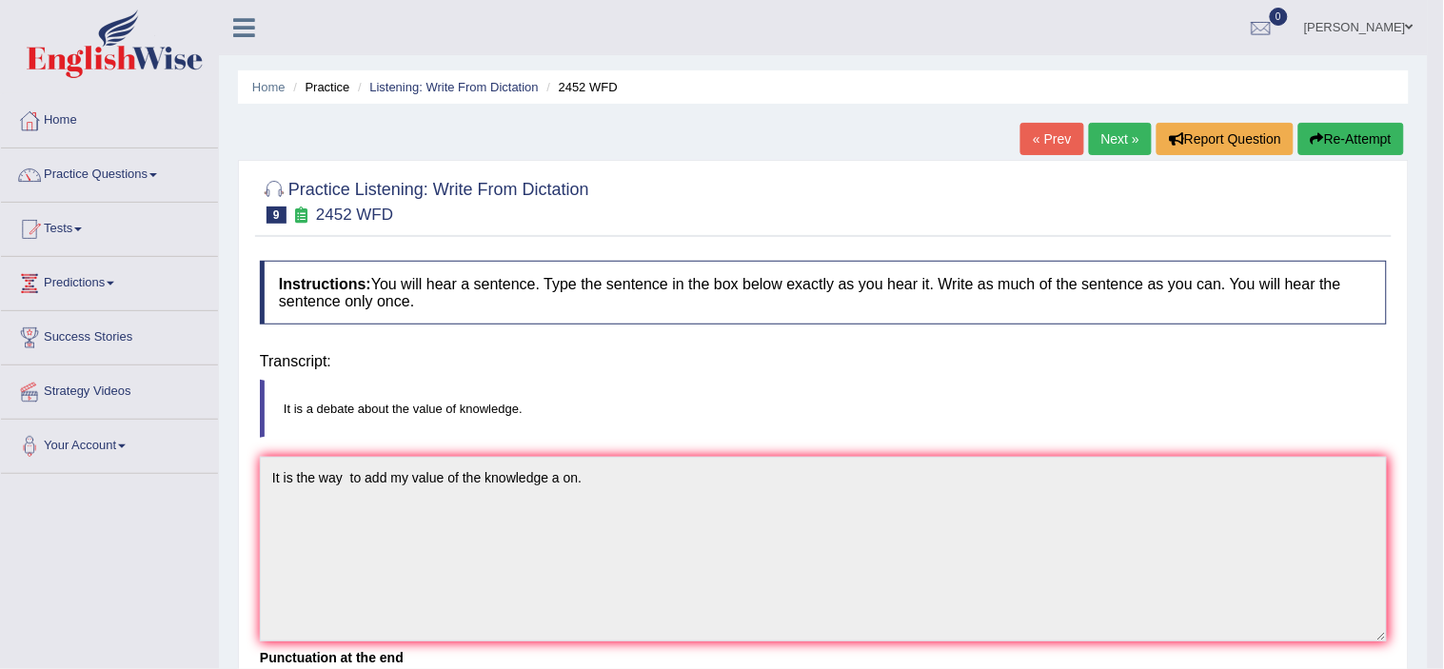
click at [625, 628] on div "Home Practice Listening: Write From Dictation 2452 WFD « Prev Next » Report Que…" at bounding box center [823, 476] width 1209 height 952
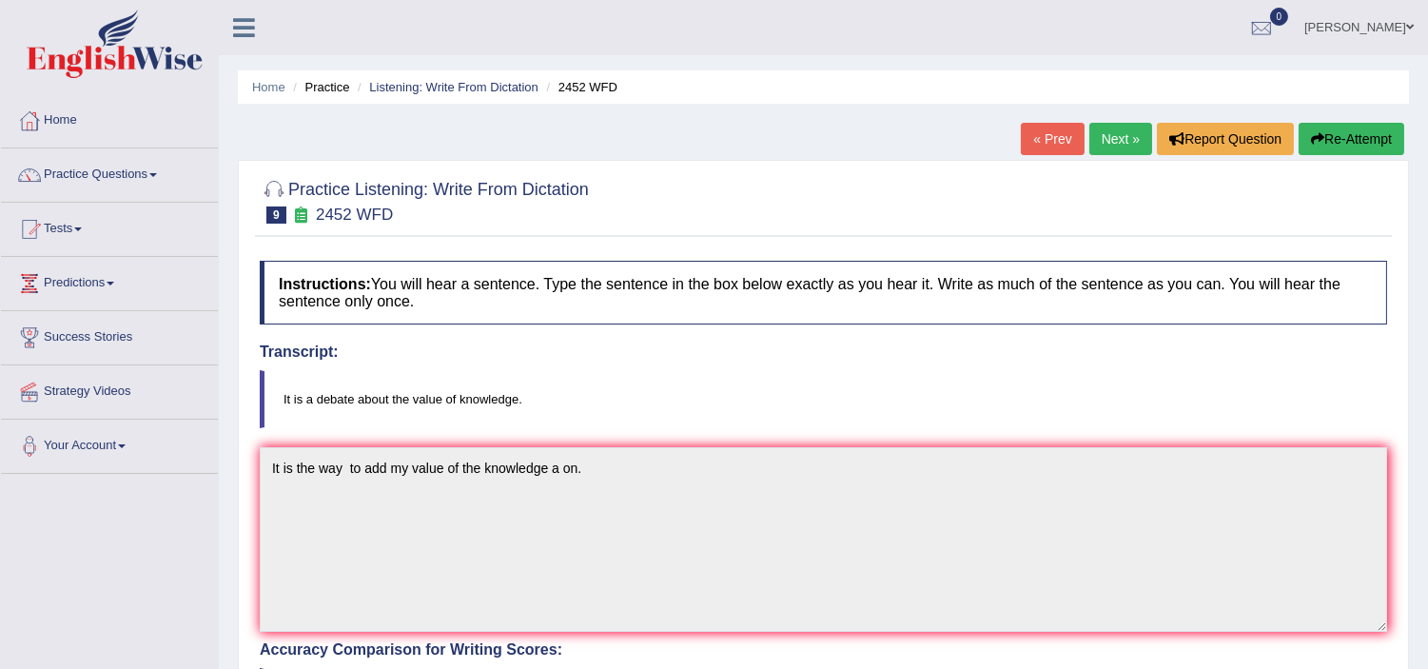
click at [1120, 144] on link "Next »" at bounding box center [1121, 139] width 63 height 32
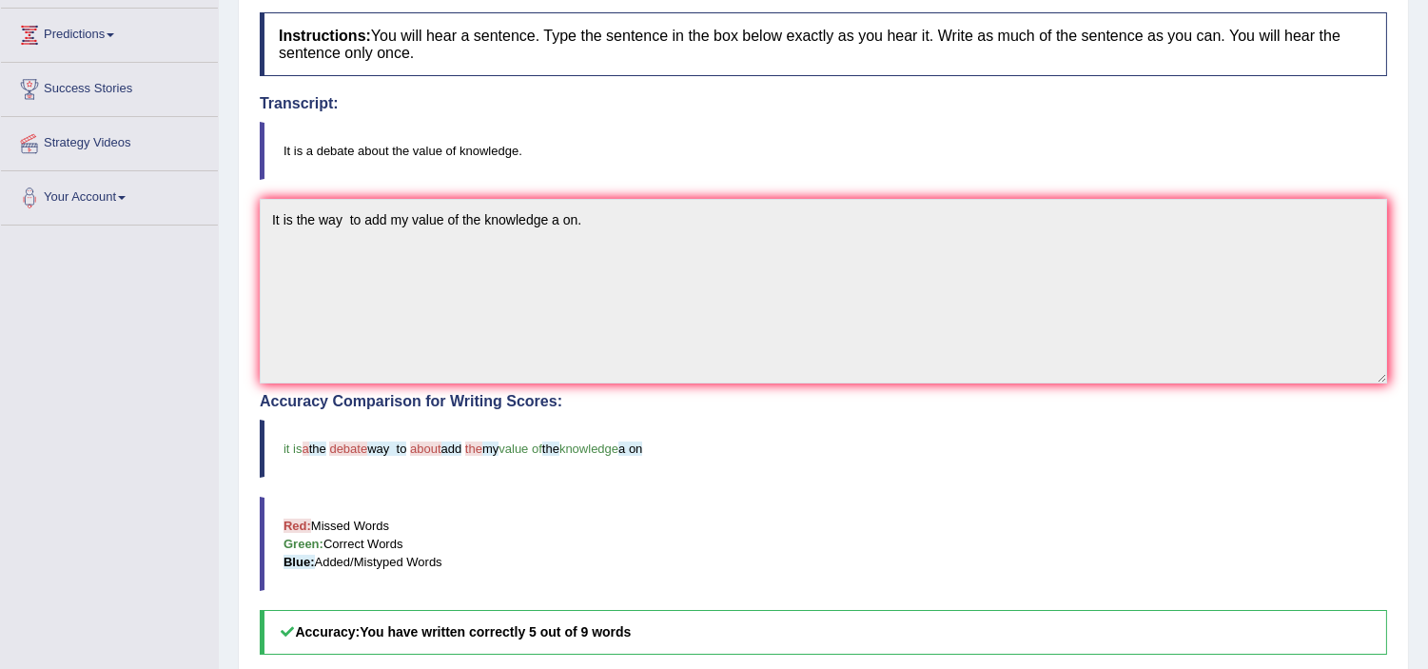
scroll to position [303, 0]
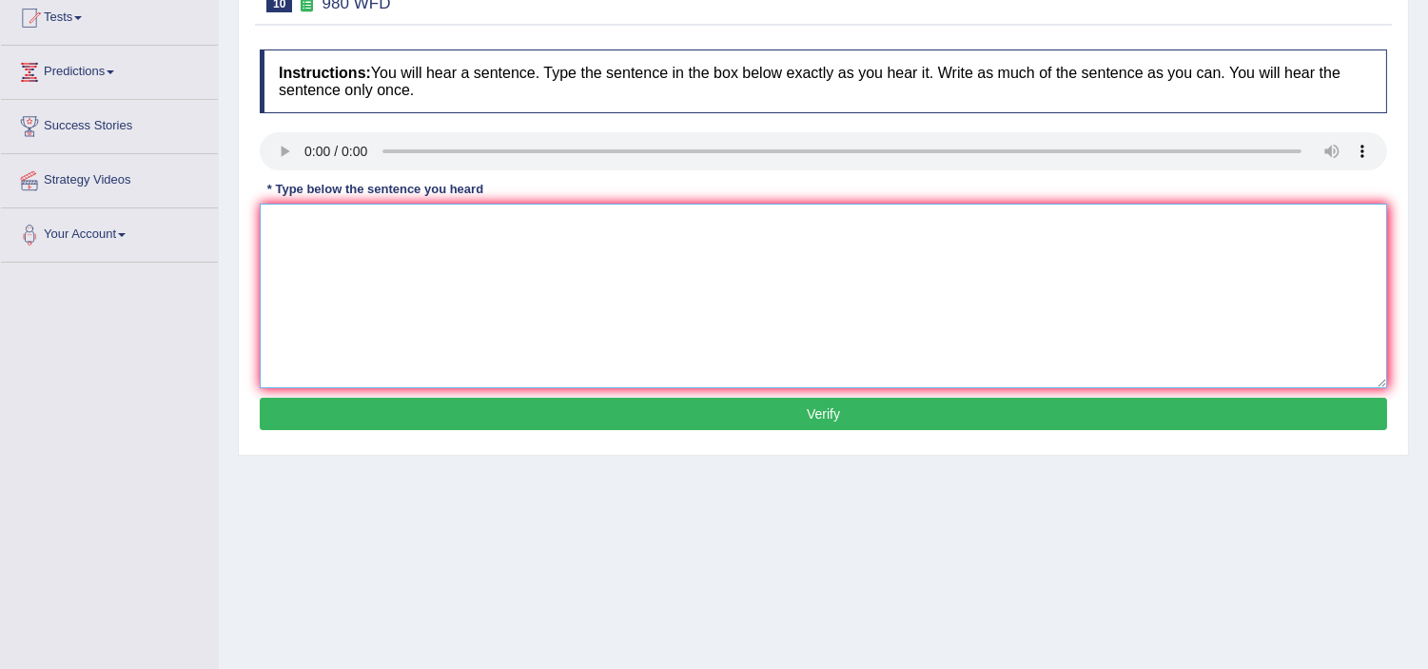
click at [318, 274] on textarea at bounding box center [824, 296] width 1128 height 185
type textarea "y"
click at [349, 224] on textarea "Yours idea is seminar and tutorials an a the about are." at bounding box center [824, 296] width 1128 height 185
type textarea "Yours idea is when debade seminar and tutorials an a the about are."
click at [474, 414] on button "Verify" at bounding box center [824, 414] width 1128 height 32
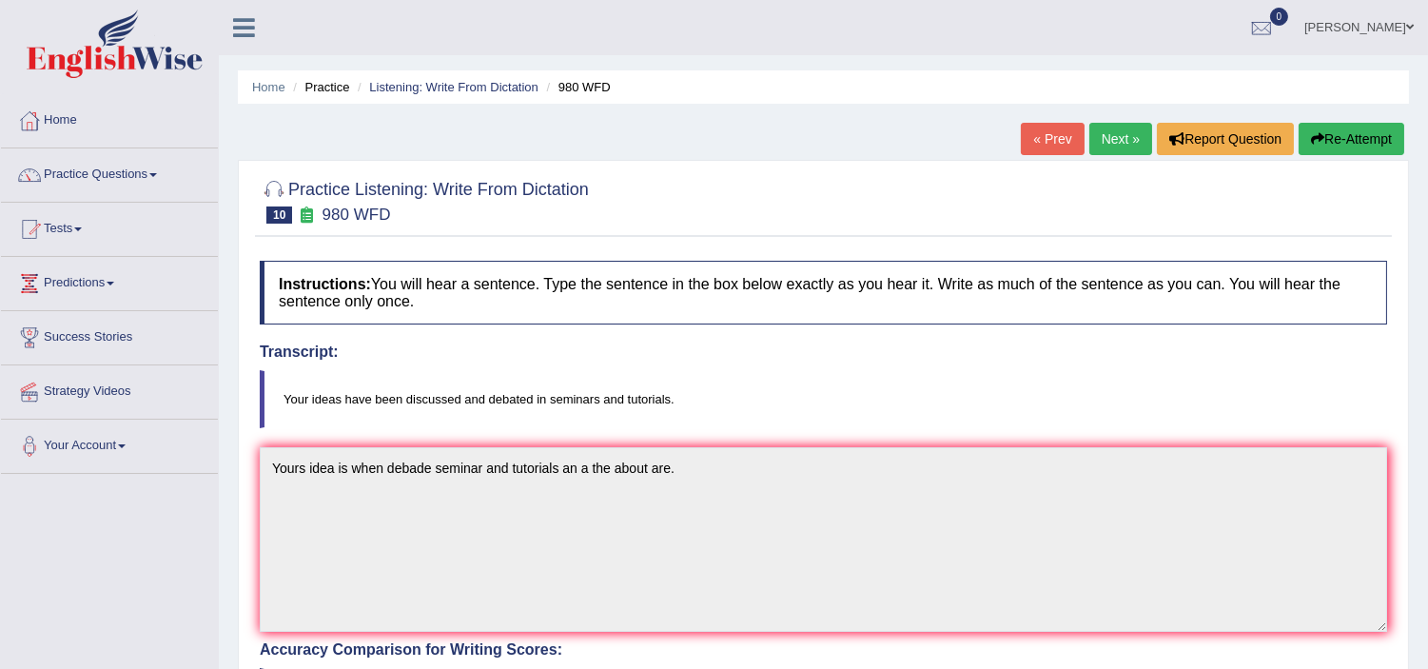
click at [1354, 126] on button "Re-Attempt" at bounding box center [1352, 139] width 106 height 32
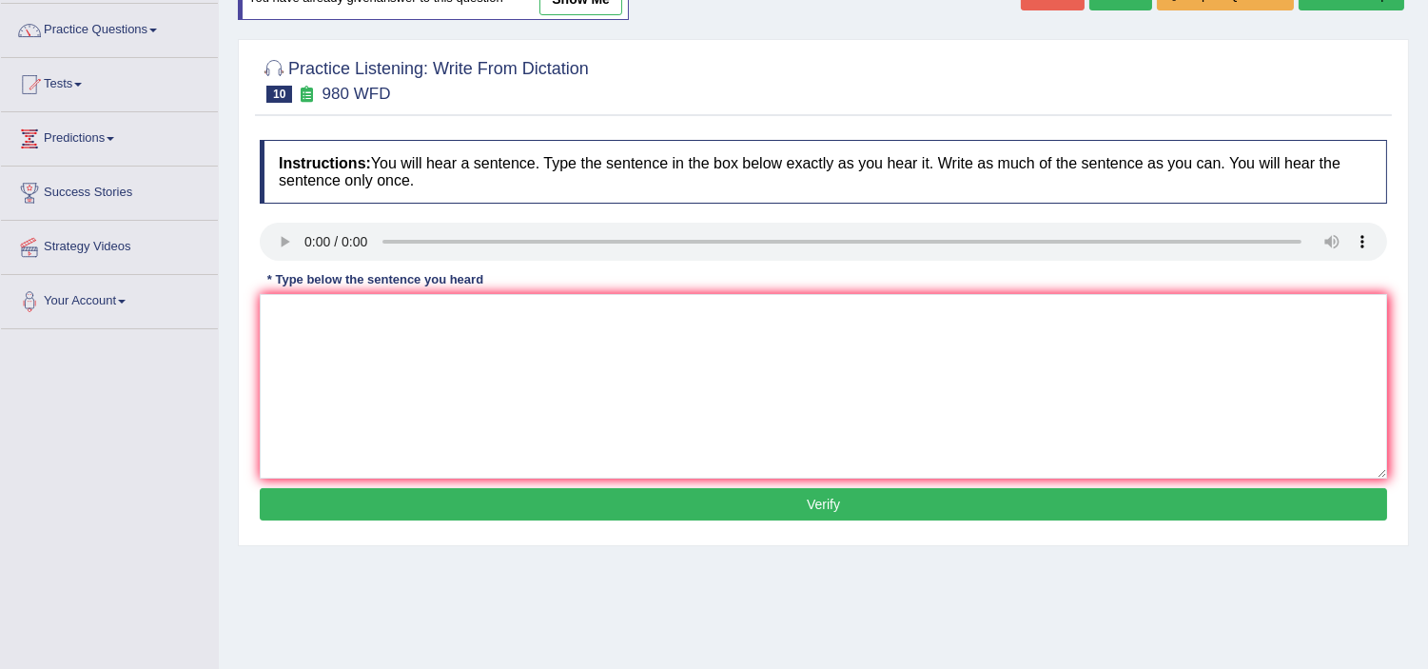
scroll to position [211, 0]
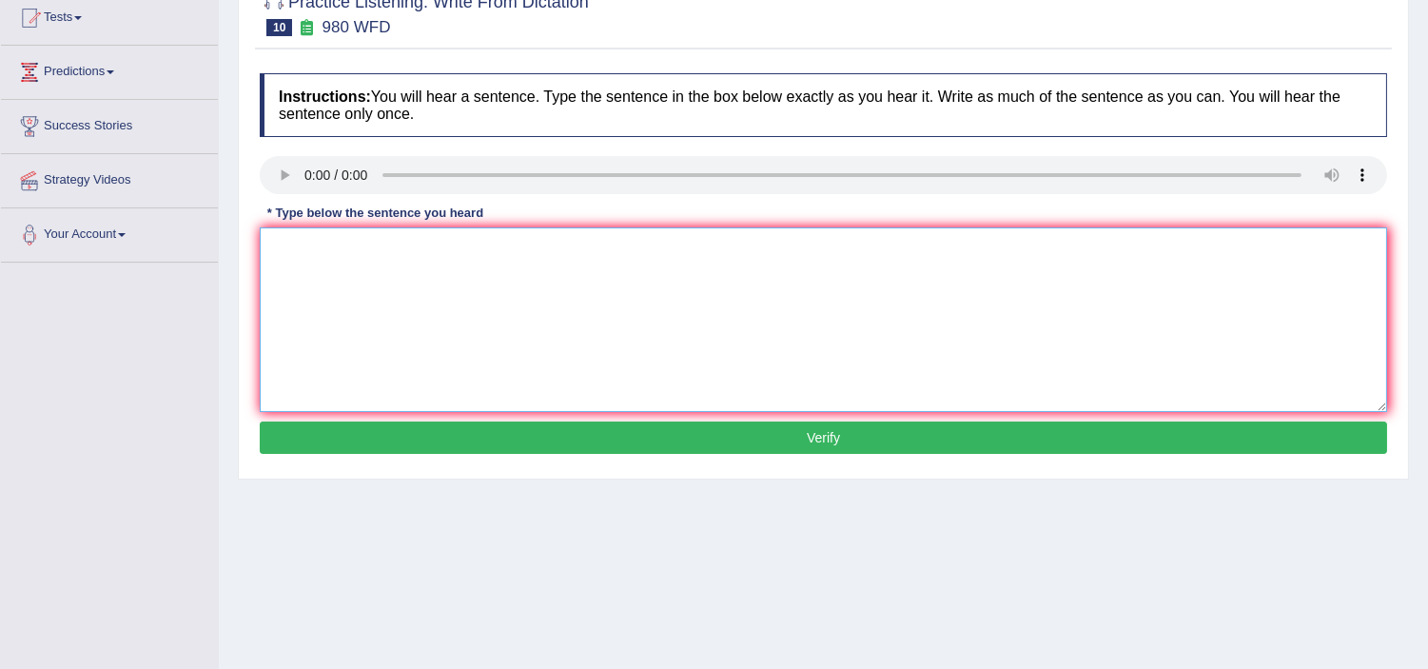
click at [299, 315] on textarea at bounding box center [824, 319] width 1128 height 185
paste textarea "Yours idea is when debade seminar and tutorials an a the about are."
click at [386, 243] on textarea "Yours idea is when debade seminar and tutorials an a the about are." at bounding box center [824, 319] width 1128 height 185
click at [439, 245] on textarea "Yours ideas debade seminar and tutorials." at bounding box center [824, 319] width 1128 height 185
click at [347, 240] on textarea "Yours ideas debade seminars and tutorials." at bounding box center [824, 319] width 1128 height 185
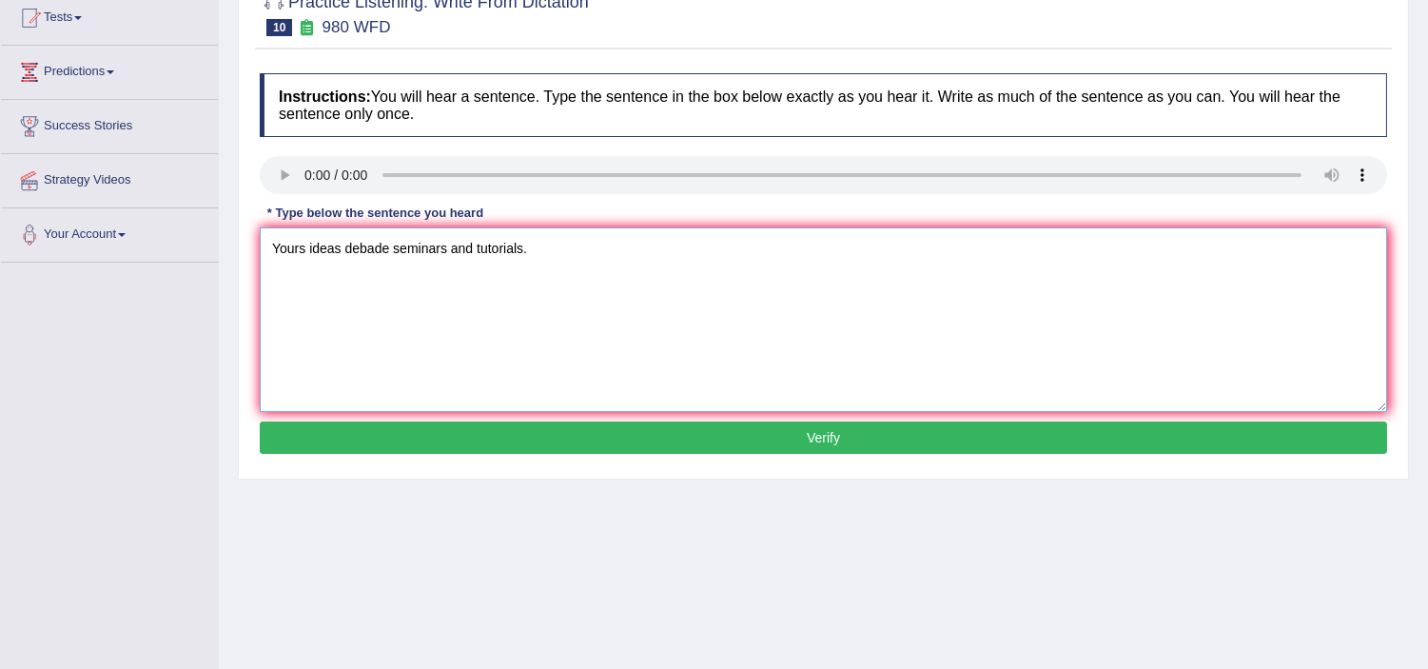
type textarea "Yours ideas debade seminars and tutorials."
click at [477, 436] on button "Verify" at bounding box center [824, 438] width 1128 height 32
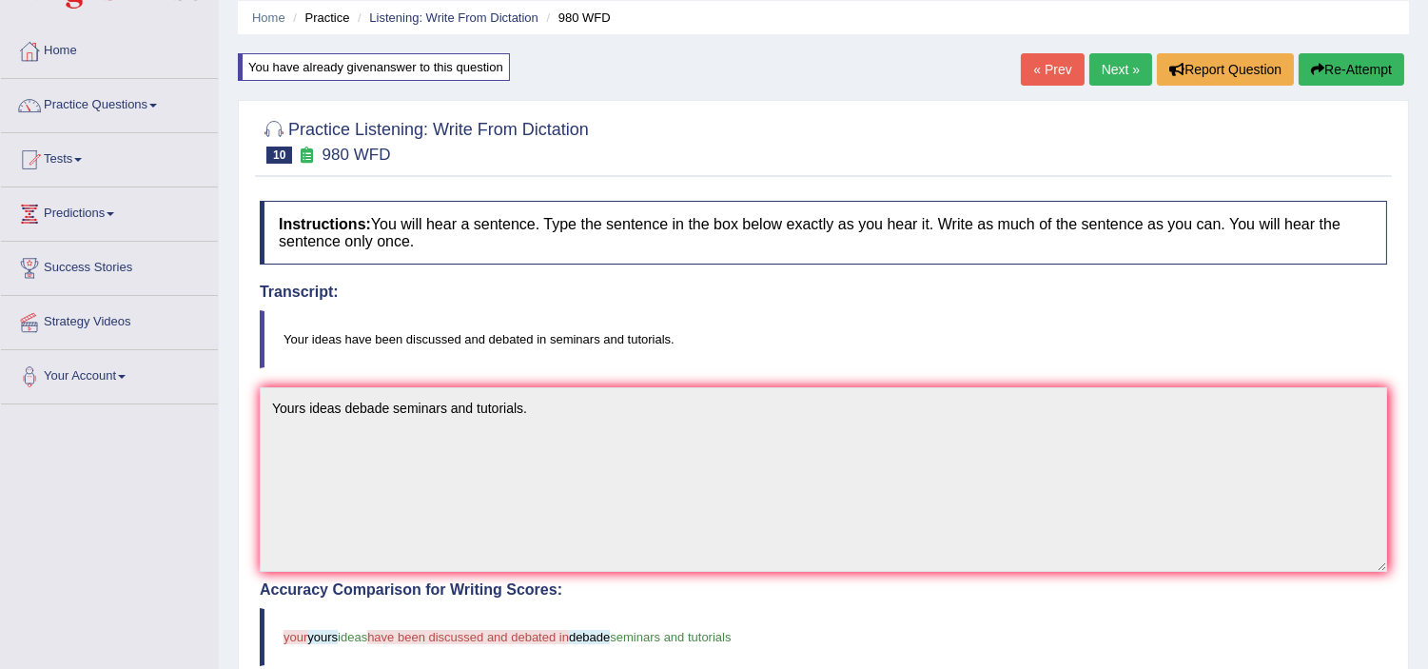
scroll to position [0, 0]
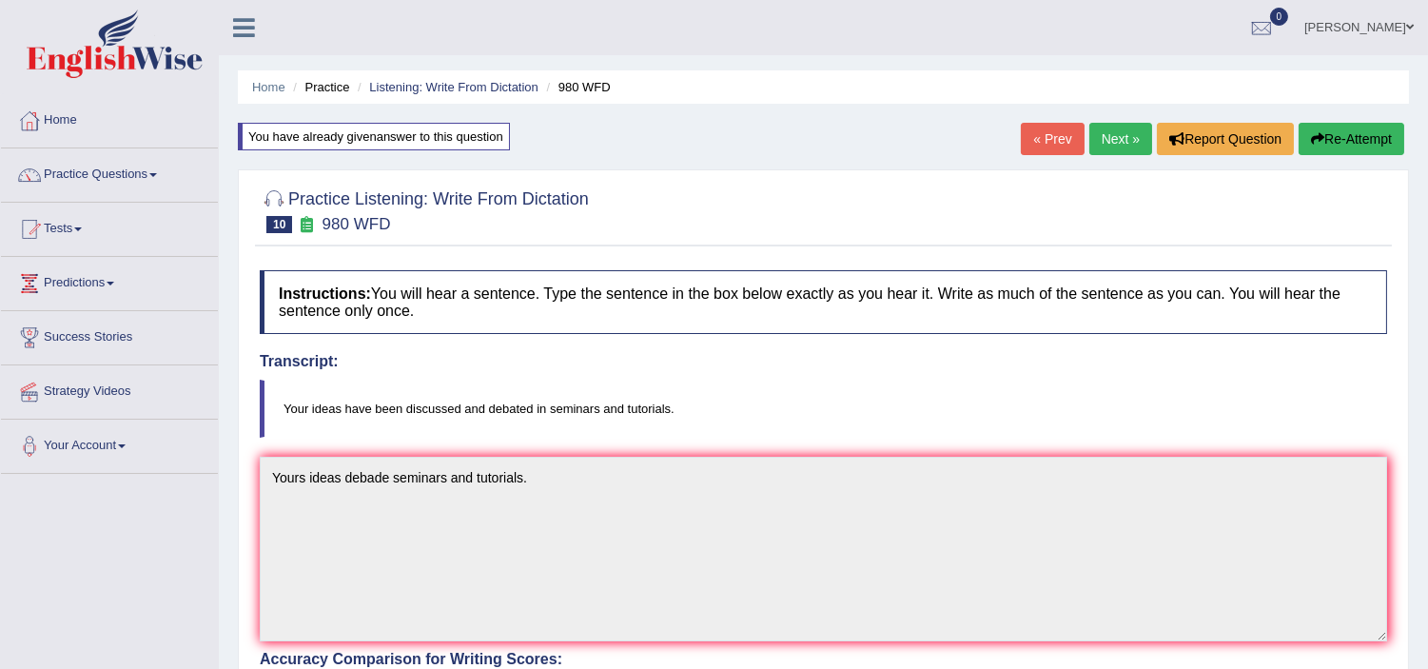
click at [1109, 140] on link "Next »" at bounding box center [1121, 139] width 63 height 32
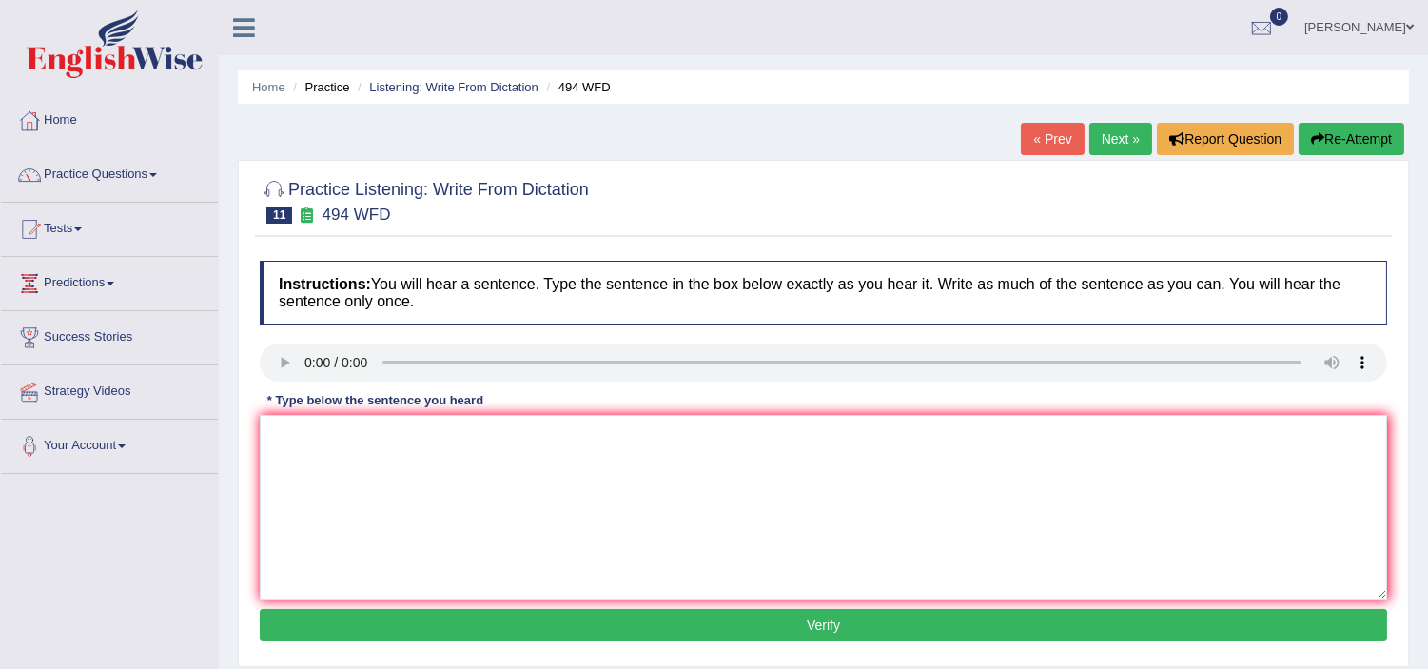
click at [597, 305] on h4 "Instructions: You will hear a sentence. Type the sentence in the box below exac…" at bounding box center [824, 293] width 1128 height 64
click at [331, 423] on textarea at bounding box center [824, 507] width 1128 height 185
click at [344, 432] on textarea "vaccabulary specific field of the jurgan." at bounding box center [824, 507] width 1128 height 185
click at [284, 433] on textarea "vaccabulary are is specific field of the jurgan." at bounding box center [824, 507] width 1128 height 185
click at [306, 440] on textarea "vocabulary are is specific field of the jurgan." at bounding box center [824, 507] width 1128 height 185
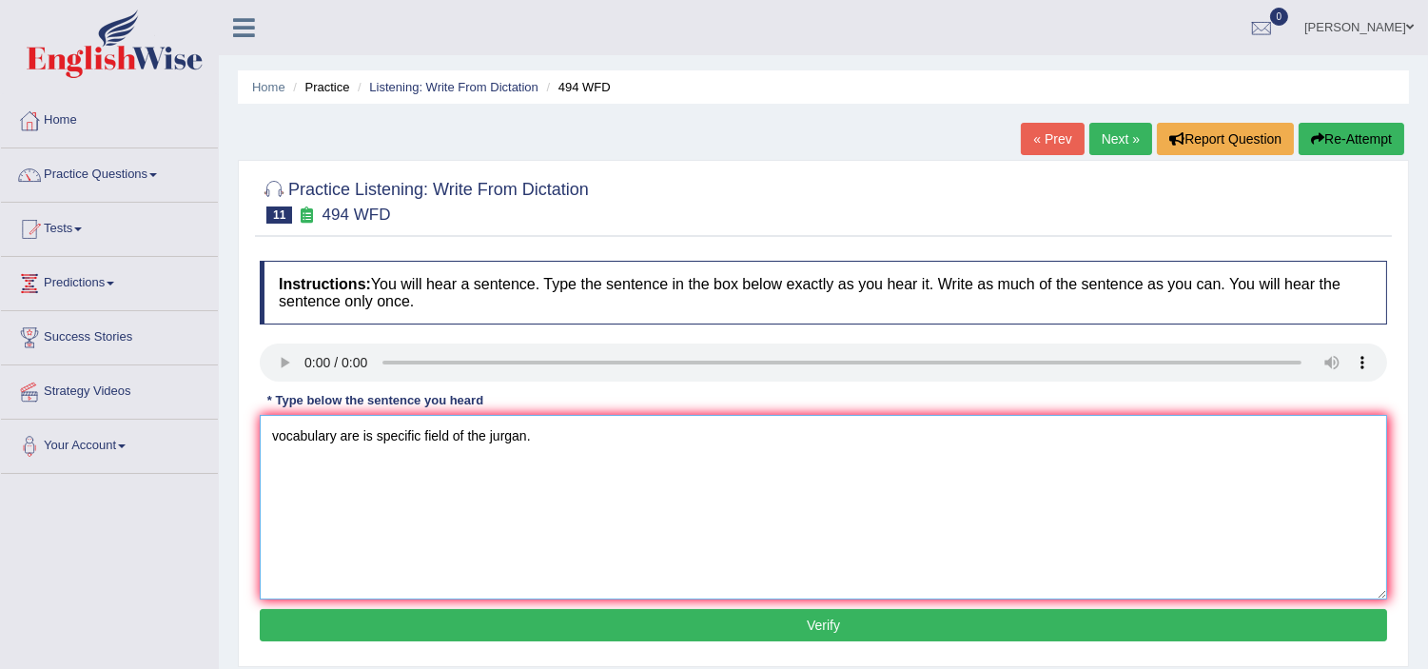
click at [356, 436] on textarea "vocabulary are is specific field of the jurgan." at bounding box center [824, 507] width 1128 height 185
click at [416, 432] on textarea "vocabulary are is specific field of the jurgan." at bounding box center [824, 507] width 1128 height 185
click at [449, 436] on textarea "vocabulary are is specific field of the jurgan." at bounding box center [824, 507] width 1128 height 185
click at [357, 434] on textarea "vocabulary are is specific field fields of the jurgan." at bounding box center [824, 507] width 1128 height 185
type textarea "vocabulary are a is specific field fields of the jurgan."
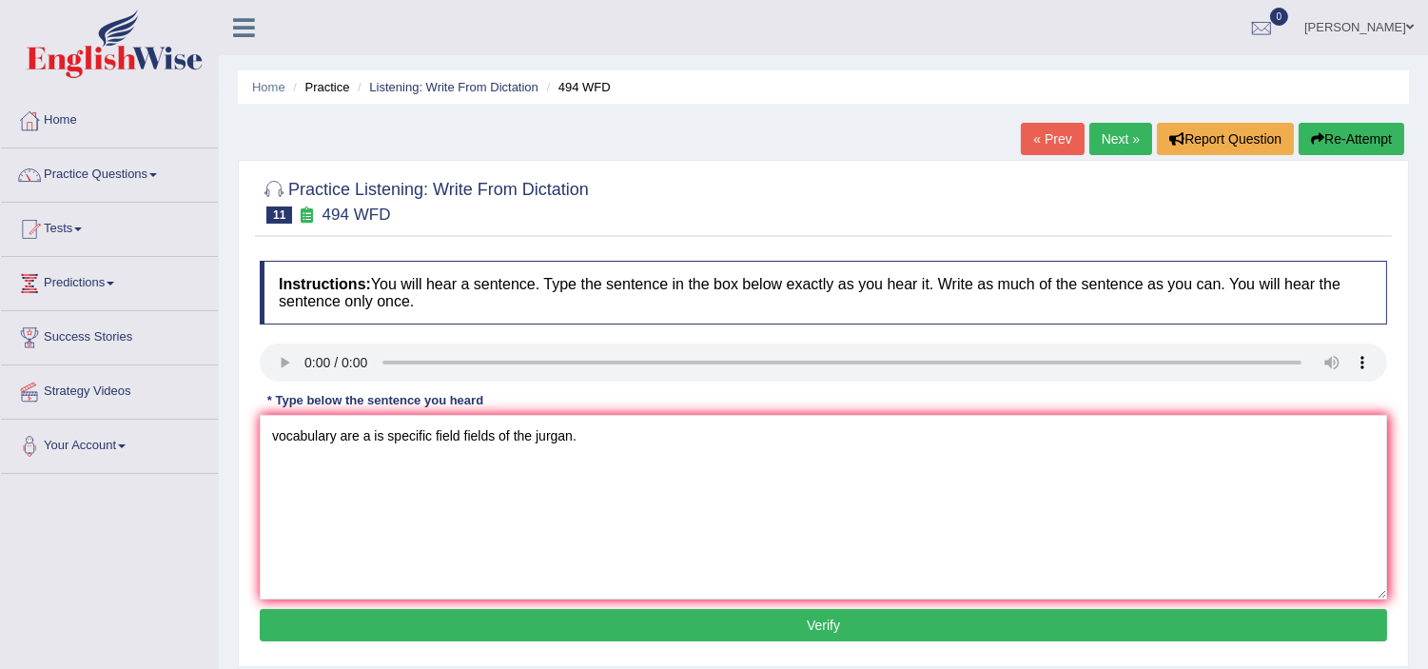
click at [514, 628] on button "Verify" at bounding box center [824, 625] width 1128 height 32
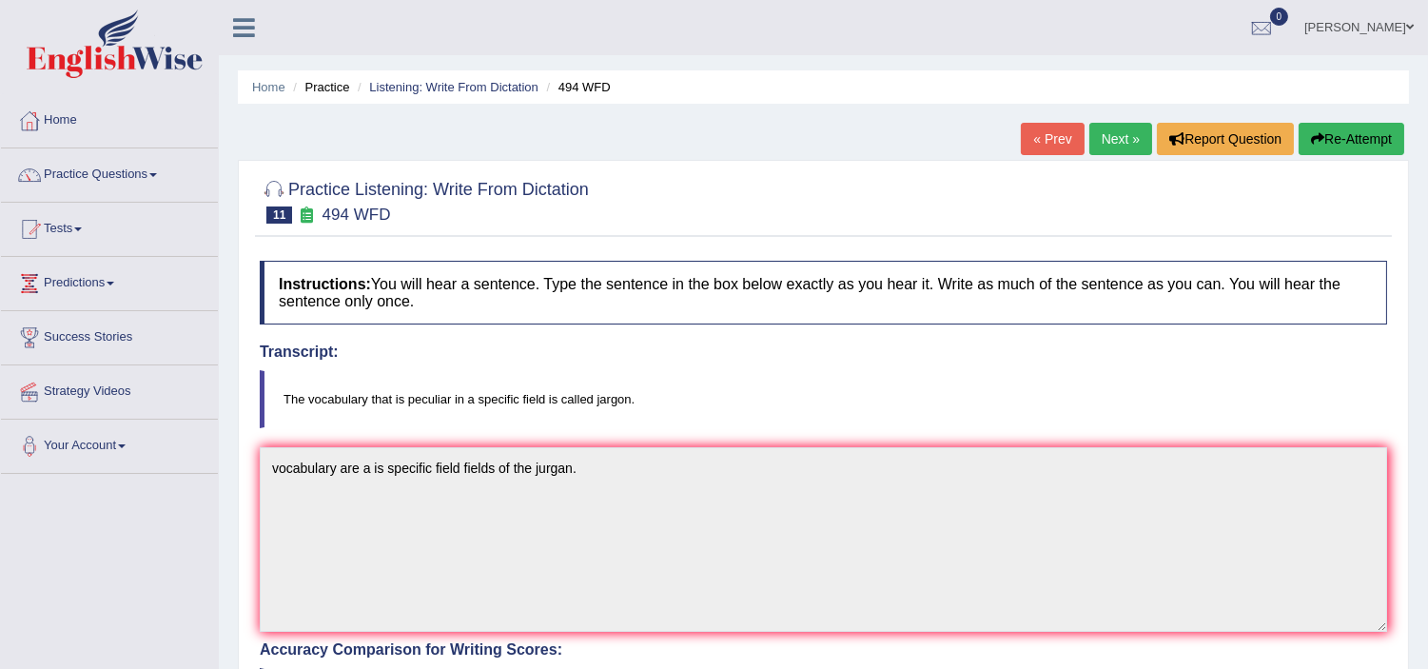
click at [1125, 128] on link "Next »" at bounding box center [1121, 139] width 63 height 32
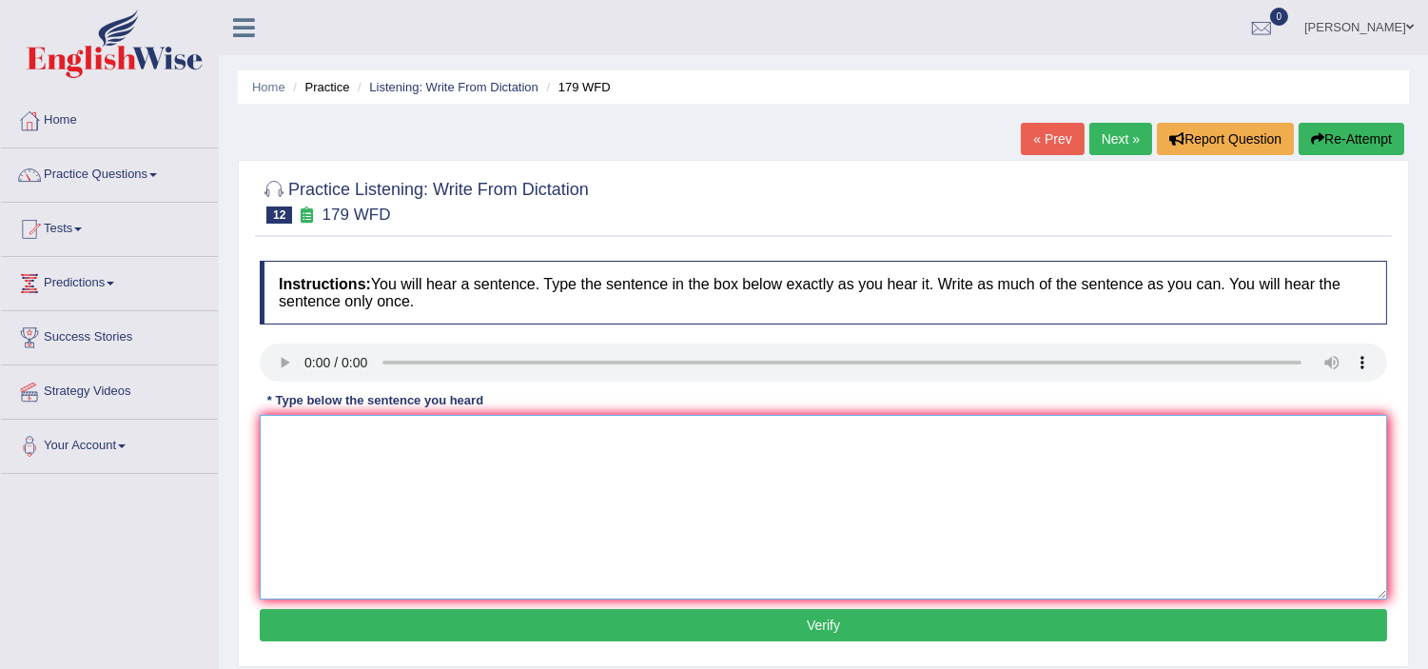
click at [285, 421] on textarea at bounding box center [824, 507] width 1128 height 185
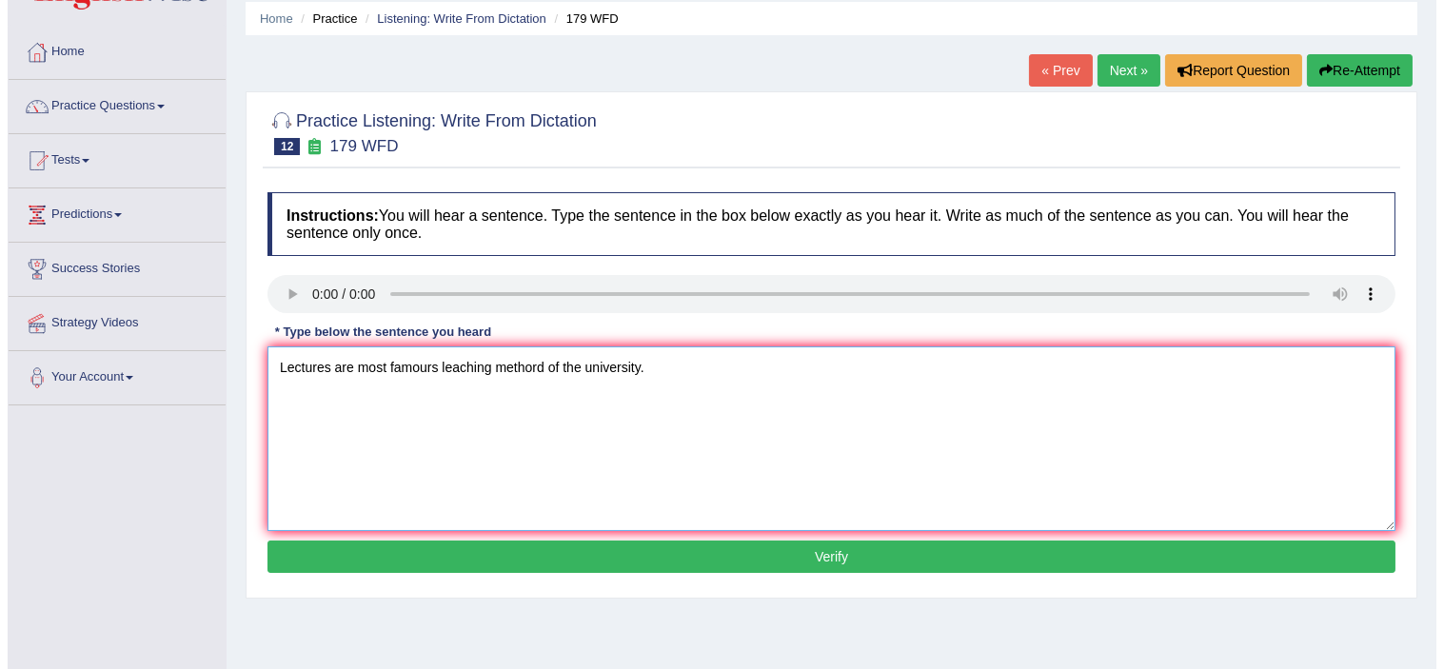
scroll to position [211, 0]
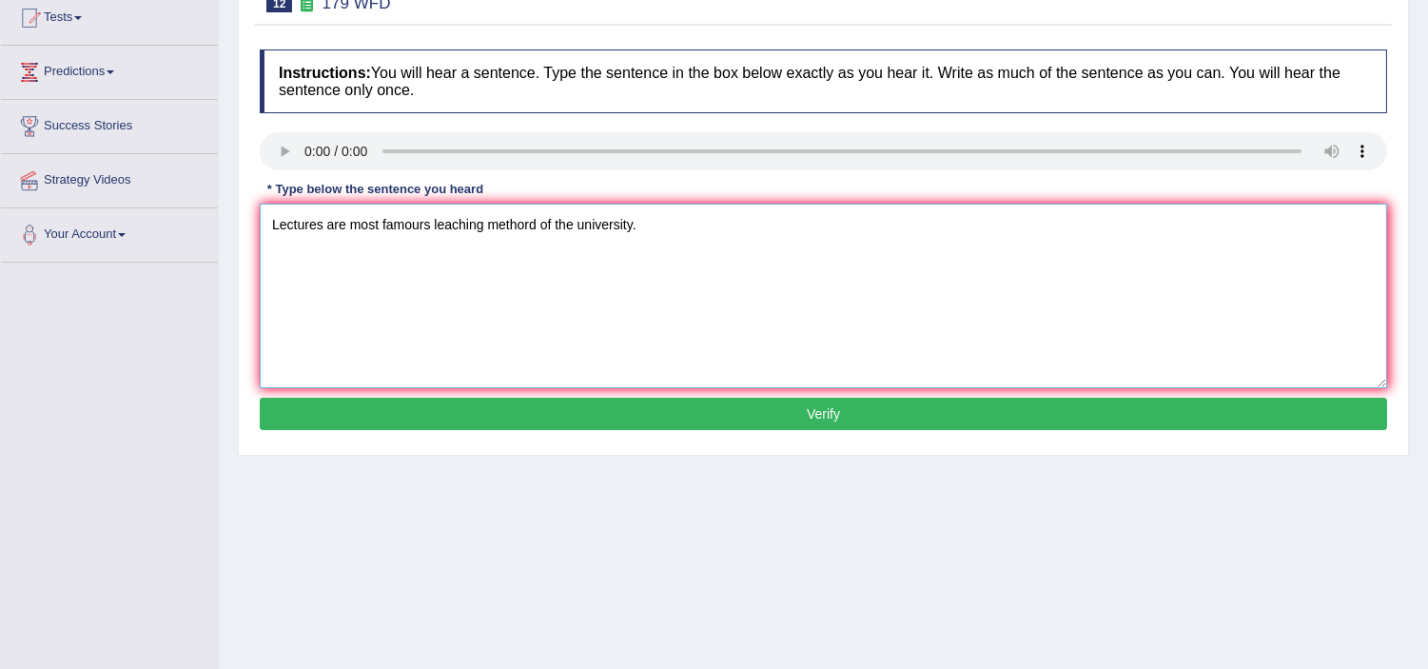
type textarea "Lectures are most famours leaching methord of the university."
click at [435, 412] on button "Verify" at bounding box center [824, 414] width 1128 height 32
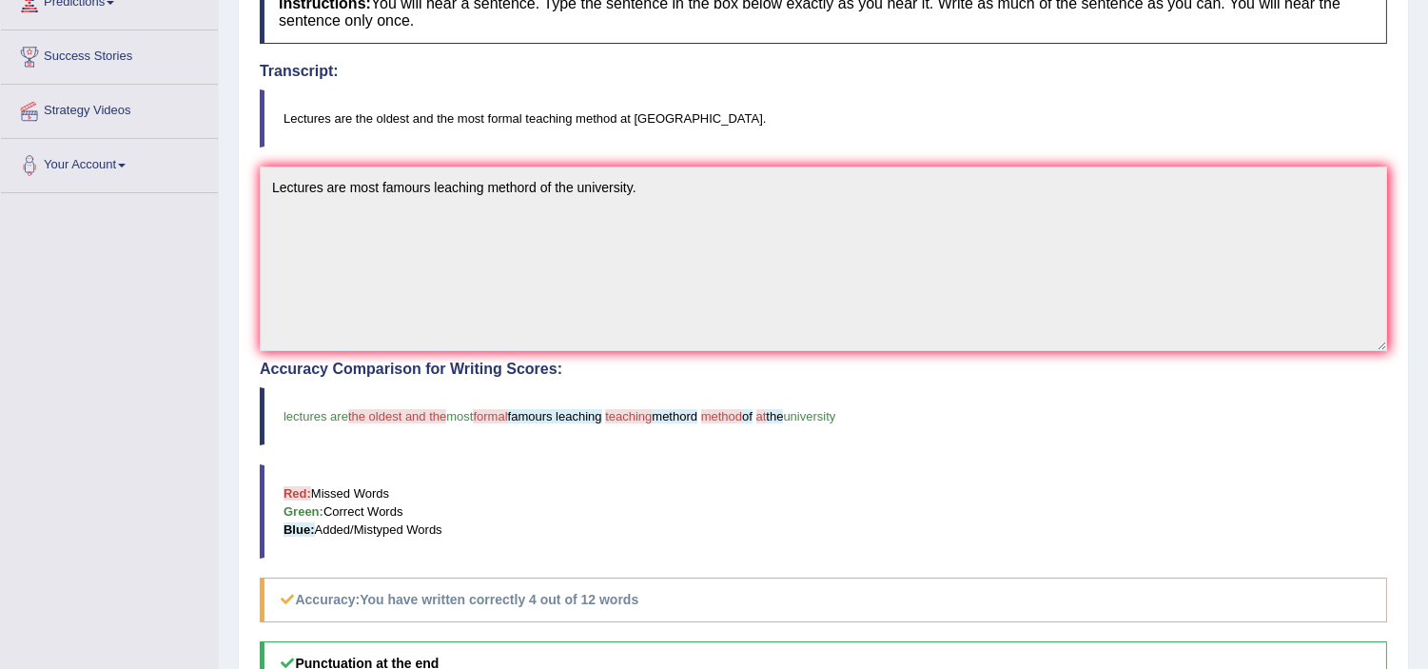
scroll to position [0, 0]
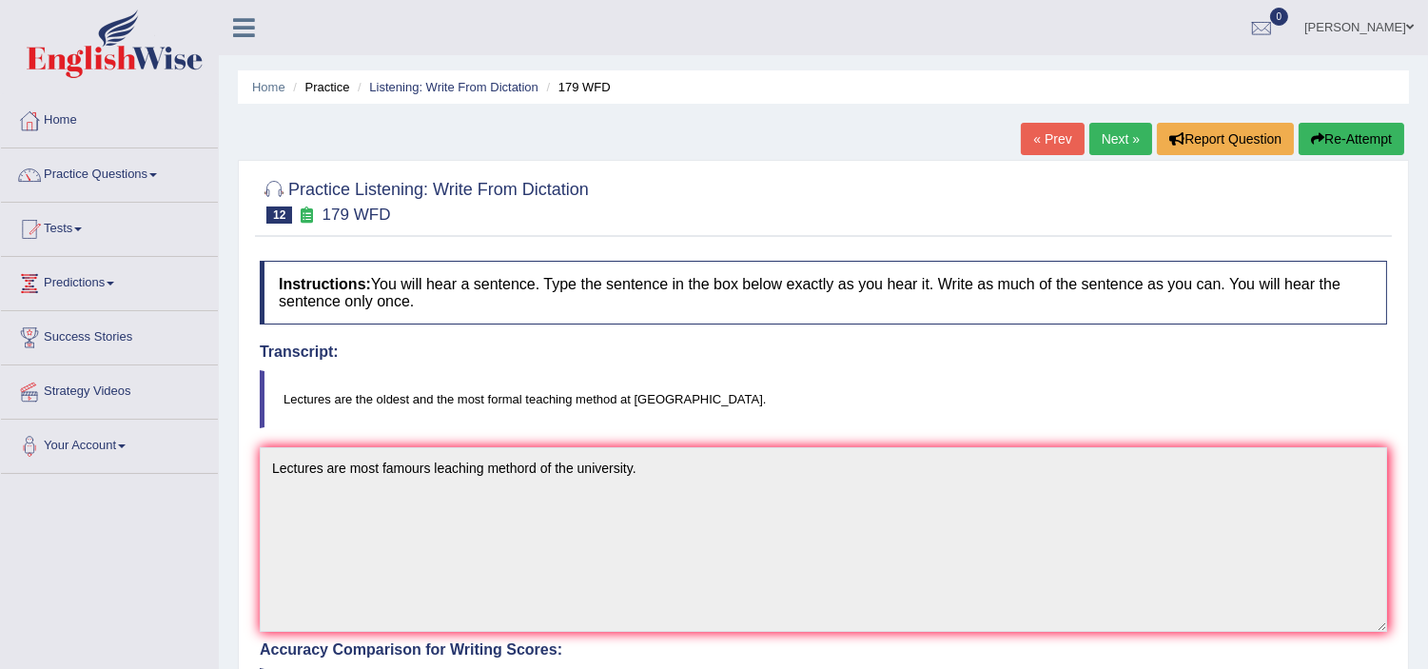
click at [1128, 147] on link "Next »" at bounding box center [1121, 139] width 63 height 32
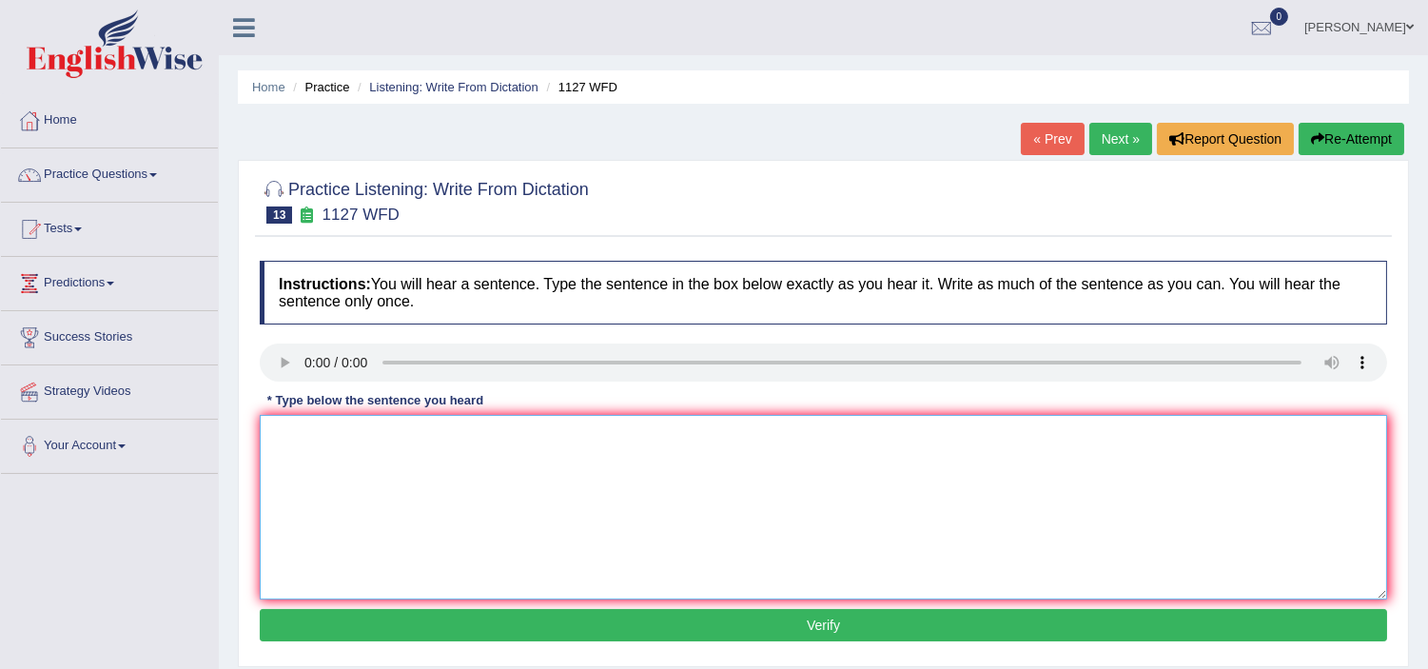
click at [346, 442] on textarea at bounding box center [824, 507] width 1128 height 185
click at [512, 432] on textarea "A the university degree is a requriement to enter any profession." at bounding box center [824, 507] width 1128 height 185
click at [545, 434] on textarea "A the university degree is a requriement for to enter any profession." at bounding box center [824, 507] width 1128 height 185
type textarea "A the university degree is a requriement for to the enter any profession."
click at [534, 628] on button "Verify" at bounding box center [824, 625] width 1128 height 32
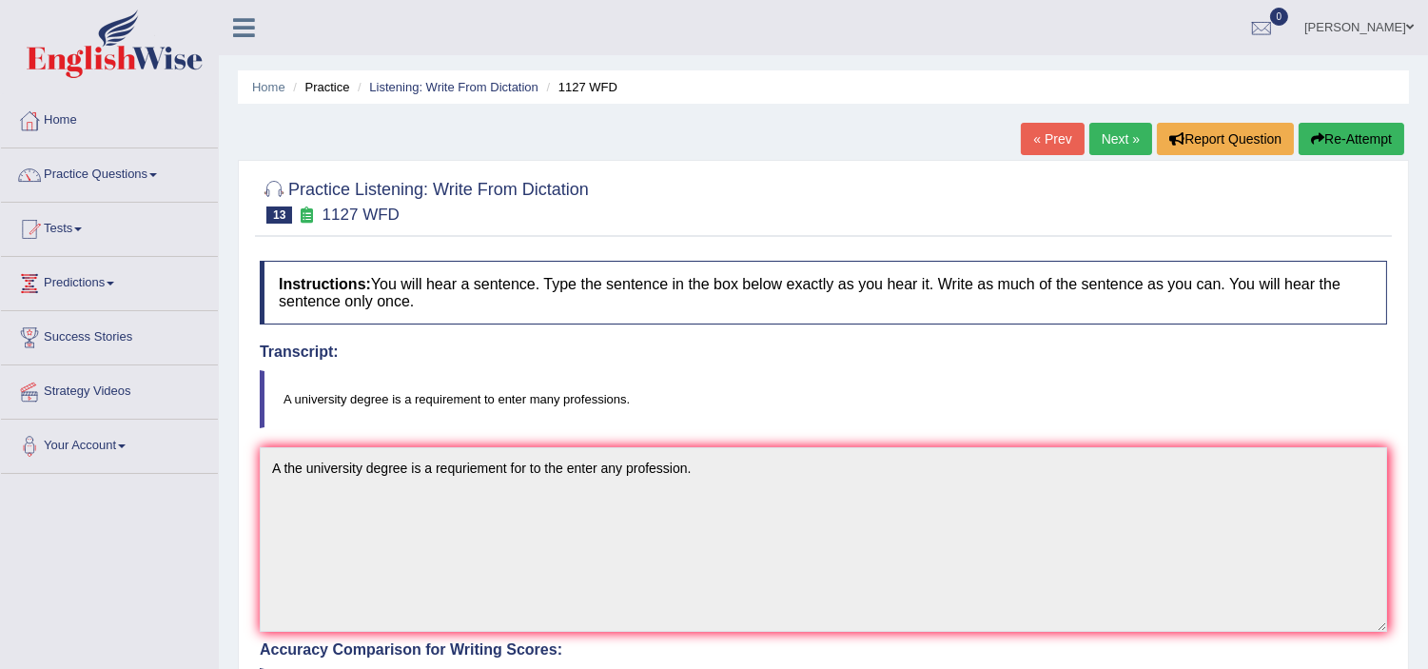
drag, startPoint x: 1130, startPoint y: 141, endPoint x: 1129, endPoint y: 152, distance: 11.5
click at [1130, 141] on link "Next »" at bounding box center [1121, 139] width 63 height 32
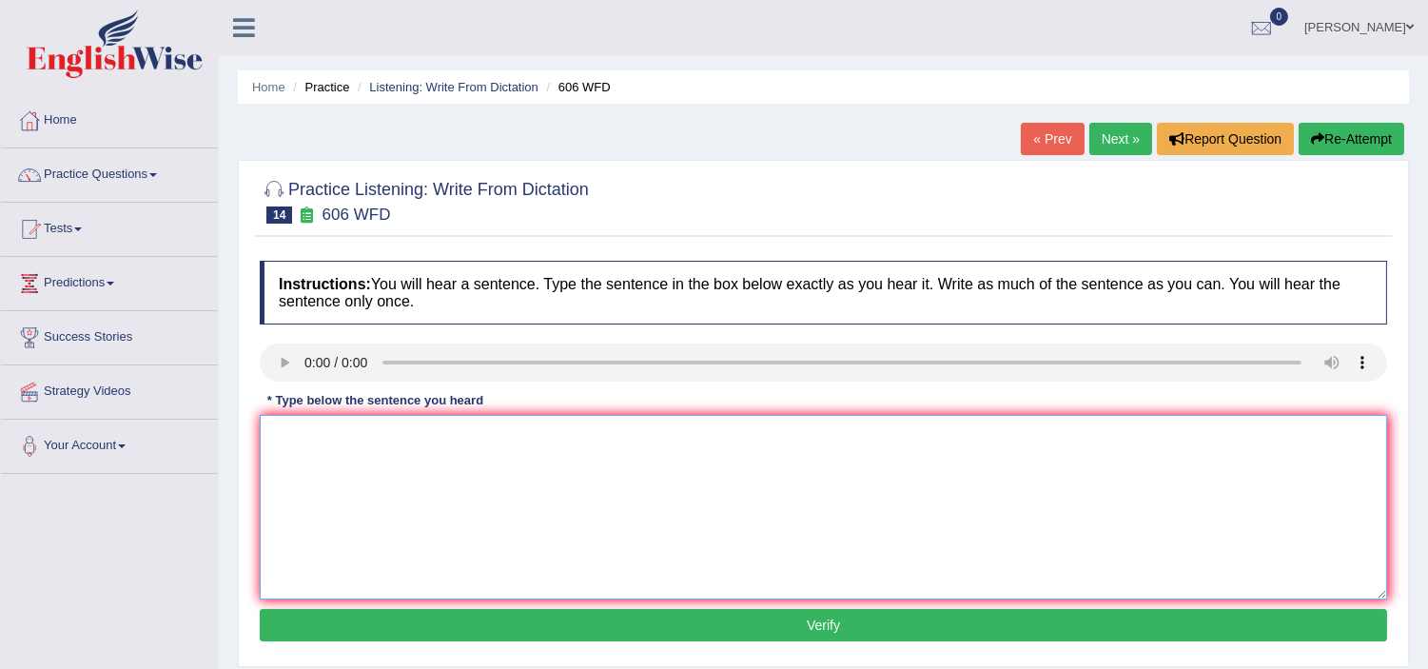
click at [406, 447] on textarea at bounding box center [824, 507] width 1128 height 185
click at [450, 431] on textarea "Students are studies launages and little training increased." at bounding box center [824, 507] width 1128 height 185
click at [435, 436] on textarea "Students are studies launages laungauges and little training increased." at bounding box center [824, 507] width 1128 height 185
click at [474, 441] on textarea "Students are studies language laungauges and little training increased." at bounding box center [824, 507] width 1128 height 185
click at [517, 432] on textarea "Students are studies language languages and little training increased." at bounding box center [824, 507] width 1128 height 185
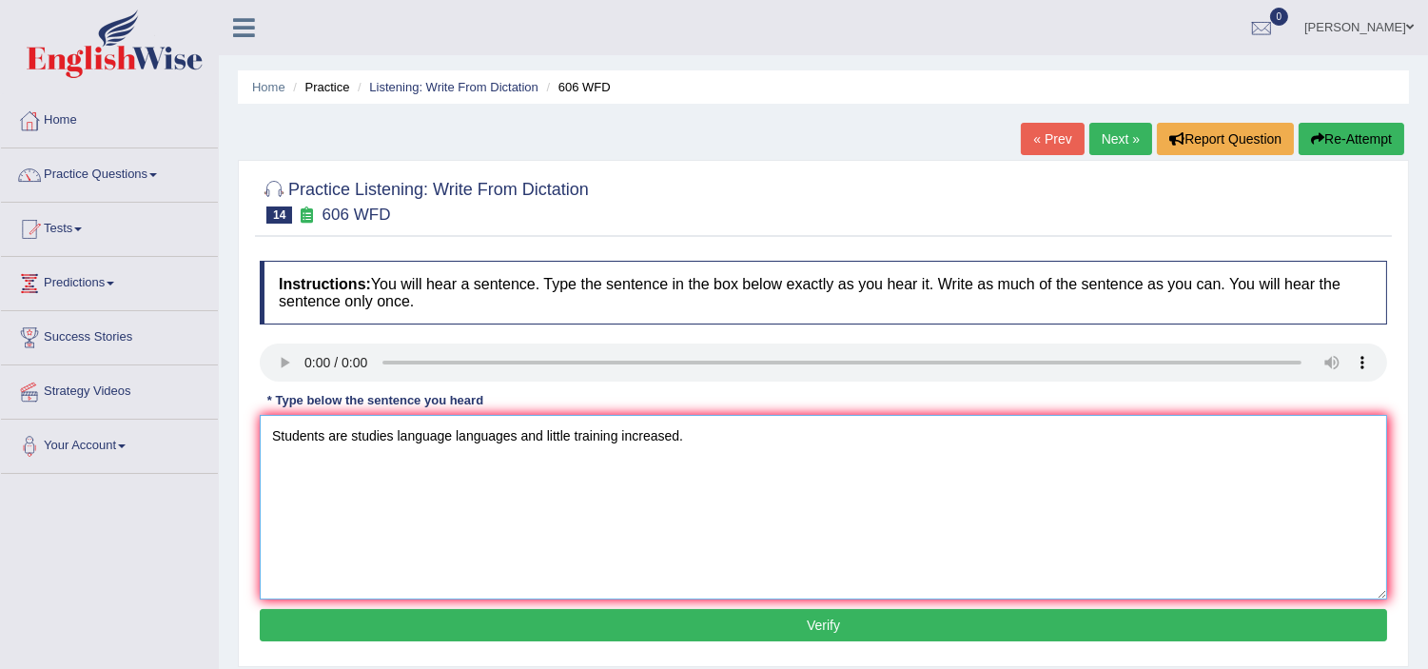
click at [324, 432] on textarea "Students are studies language languages and little training increased." at bounding box center [824, 507] width 1128 height 185
click at [272, 434] on textarea "Students student is are studies language languages and little training increase…" at bounding box center [824, 507] width 1128 height 185
type textarea "a the Students student is are studies language languages and little training in…"
click at [328, 629] on button "Verify" at bounding box center [824, 625] width 1128 height 32
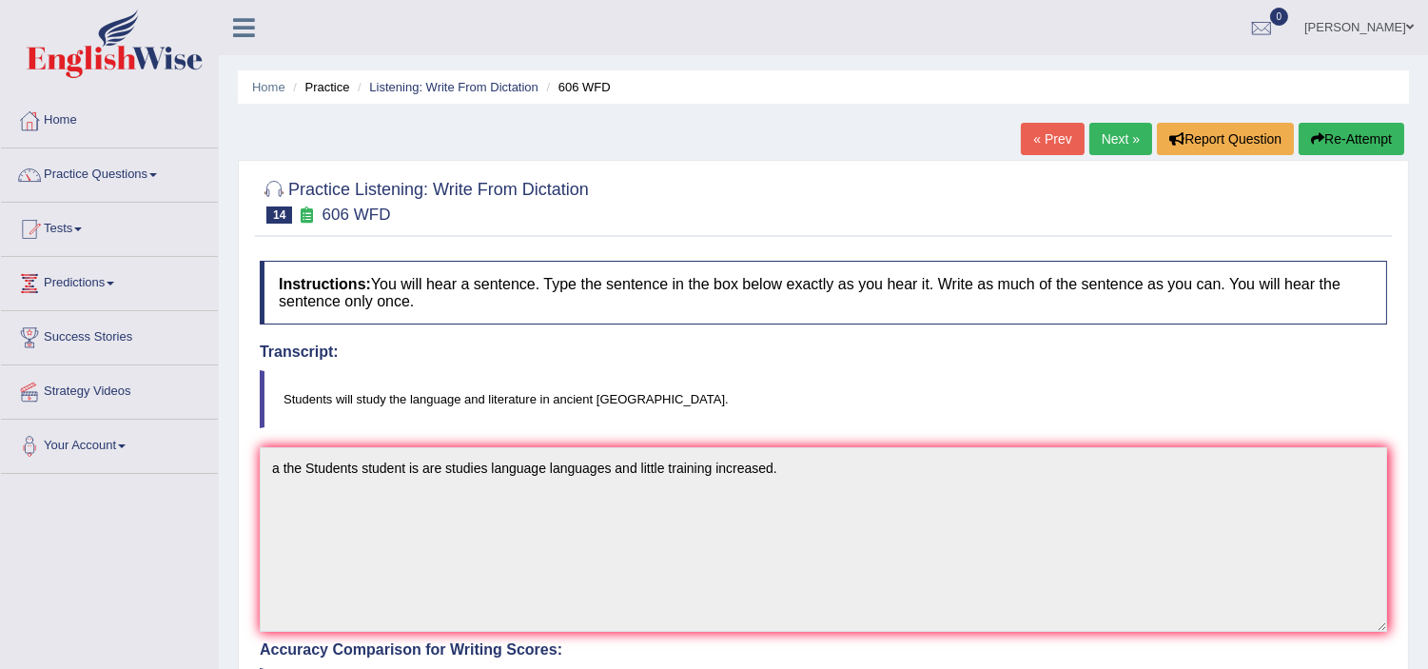
click at [1104, 137] on link "Next »" at bounding box center [1121, 139] width 63 height 32
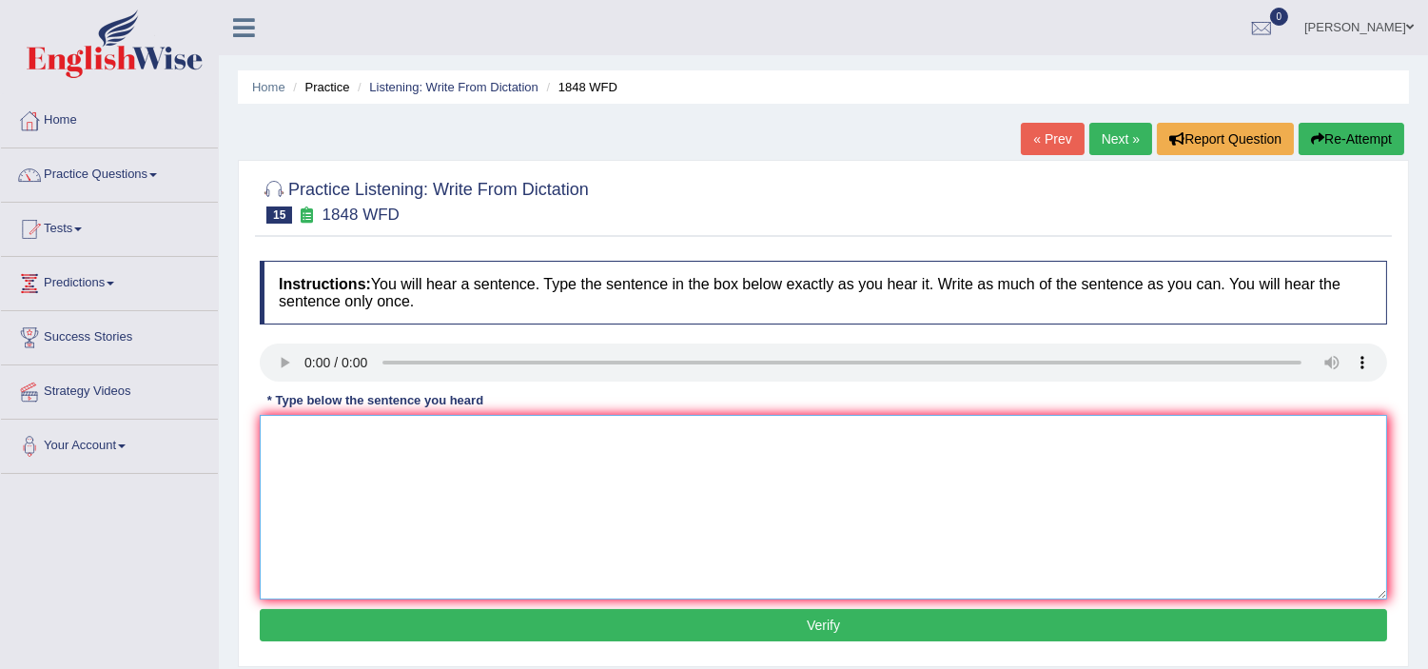
click at [312, 471] on textarea at bounding box center [824, 507] width 1128 height 185
click at [410, 435] on textarea "Students must present the identification of the score." at bounding box center [824, 507] width 1128 height 185
click at [406, 430] on textarea "Students must present their the identification of the score." at bounding box center [824, 507] width 1128 height 185
click at [468, 441] on textarea "Students must present a their the identification of the score." at bounding box center [824, 507] width 1128 height 185
click at [587, 436] on textarea "Students must present a their the valied identification of the score." at bounding box center [824, 507] width 1128 height 185
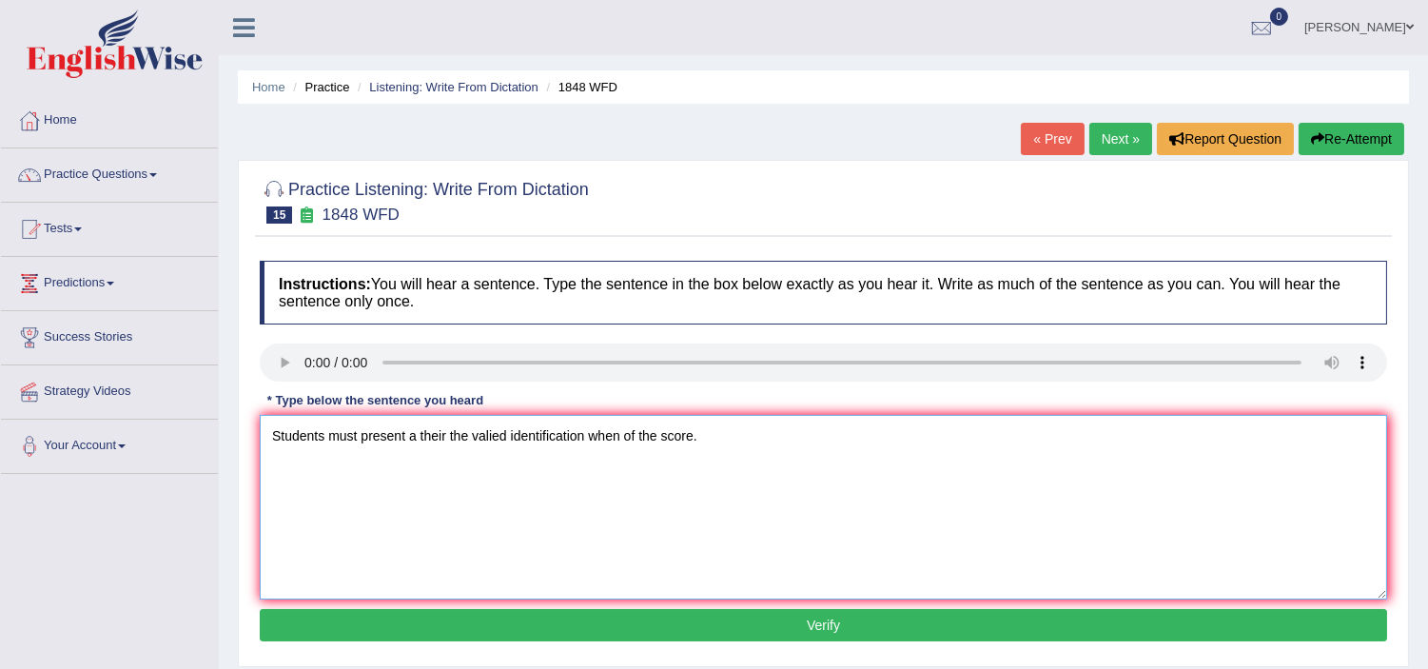
type textarea "Students must present a their the valied identification when of the score."
click at [571, 626] on button "Verify" at bounding box center [824, 625] width 1128 height 32
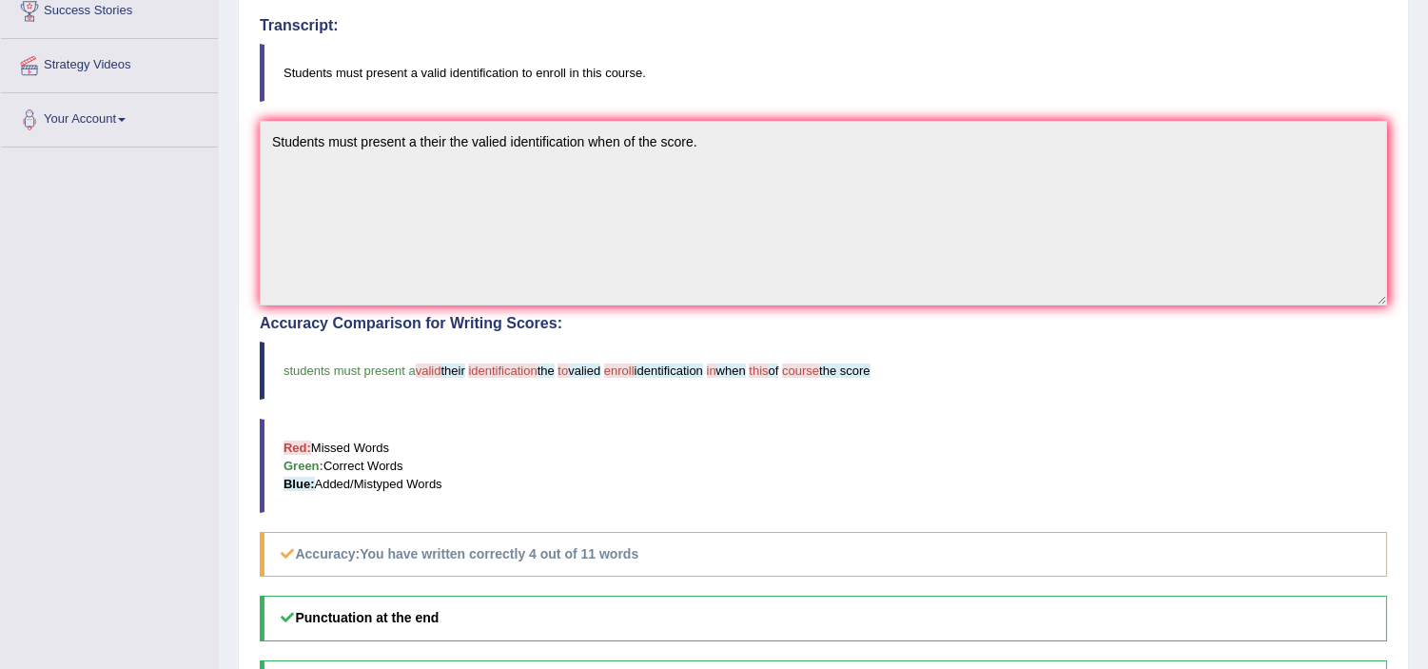
scroll to position [330, 0]
